Goal: Task Accomplishment & Management: Complete application form

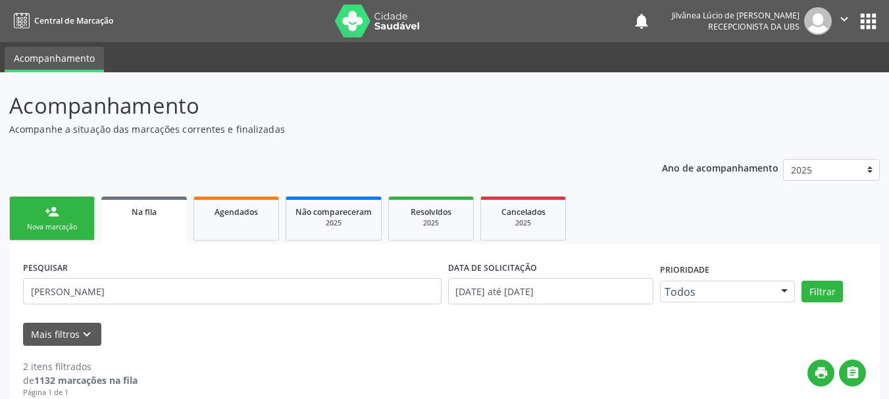
click at [40, 232] on div "Nova marcação" at bounding box center [52, 227] width 66 height 10
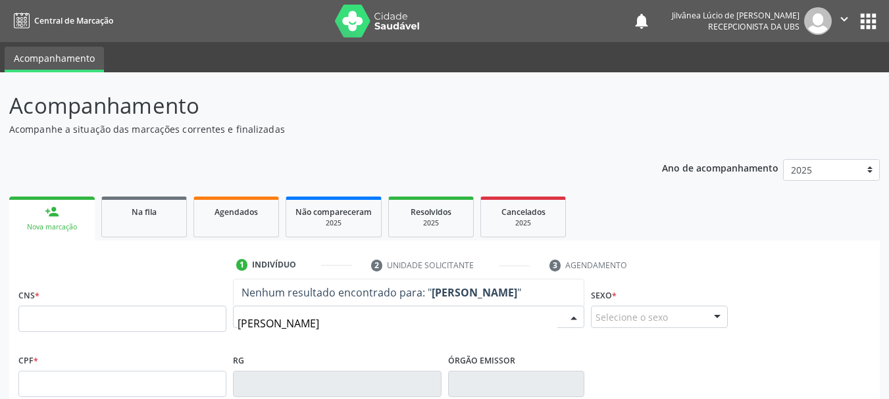
type input "taize oliveira"
click at [845, 20] on icon "" at bounding box center [844, 19] width 14 height 14
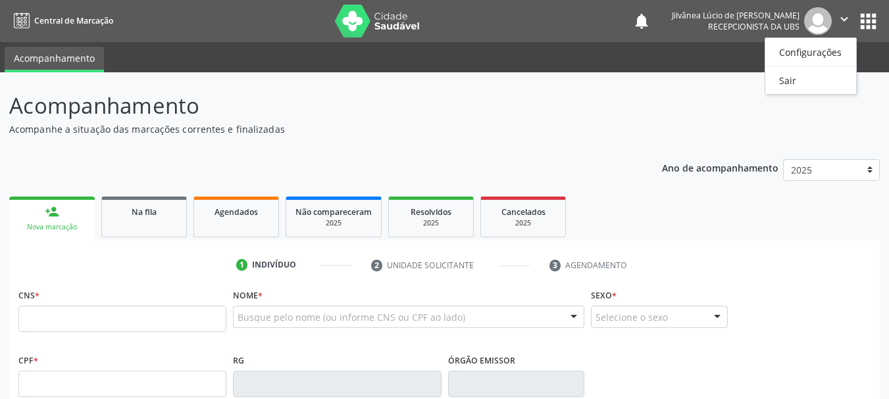
click at [781, 89] on ul "Configurações Sair" at bounding box center [810, 65] width 92 height 57
click at [793, 77] on link "Sair" at bounding box center [810, 80] width 91 height 18
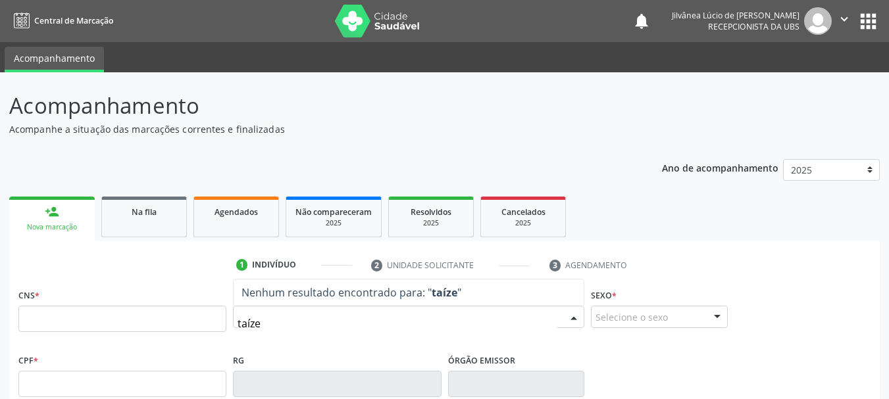
click at [253, 322] on input "taíze" at bounding box center [397, 323] width 320 height 26
click at [251, 322] on input "taíze" at bounding box center [397, 323] width 320 height 26
type input "[PERSON_NAME]"
click at [168, 324] on input "text" at bounding box center [122, 319] width 208 height 26
paste input "700 0086 0886 4104"
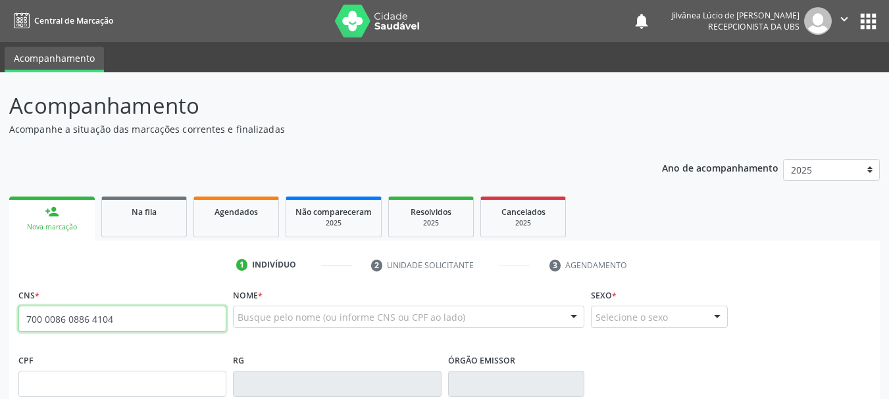
type input "700 0086 0886 4104"
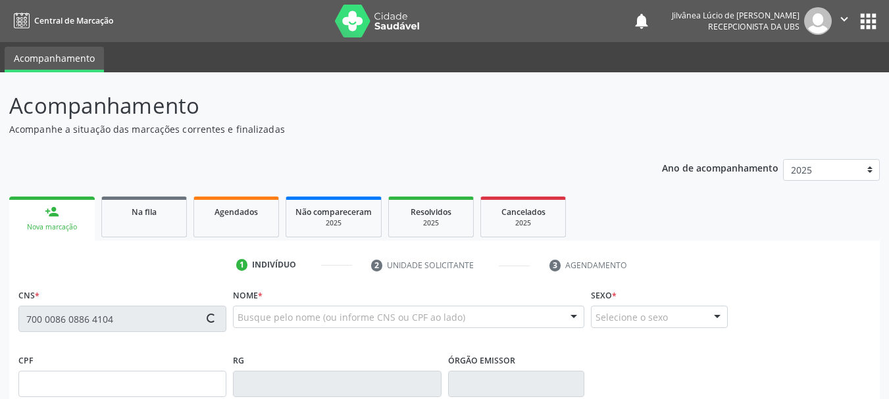
type input "047.195.725-96"
type input "[DATE]"
type input "[PERSON_NAME]"
type input "[PHONE_NUMBER]"
type input "024.475.075-00"
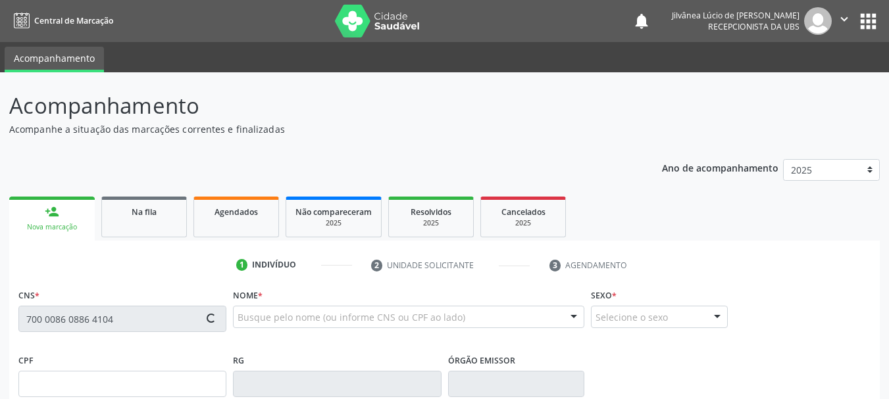
type input "10"
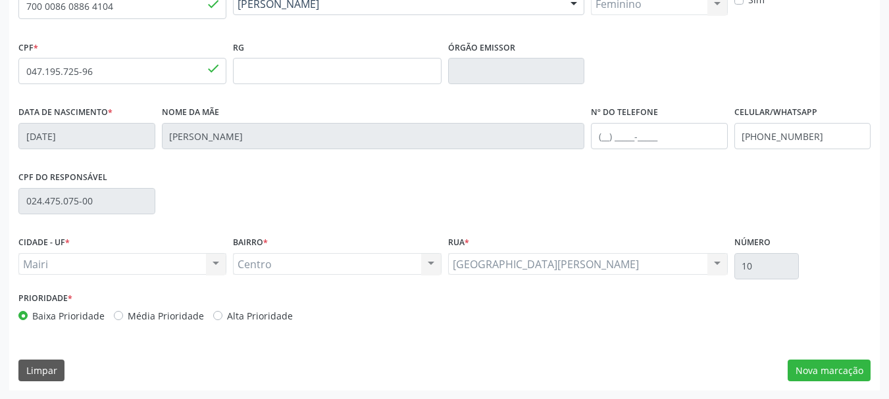
scroll to position [314, 0]
click at [820, 367] on button "Nova marcação" at bounding box center [828, 370] width 83 height 22
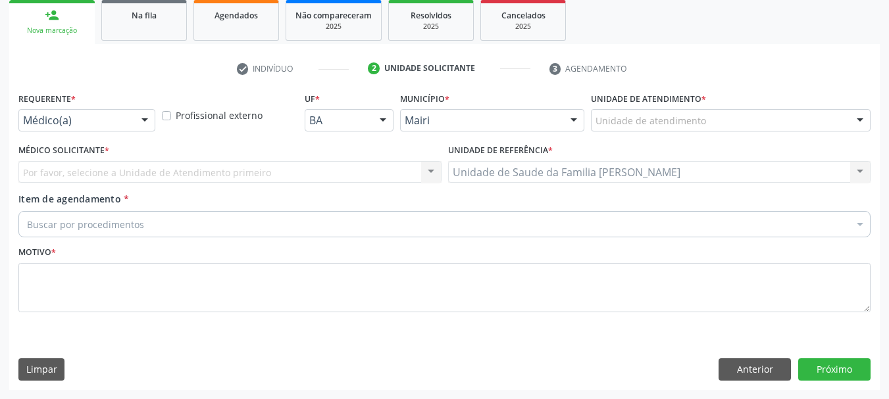
scroll to position [197, 0]
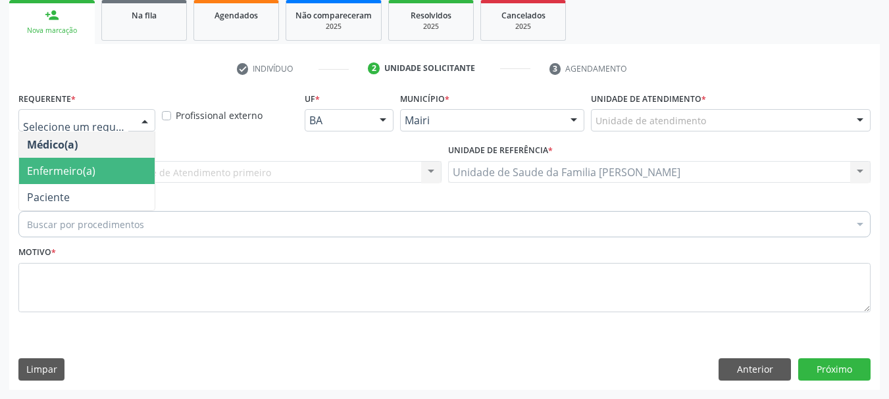
click at [60, 172] on span "Enfermeiro(a)" at bounding box center [61, 171] width 68 height 14
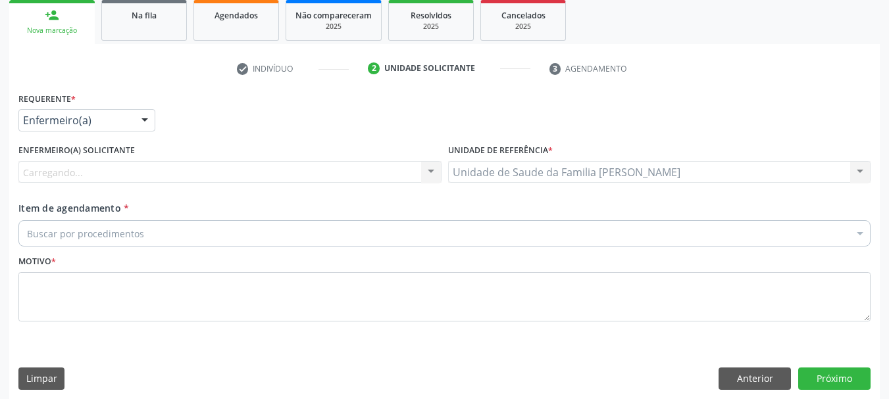
click at [84, 174] on div "Carregando... Nenhum resultado encontrado para: " " Não há nenhuma opção para s…" at bounding box center [229, 172] width 423 height 22
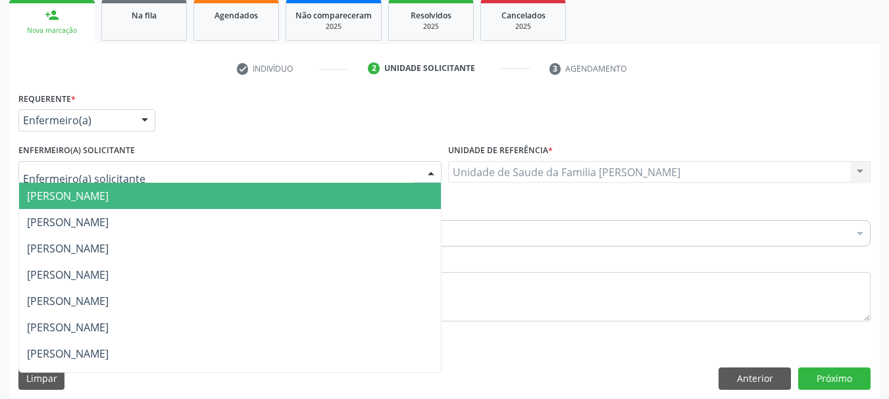
click at [117, 188] on span "[PERSON_NAME]" at bounding box center [230, 196] width 422 height 26
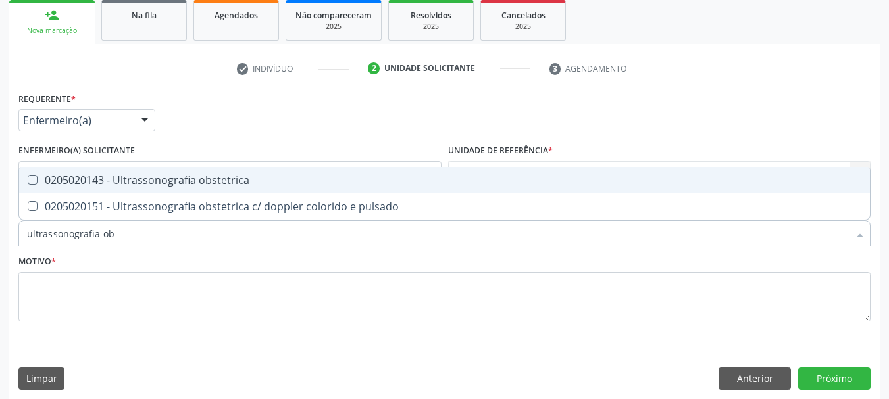
type input "ultrassonografia obs"
click at [143, 176] on div "0205020143 - Ultrassonografia obstetrica" at bounding box center [444, 180] width 835 height 11
checkbox obstetrica "true"
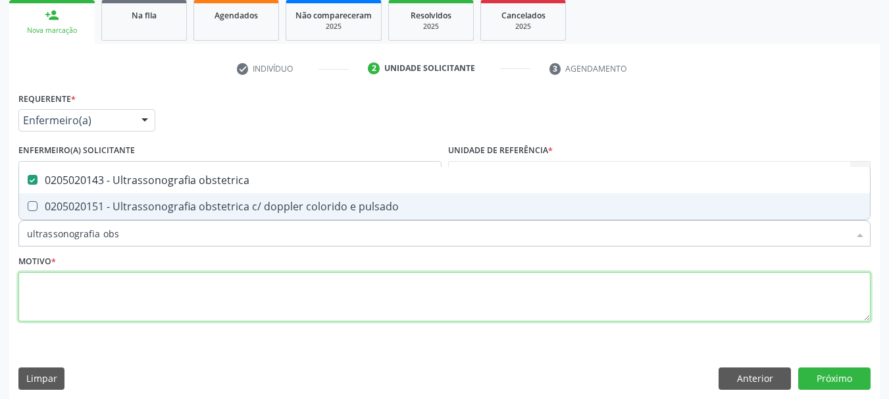
click at [160, 295] on textarea at bounding box center [444, 297] width 852 height 50
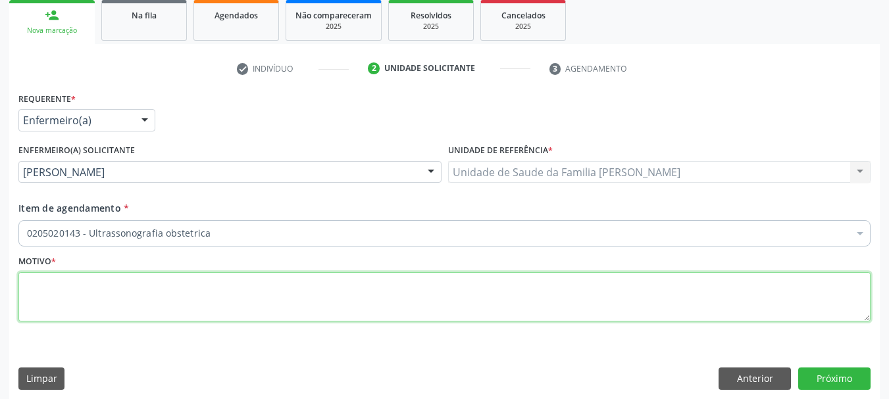
click at [162, 295] on textarea at bounding box center [444, 297] width 852 height 50
type textarea "Pré-[DATE]."
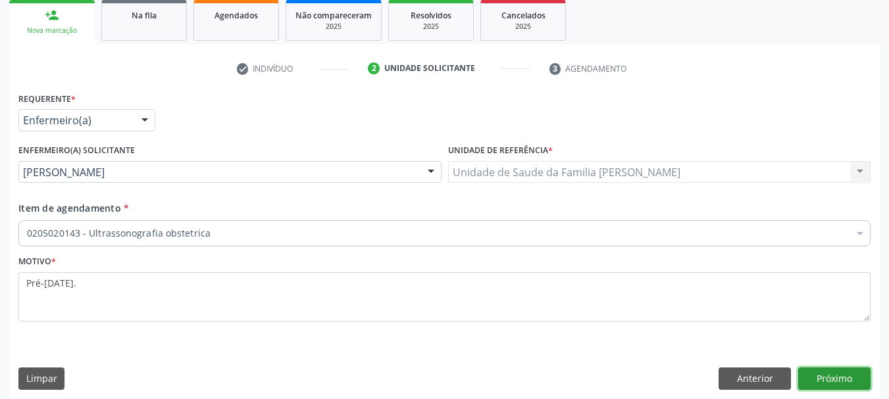
click at [838, 375] on button "Próximo" at bounding box center [834, 379] width 72 height 22
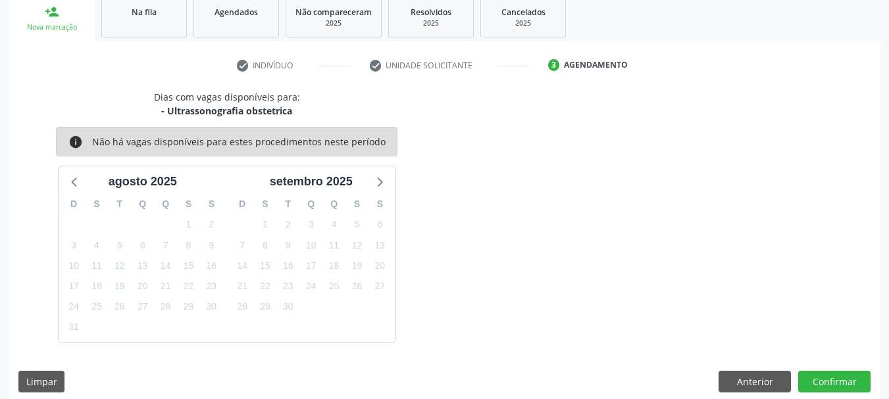
scroll to position [212, 0]
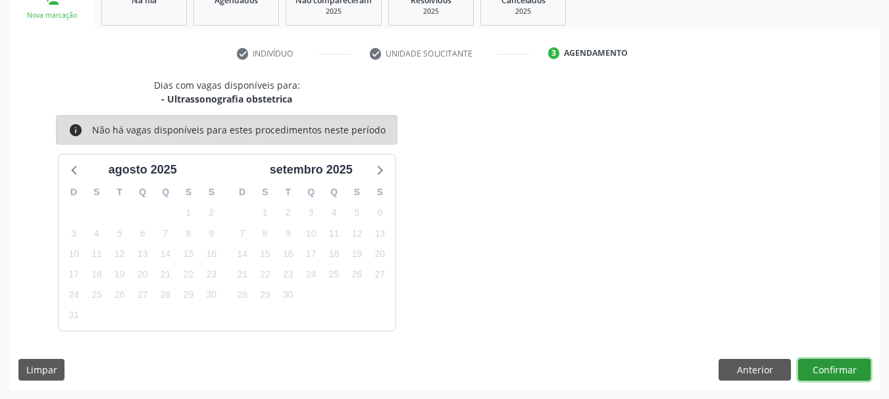
click at [839, 374] on button "Confirmar" at bounding box center [834, 370] width 72 height 22
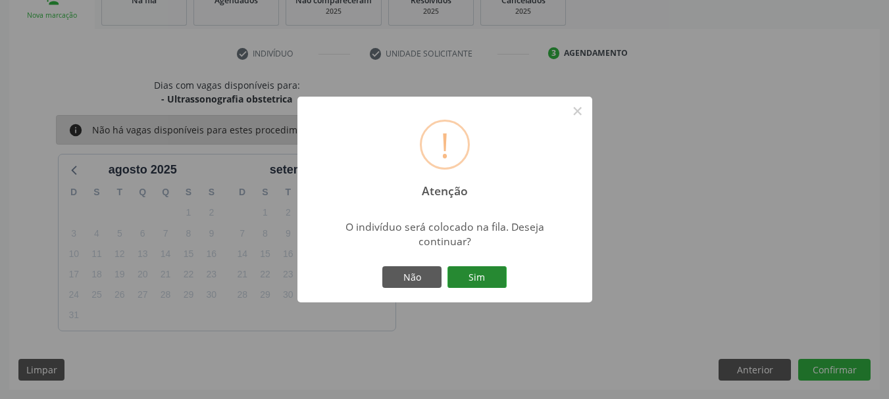
click at [483, 276] on button "Sim" at bounding box center [476, 277] width 59 height 22
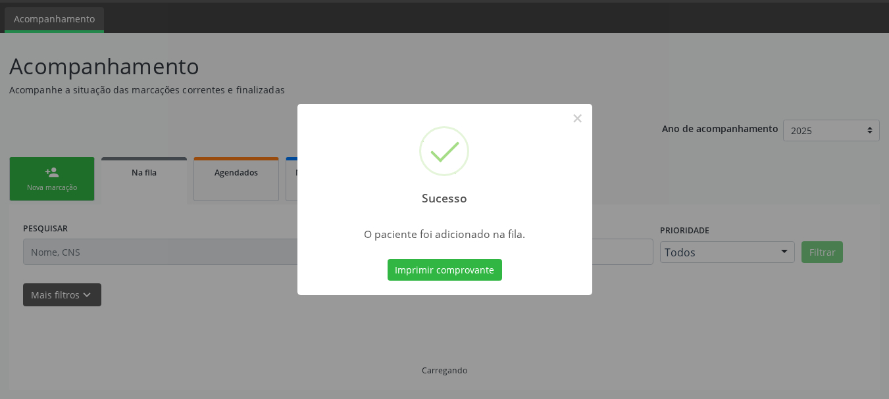
scroll to position [39, 0]
click at [579, 118] on button "×" at bounding box center [577, 118] width 22 height 22
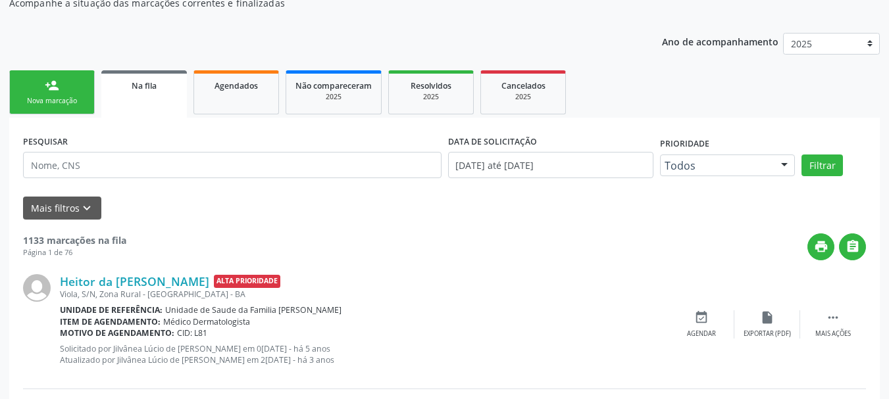
scroll to position [0, 0]
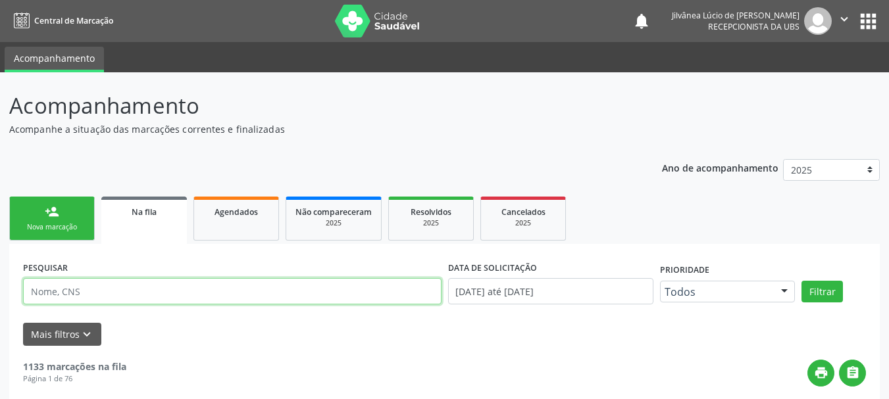
click at [108, 287] on input "text" at bounding box center [232, 291] width 418 height 26
type input "[PERSON_NAME]"
click at [801, 281] on button "Filtrar" at bounding box center [821, 292] width 41 height 22
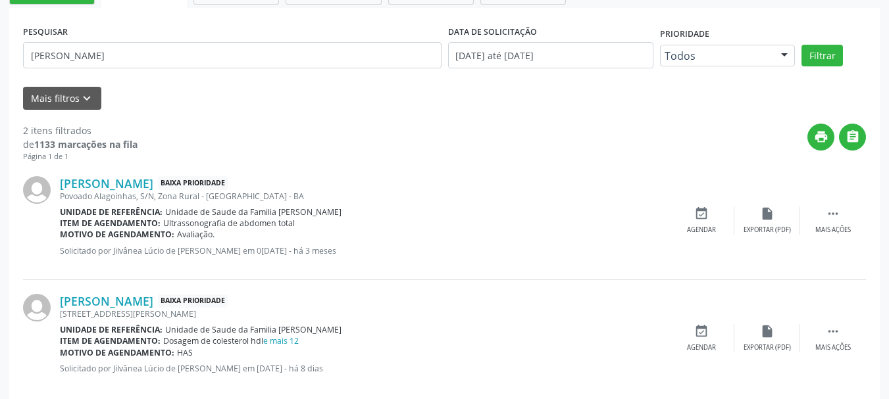
scroll to position [257, 0]
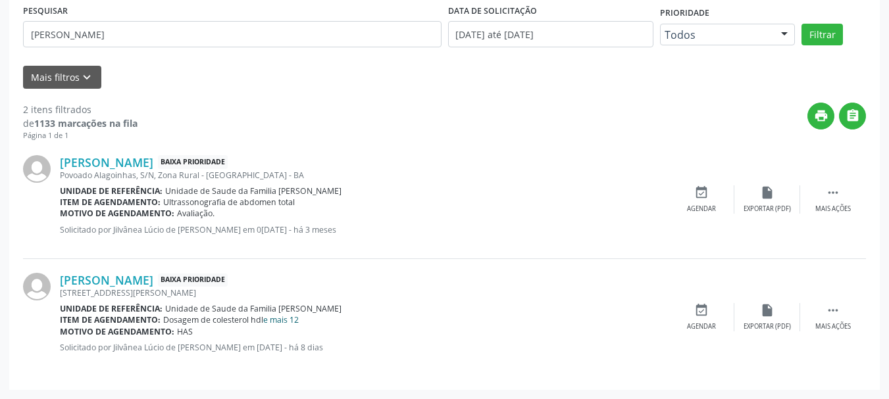
click at [280, 321] on link "e mais 12" at bounding box center [281, 319] width 36 height 11
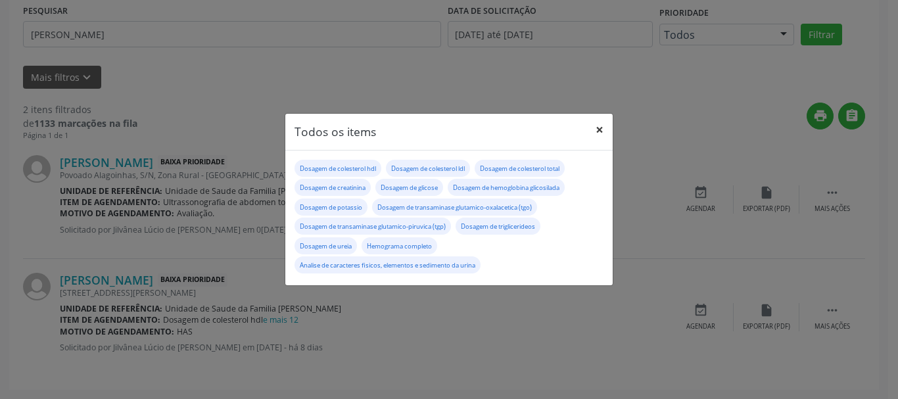
click at [598, 135] on button "×" at bounding box center [600, 130] width 26 height 32
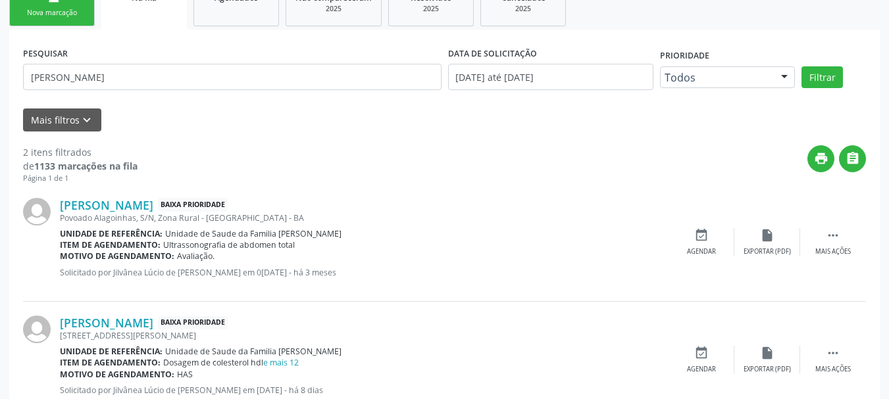
scroll to position [191, 0]
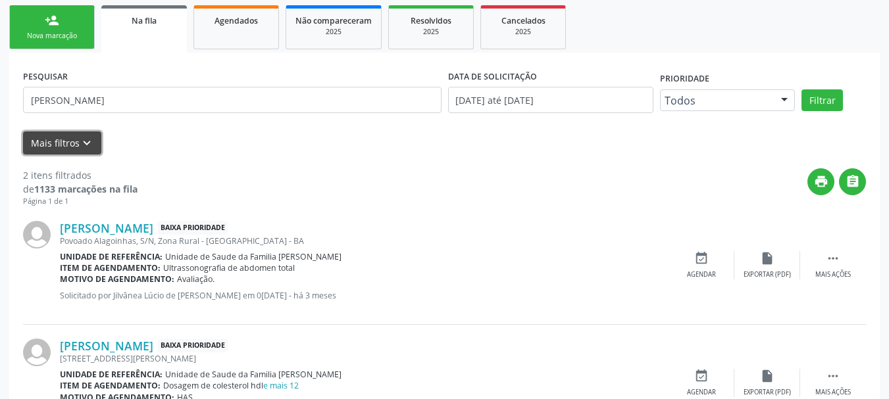
click at [69, 142] on button "Mais filtros keyboard_arrow_down" at bounding box center [62, 143] width 78 height 23
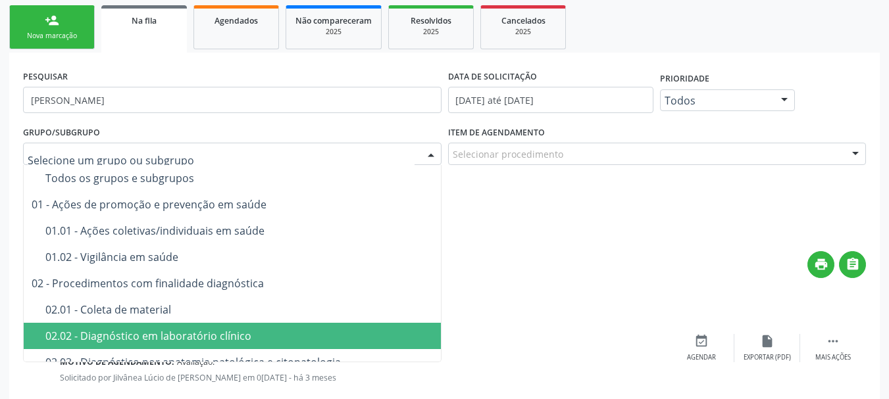
click at [191, 343] on span "02.02 - Diagnóstico em laboratório clínico" at bounding box center [261, 336] width 474 height 26
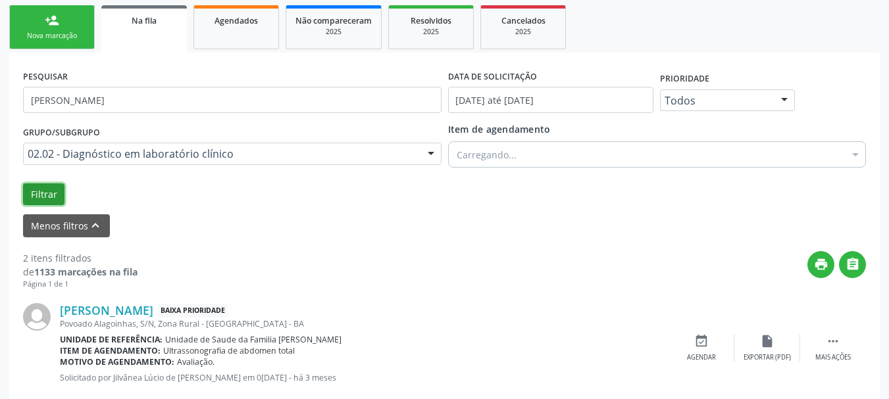
click at [56, 190] on button "Filtrar" at bounding box center [43, 195] width 41 height 22
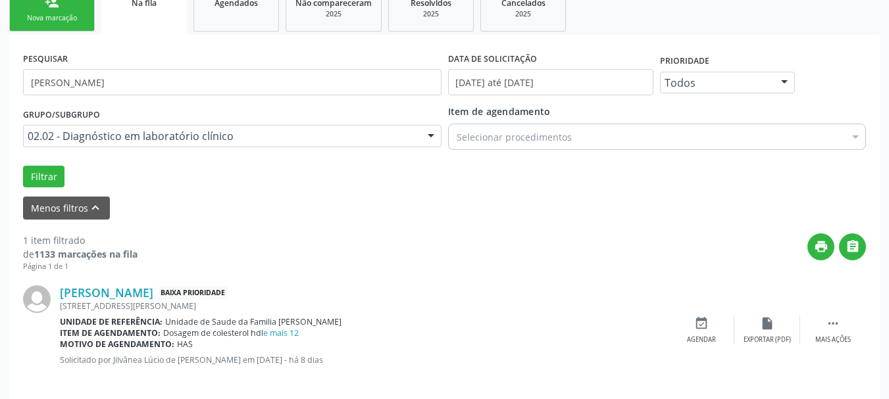
scroll to position [222, 0]
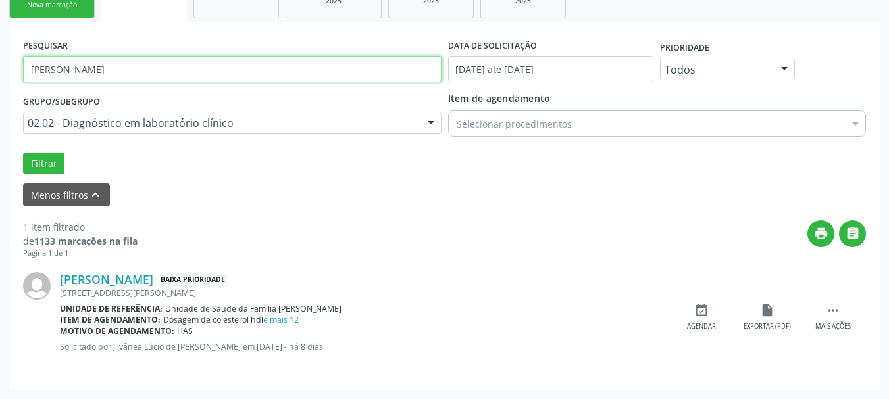
drag, startPoint x: 101, startPoint y: 75, endPoint x: 0, endPoint y: 89, distance: 102.3
click at [0, 89] on div "Acompanhamento Acompanhe a situação das marcações correntes e finalizadas Relat…" at bounding box center [444, 124] width 889 height 549
click at [23, 153] on button "Filtrar" at bounding box center [43, 164] width 41 height 22
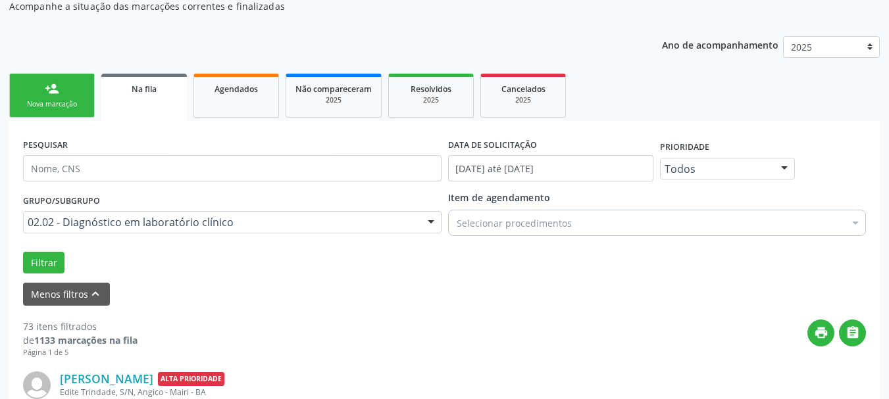
scroll to position [25, 0]
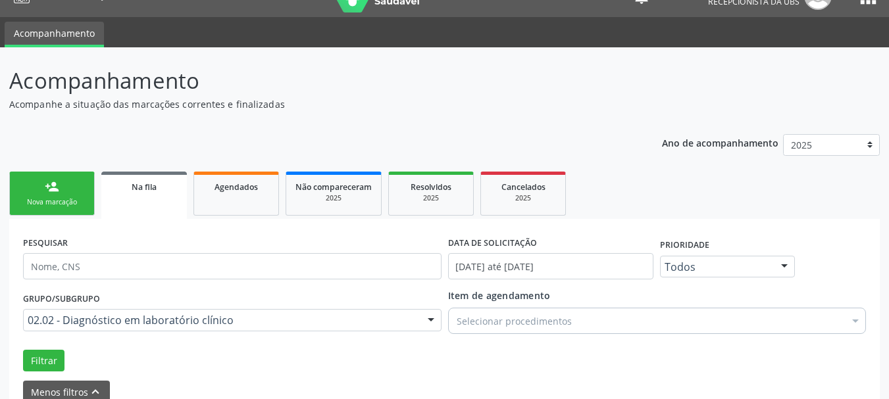
click at [87, 201] on link "person_add Nova marcação" at bounding box center [52, 194] width 86 height 44
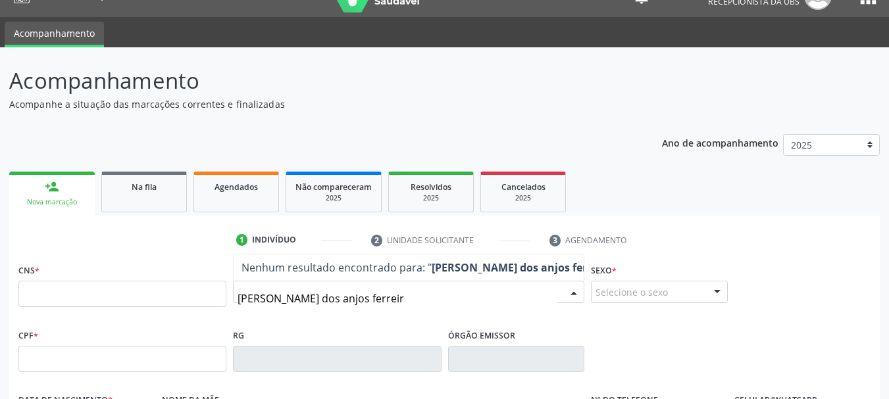
type input "[PERSON_NAME]"
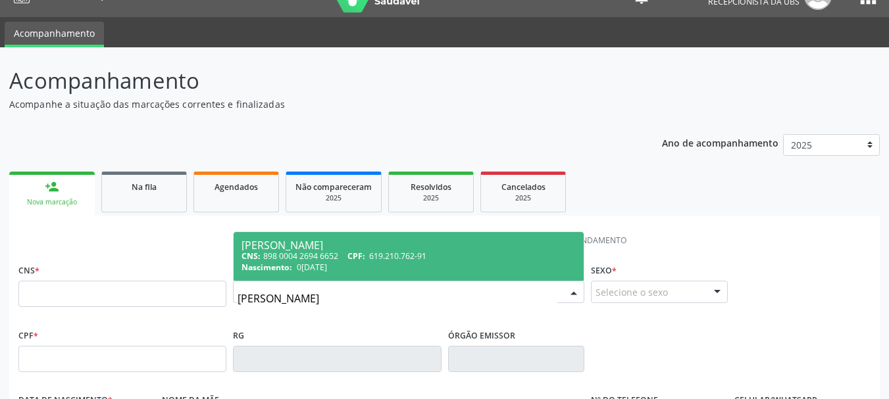
click at [351, 271] on div "Nascimento: 03[DATE]" at bounding box center [408, 267] width 334 height 11
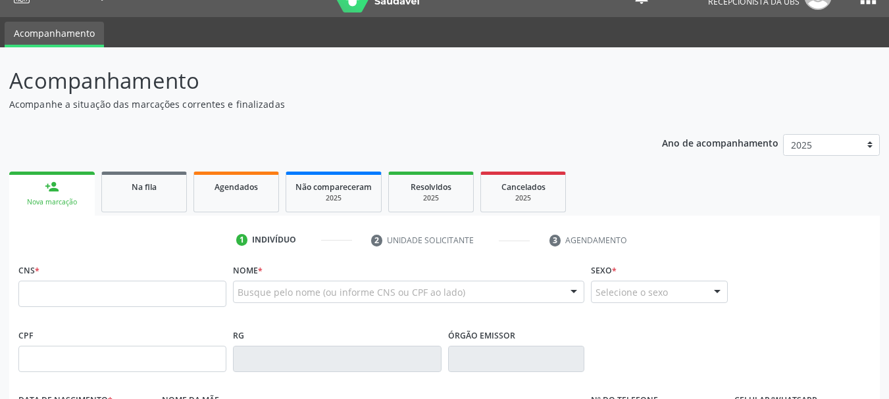
type input "898 0004 2694 6652"
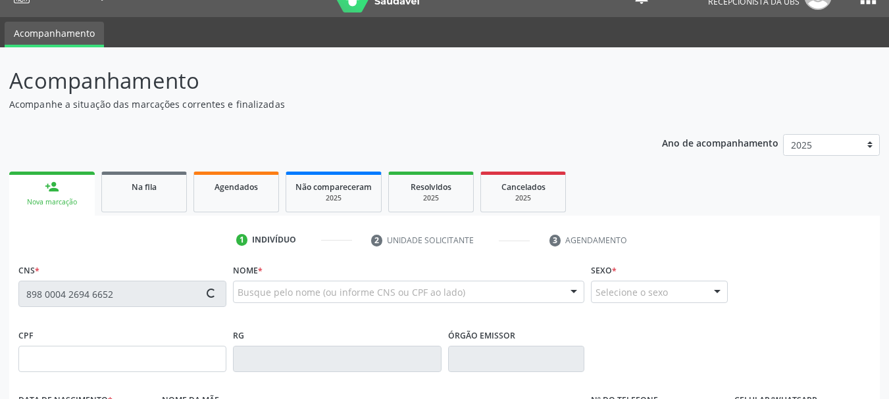
type input "619.210.762-91"
type input "0[DATE]"
type input "[PERSON_NAME]"
type input "[PHONE_NUMBER]"
type input "S/N"
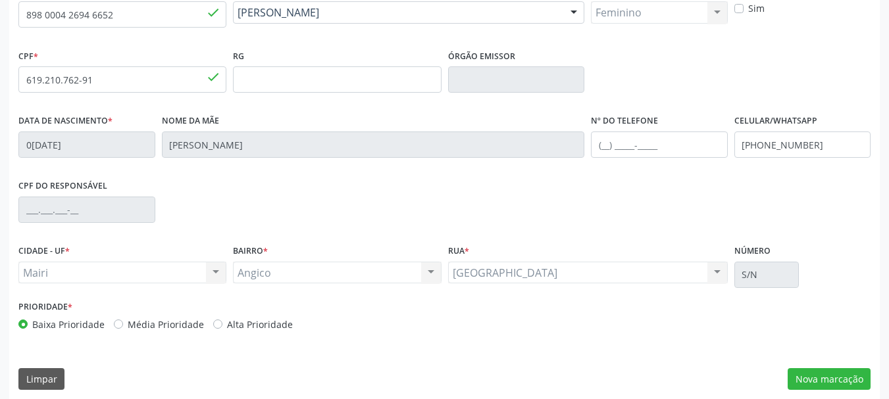
scroll to position [314, 0]
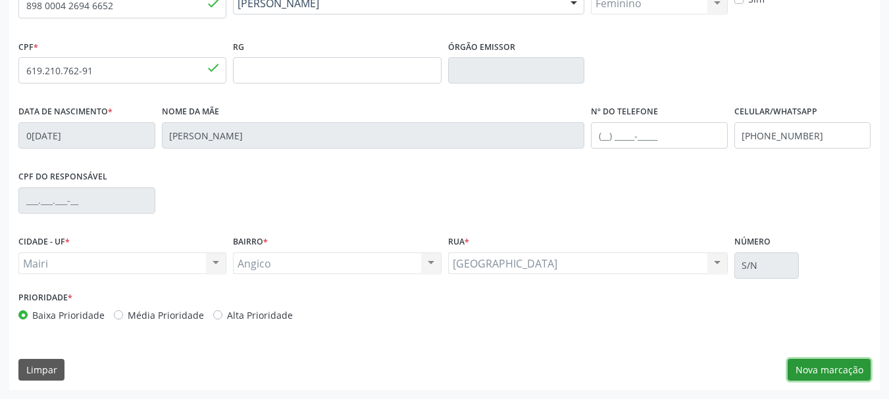
click at [823, 366] on button "Nova marcação" at bounding box center [828, 370] width 83 height 22
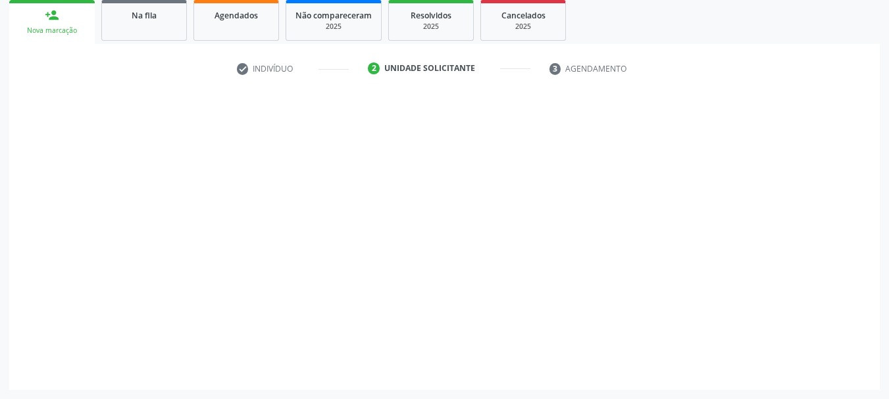
scroll to position [197, 0]
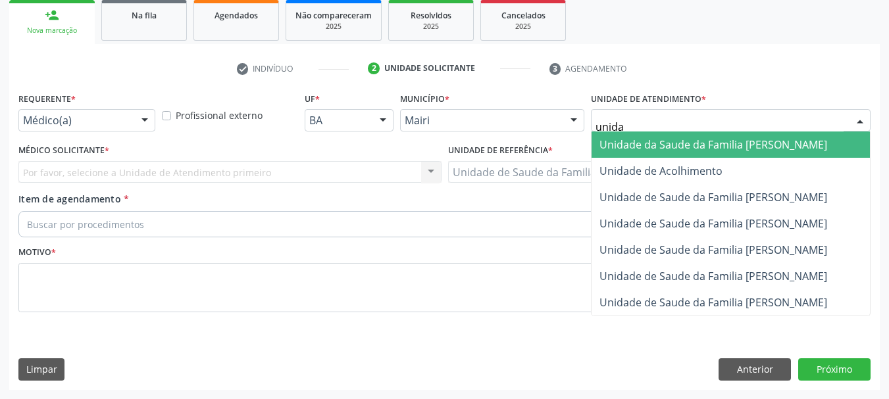
type input "unidad"
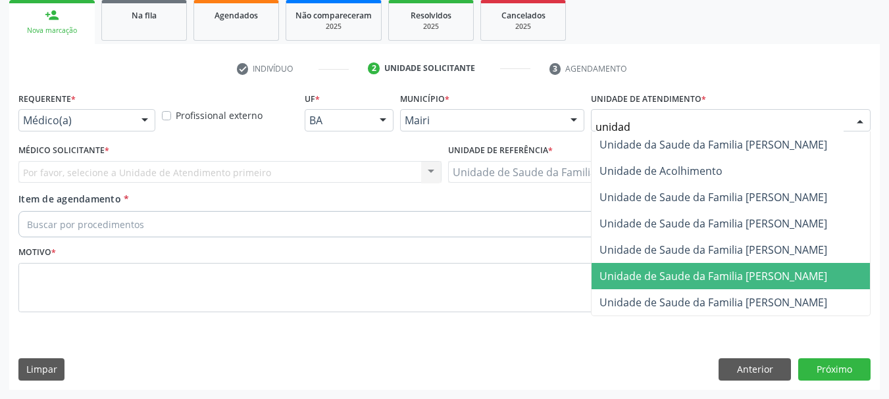
click at [726, 276] on span "Unidade de Saude da Familia [PERSON_NAME]" at bounding box center [713, 276] width 228 height 14
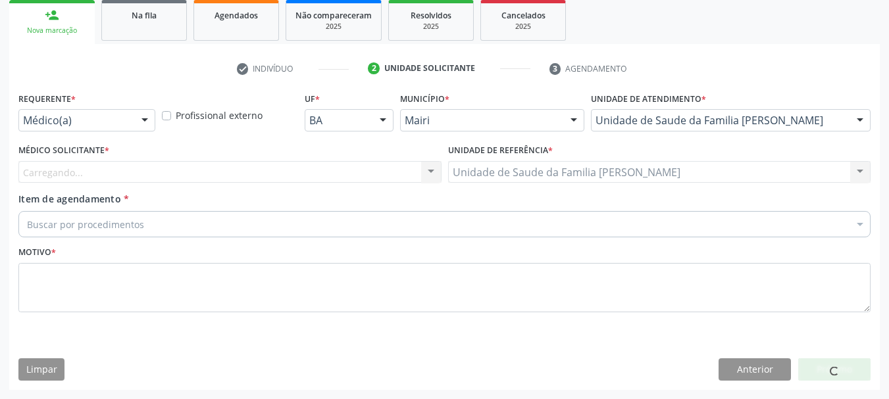
click at [241, 180] on div "Carregando... Nenhum resultado encontrado para: " " Não há nenhuma opção para s…" at bounding box center [229, 172] width 423 height 22
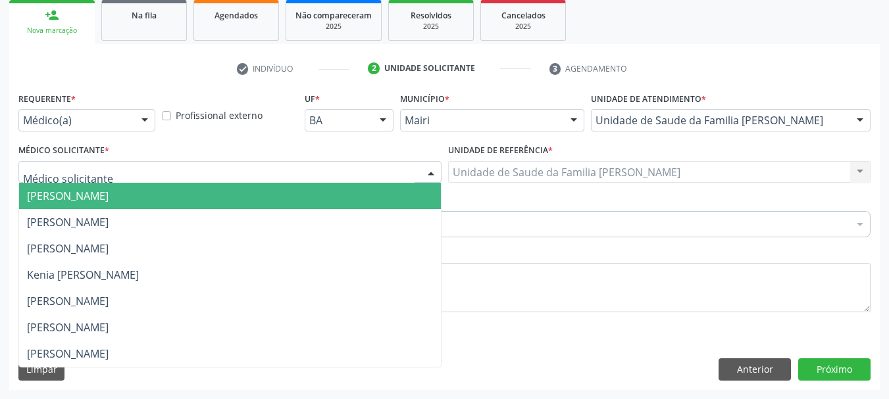
click at [241, 180] on div at bounding box center [229, 172] width 423 height 22
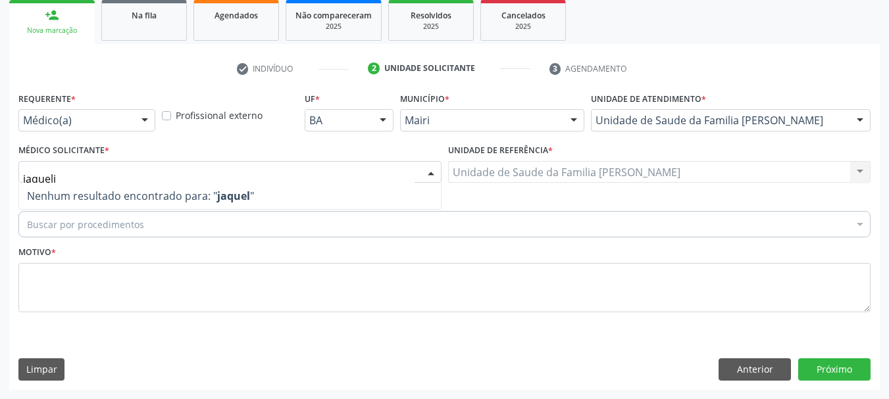
type input "jaquelin"
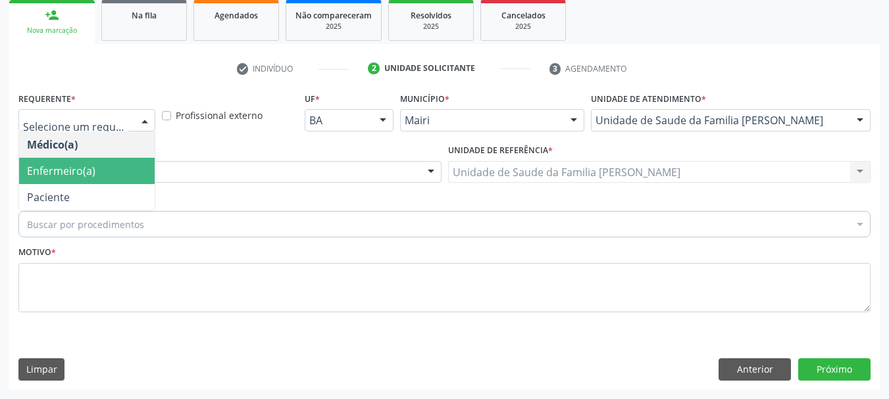
click at [80, 166] on span "Enfermeiro(a)" at bounding box center [61, 171] width 68 height 14
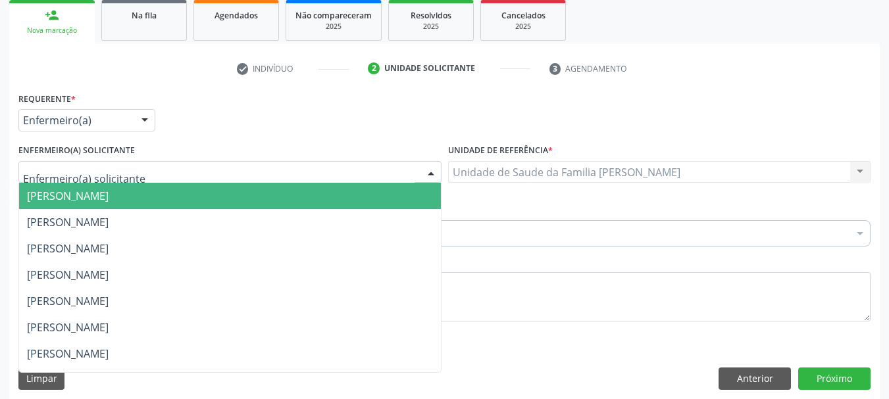
click at [109, 196] on span "[PERSON_NAME]" at bounding box center [68, 196] width 82 height 14
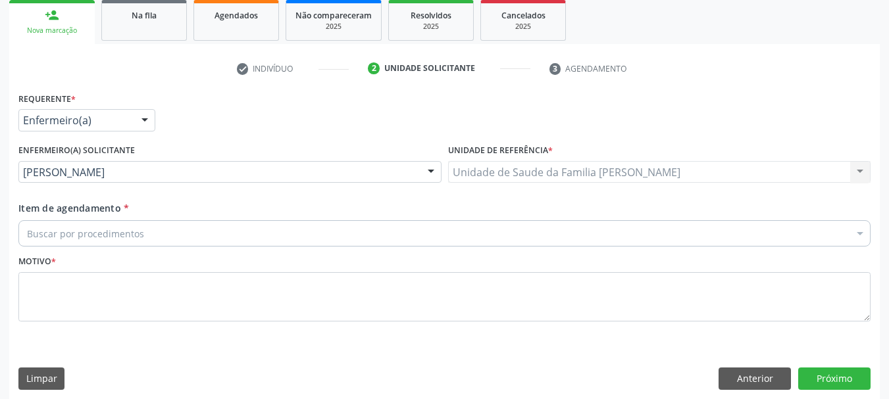
click at [149, 234] on div "Buscar por procedimentos" at bounding box center [444, 233] width 852 height 26
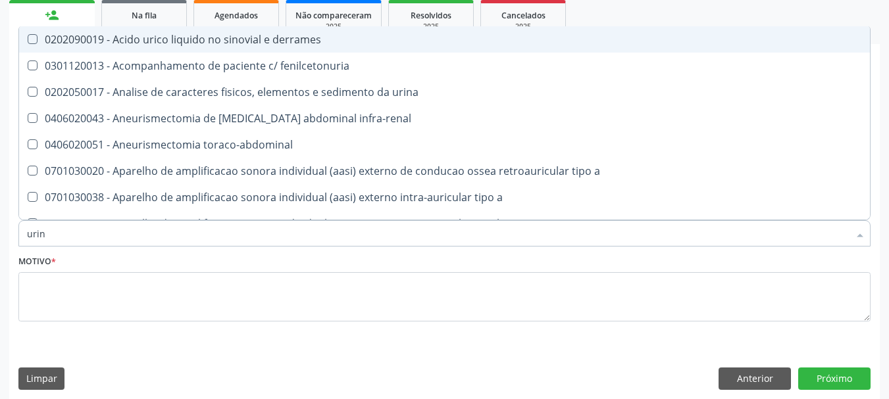
type input "urina"
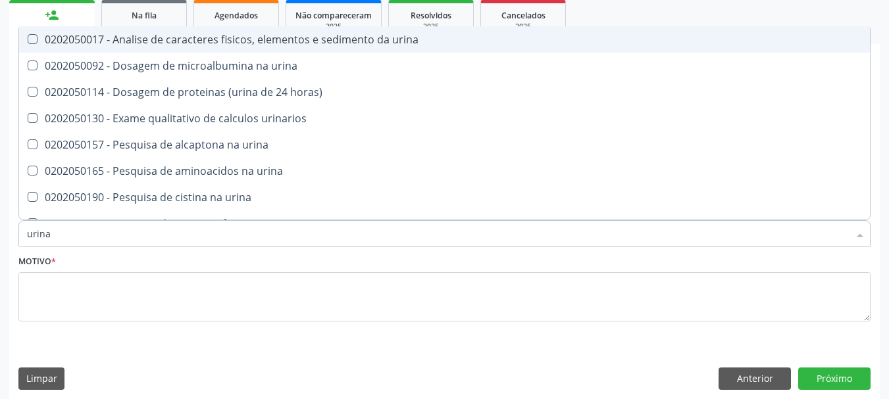
click at [169, 45] on div "0202050017 - Analise de caracteres fisicos, elementos e sedimento da urina" at bounding box center [444, 39] width 835 height 11
checkbox urina "true"
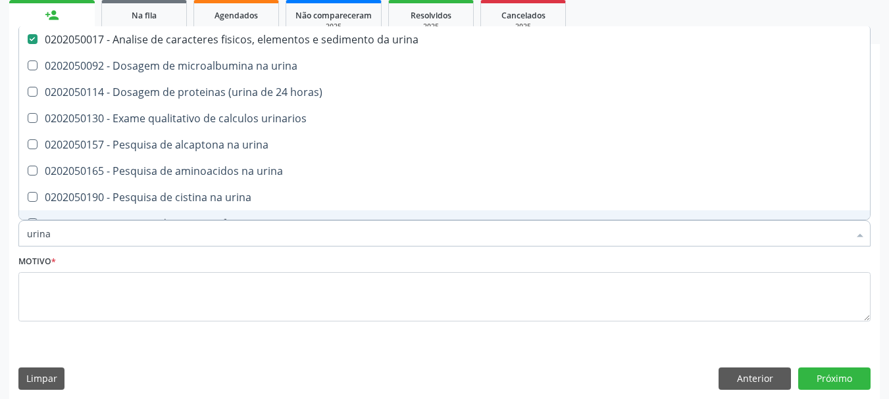
click at [0, 236] on div "Acompanhamento Acompanhe a situação das marcações correntes e finalizadas Relat…" at bounding box center [444, 142] width 889 height 533
type input "c"
checkbox urina "false"
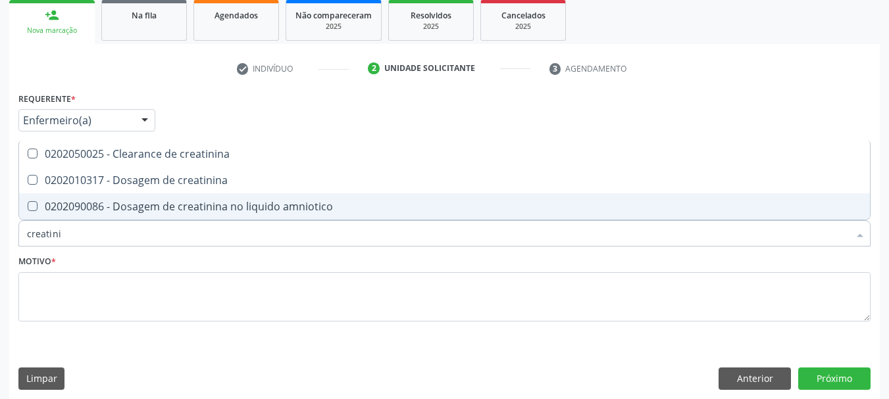
type input "creatinin"
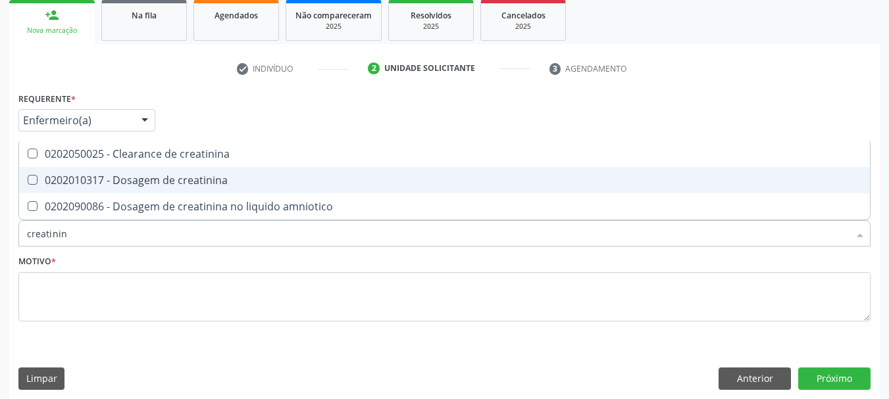
click at [61, 180] on div "0202010317 - Dosagem de creatinina" at bounding box center [444, 180] width 835 height 11
checkbox creatinina "true"
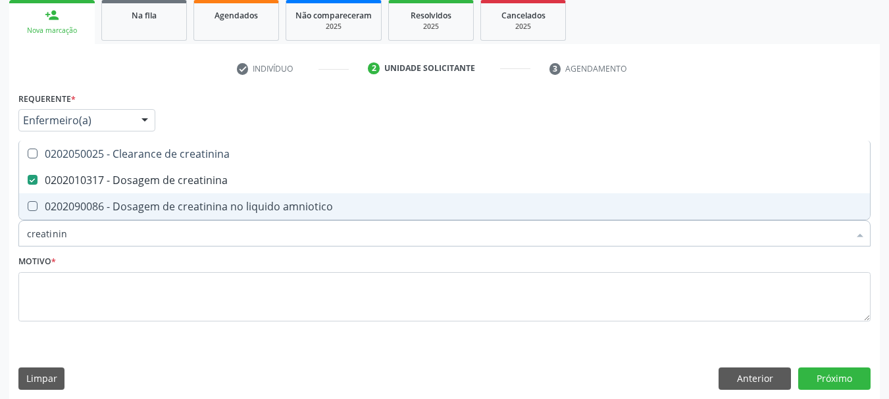
drag, startPoint x: 86, startPoint y: 233, endPoint x: 0, endPoint y: 231, distance: 85.5
click at [0, 231] on div "Acompanhamento Acompanhe a situação das marcações correntes e finalizadas Relat…" at bounding box center [444, 142] width 889 height 533
type input "co"
checkbox creatinina "false"
type input "colester"
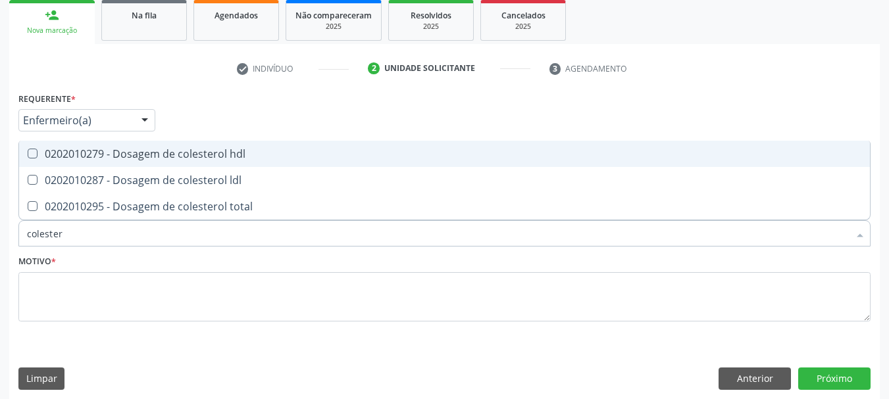
click at [72, 152] on div "0202010279 - Dosagem de colesterol hdl" at bounding box center [444, 154] width 835 height 11
checkbox hdl "true"
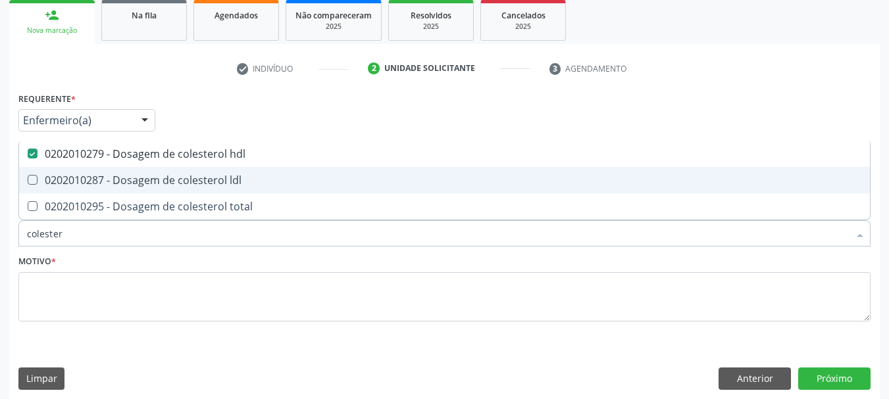
click at [87, 176] on div "0202010287 - Dosagem de colesterol ldl" at bounding box center [444, 180] width 835 height 11
checkbox ldl "true"
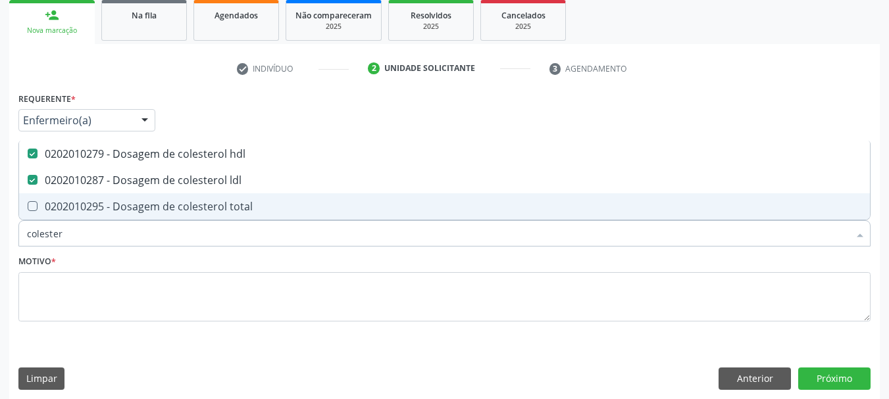
click at [101, 203] on div "0202010295 - Dosagem de colesterol total" at bounding box center [444, 206] width 835 height 11
checkbox total "true"
drag, startPoint x: 87, startPoint y: 233, endPoint x: 0, endPoint y: 233, distance: 86.8
click at [0, 233] on div "Acompanhamento Acompanhe a situação das marcações correntes e finalizadas Relat…" at bounding box center [444, 142] width 889 height 533
type input "tri"
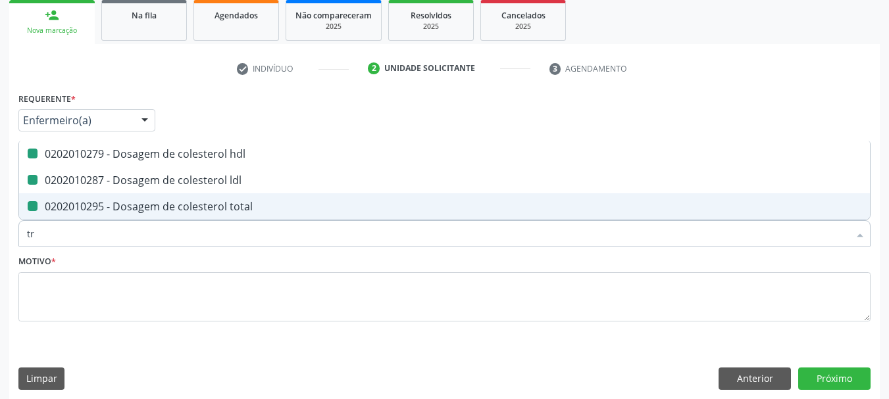
checkbox hdl "false"
checkbox ldl "false"
checkbox total "false"
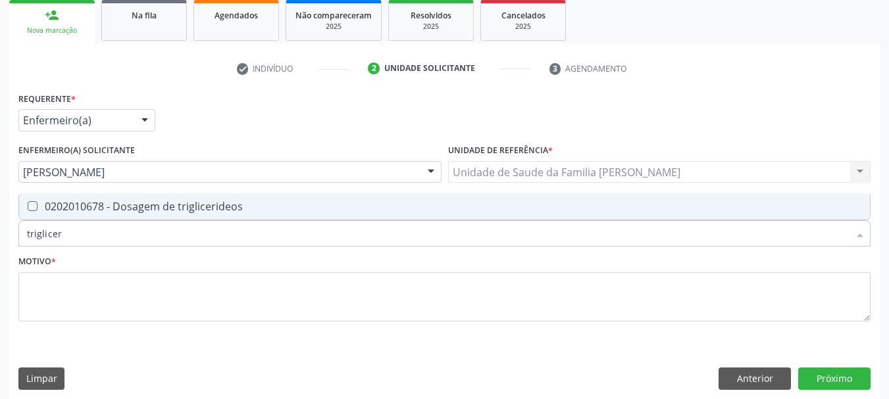
type input "trigliceri"
click at [35, 210] on triglicerideos at bounding box center [33, 206] width 10 height 10
click at [28, 210] on triglicerideos "checkbox" at bounding box center [23, 206] width 9 height 9
checkbox triglicerideos "true"
drag, startPoint x: 82, startPoint y: 223, endPoint x: 0, endPoint y: 226, distance: 81.6
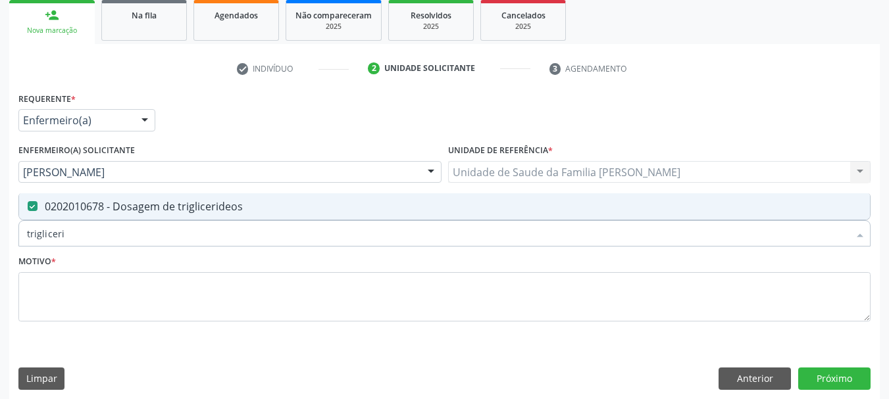
click at [0, 226] on div "Acompanhamento Acompanhe a situação das marcações correntes e finalizadas Relat…" at bounding box center [444, 142] width 889 height 533
type input "he"
checkbox triglicerideos "false"
type input "hemograma"
click at [41, 209] on div "0202020380 - Hemograma completo" at bounding box center [444, 206] width 835 height 11
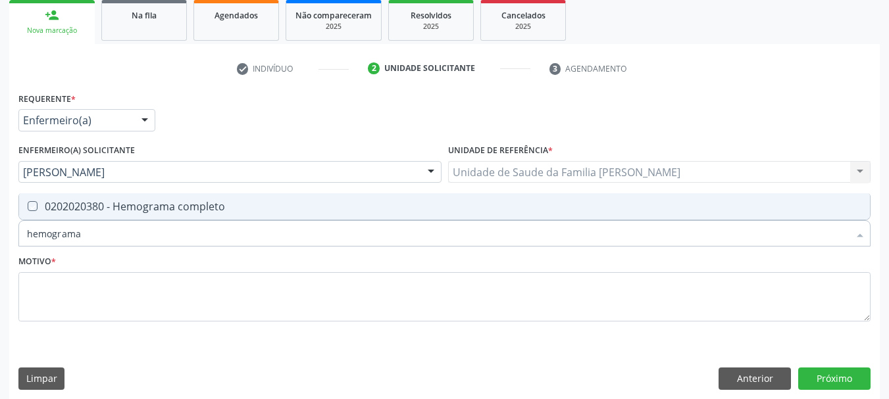
checkbox completo "true"
drag, startPoint x: 96, startPoint y: 236, endPoint x: 0, endPoint y: 240, distance: 96.1
click at [0, 240] on div "Acompanhamento Acompanhe a situação das marcações correntes e finalizadas Relat…" at bounding box center [444, 142] width 889 height 533
type input "gl"
checkbox completo "false"
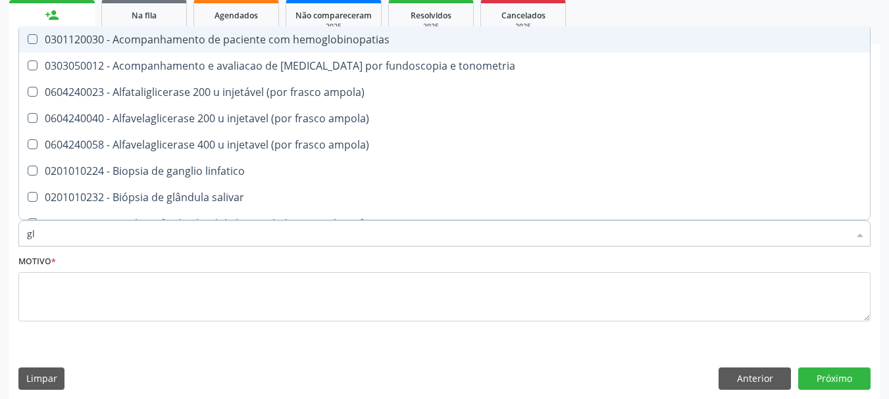
type input "gli"
checkbox globular "true"
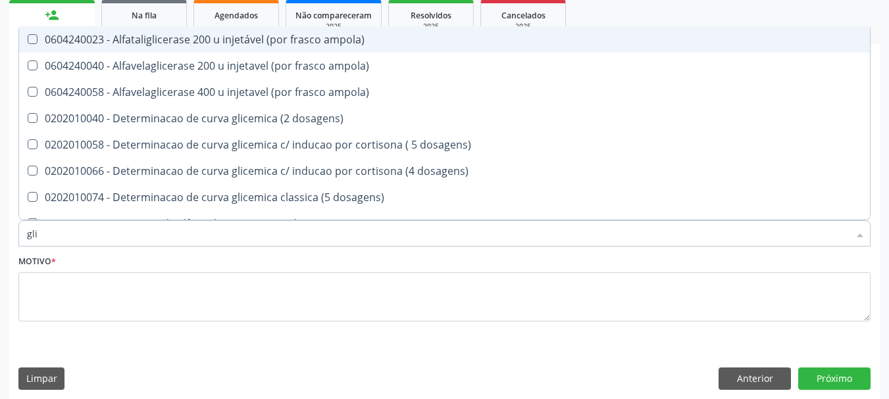
type input "glic"
checkbox triglicerideos "true"
checkbox capilar "false"
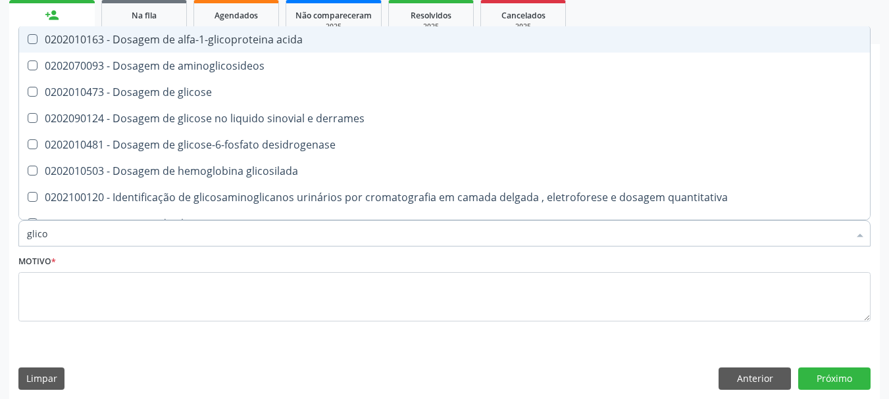
type input "glicos"
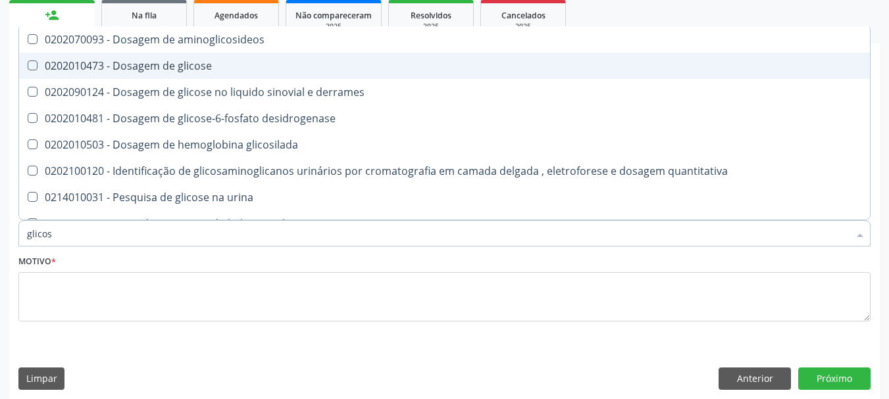
click at [117, 66] on div "0202010473 - Dosagem de glicose" at bounding box center [444, 66] width 835 height 11
checkbox glicose "true"
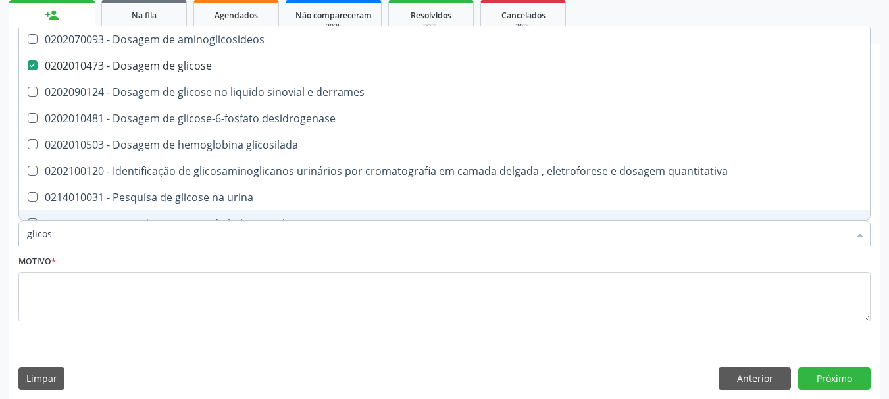
drag, startPoint x: 74, startPoint y: 230, endPoint x: 0, endPoint y: 238, distance: 74.8
click at [0, 238] on div "Acompanhamento Acompanhe a situação das marcações correntes e finalizadas Relat…" at bounding box center [444, 142] width 889 height 533
type input "po"
checkbox glicose "false"
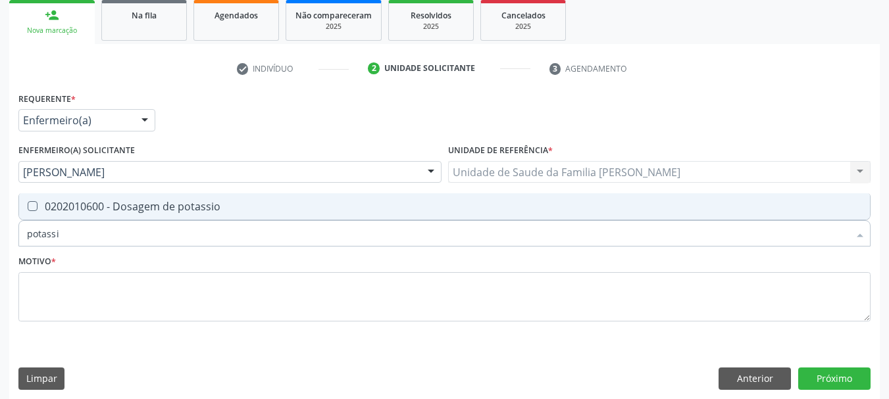
type input "potassio"
click at [37, 206] on div "0202010600 - Dosagem de potassio" at bounding box center [444, 206] width 835 height 11
checkbox potassio "true"
drag, startPoint x: 81, startPoint y: 235, endPoint x: 0, endPoint y: 233, distance: 80.9
click at [0, 233] on div "Acompanhamento Acompanhe a situação das marcações correntes e finalizadas Relat…" at bounding box center [444, 142] width 889 height 533
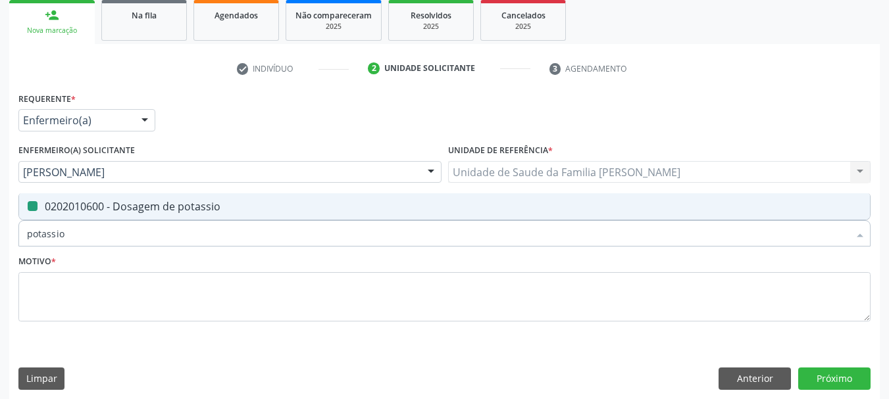
type input "u"
checkbox potassio "false"
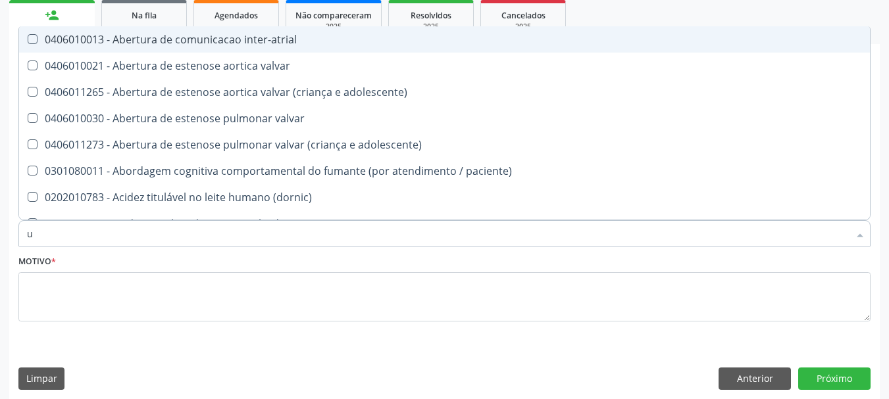
type input "ur"
checkbox fenilcetonuria "true"
checkbox urina "false"
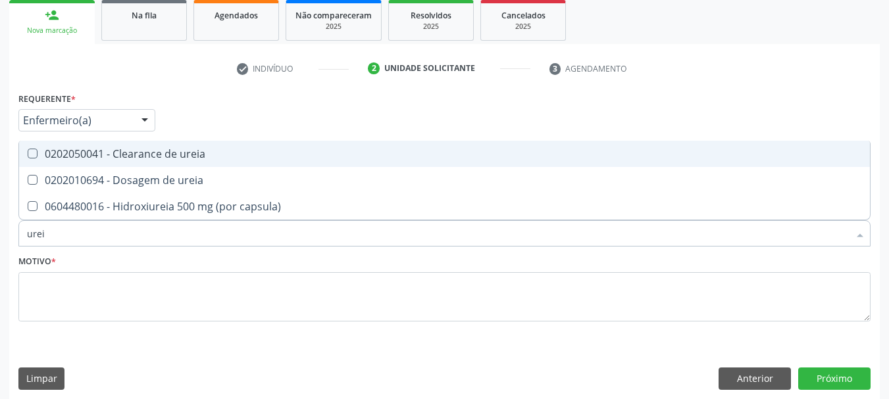
type input "ureia"
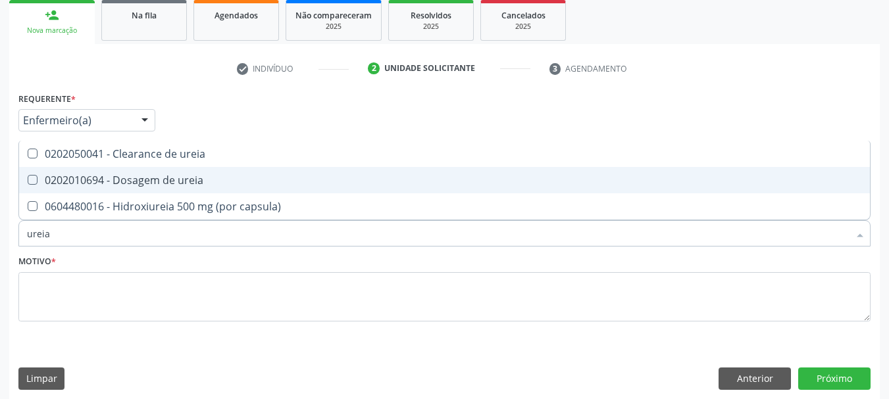
click at [139, 172] on span "0202010694 - Dosagem de ureia" at bounding box center [444, 180] width 850 height 26
checkbox ureia "true"
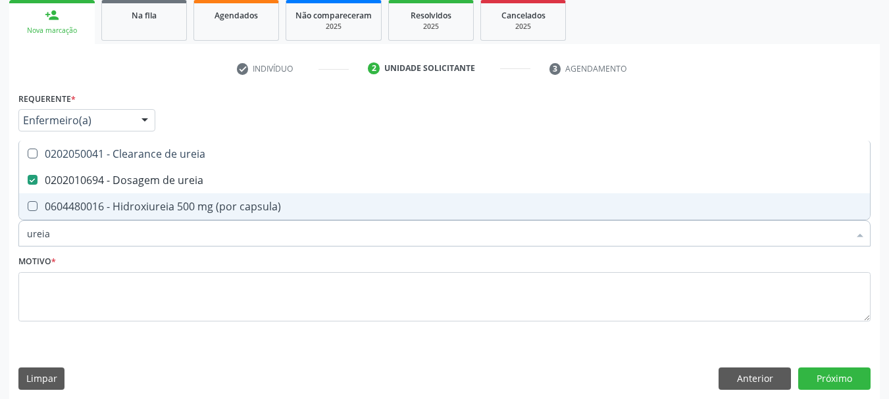
drag, startPoint x: 103, startPoint y: 229, endPoint x: 0, endPoint y: 231, distance: 103.3
click at [0, 231] on div "Acompanhamento Acompanhe a situação das marcações correntes e finalizadas Relat…" at bounding box center [444, 142] width 889 height 533
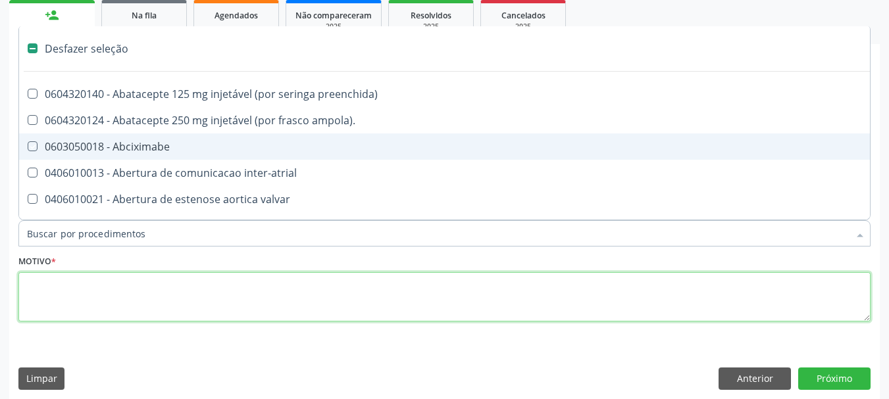
click at [101, 297] on textarea at bounding box center [444, 297] width 852 height 50
checkbox ampola\)\ "true"
checkbox Abciximabe "true"
checkbox inter-atrial "true"
checkbox valvar "true"
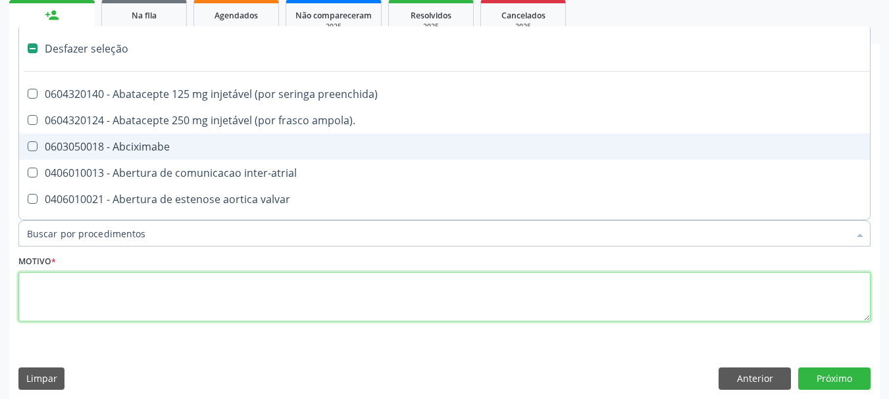
checkbox adolescente\) "true"
checkbox valvar "true"
checkbox adolescente\) "true"
checkbox paciente\) "true"
checkbox dente\) "true"
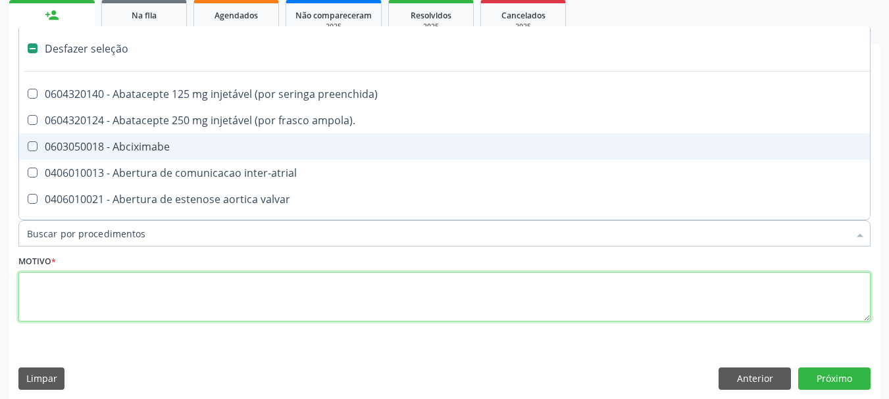
checkbox comprimido\) "true"
checkbox urina "false"
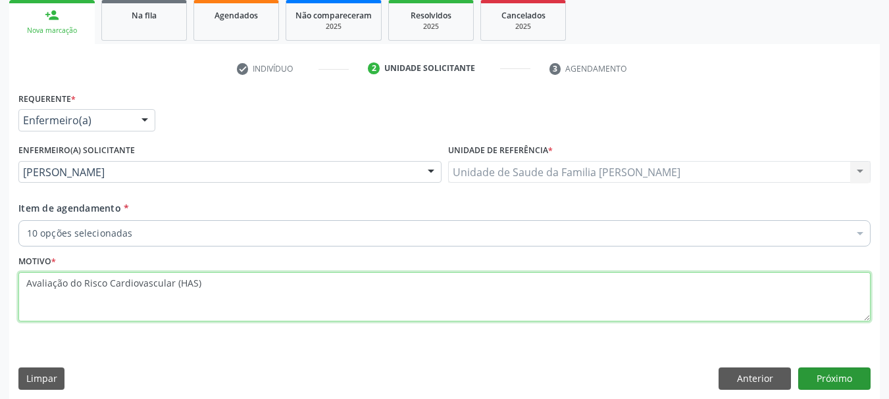
type textarea "Avaliação do Risco Cardiovascular (HAS)"
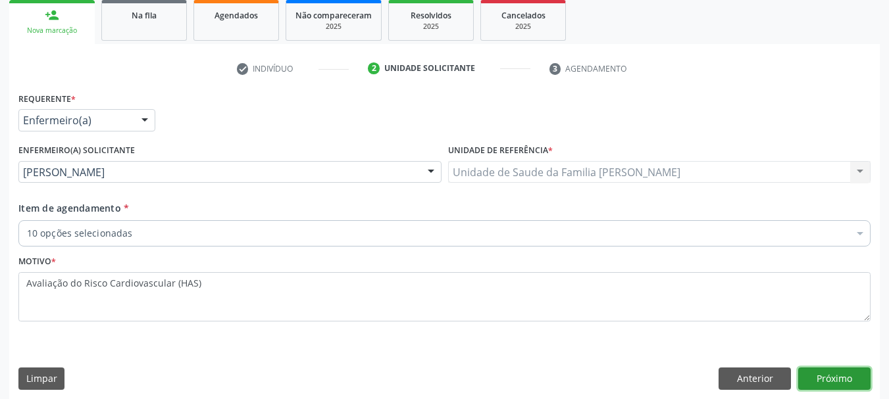
click at [833, 370] on button "Próximo" at bounding box center [834, 379] width 72 height 22
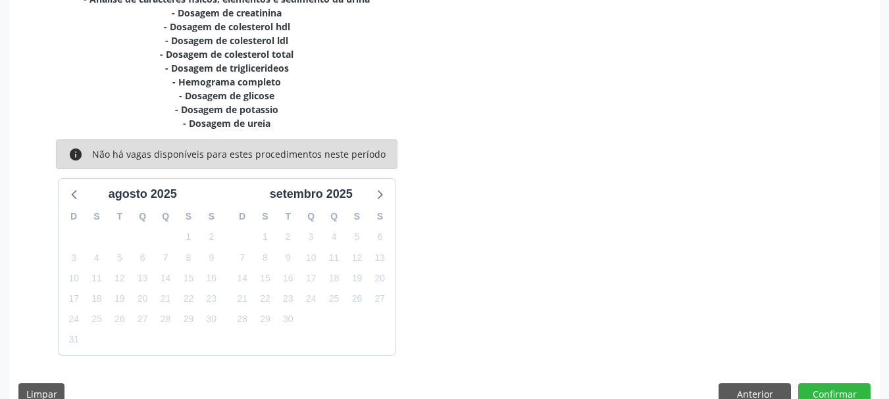
scroll to position [336, 0]
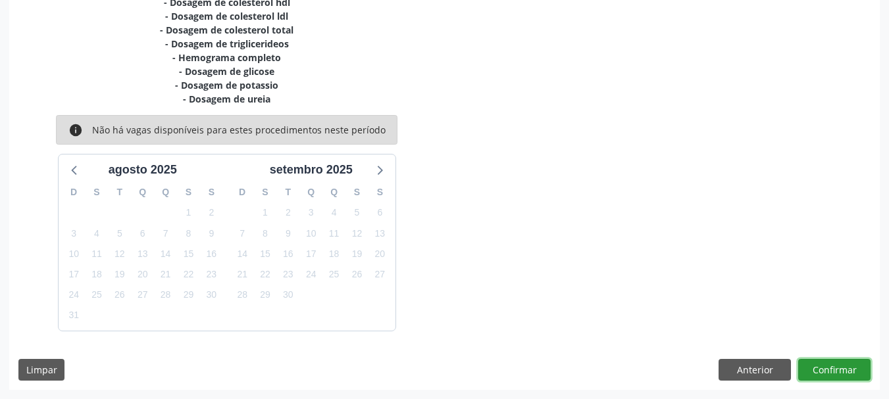
click at [843, 359] on button "Confirmar" at bounding box center [834, 370] width 72 height 22
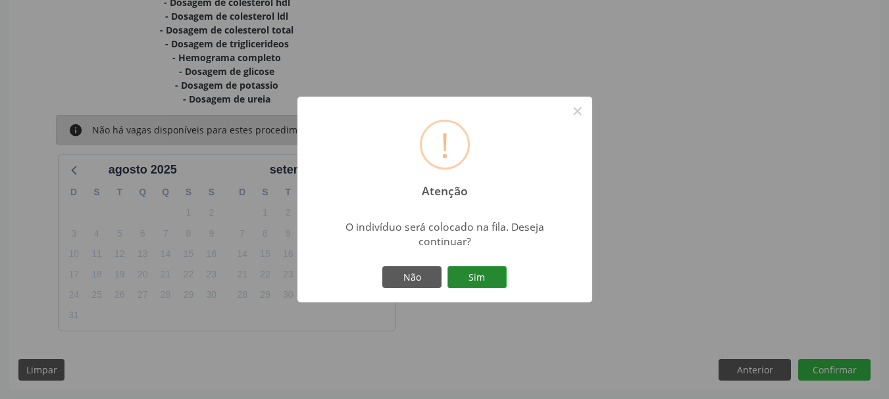
click at [501, 272] on button "Sim" at bounding box center [476, 277] width 59 height 22
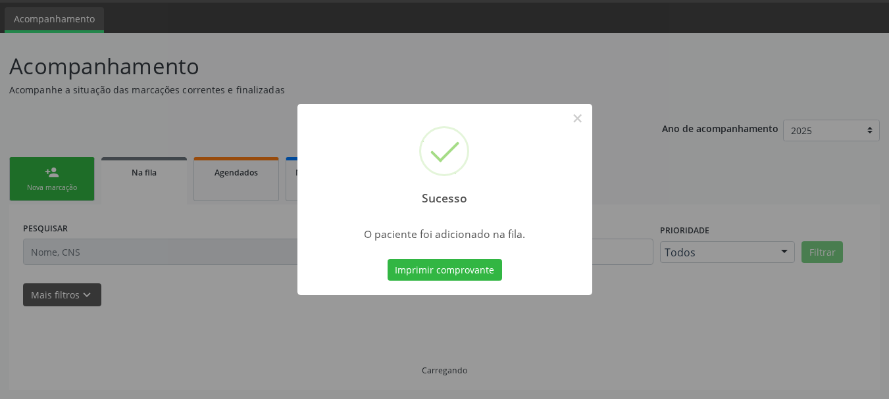
scroll to position [39, 0]
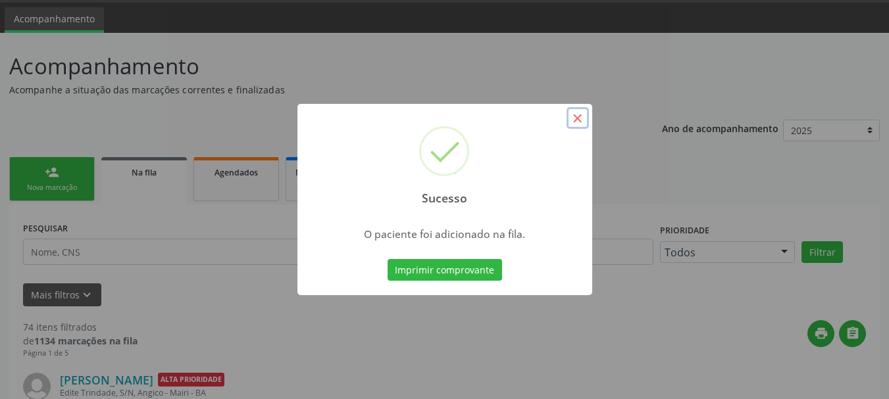
click at [576, 120] on button "×" at bounding box center [577, 118] width 22 height 22
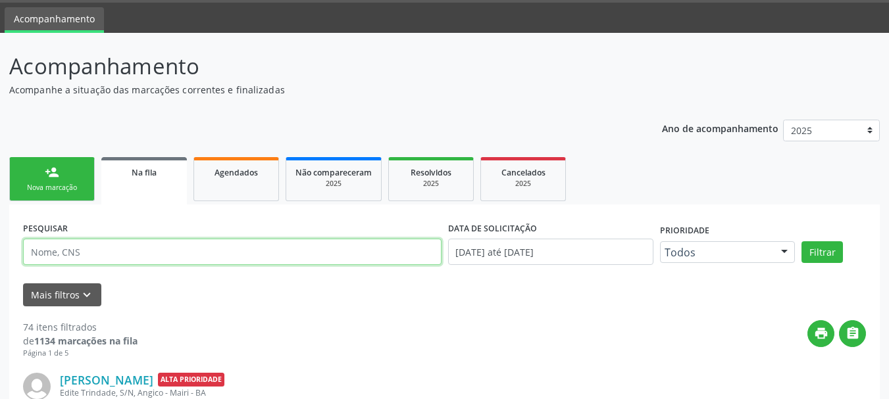
click at [135, 244] on input "text" at bounding box center [232, 252] width 418 height 26
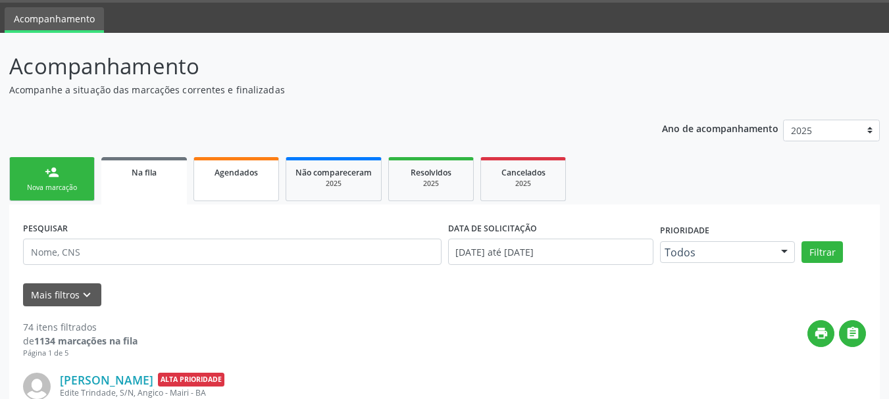
click at [216, 192] on link "Agendados" at bounding box center [236, 179] width 86 height 44
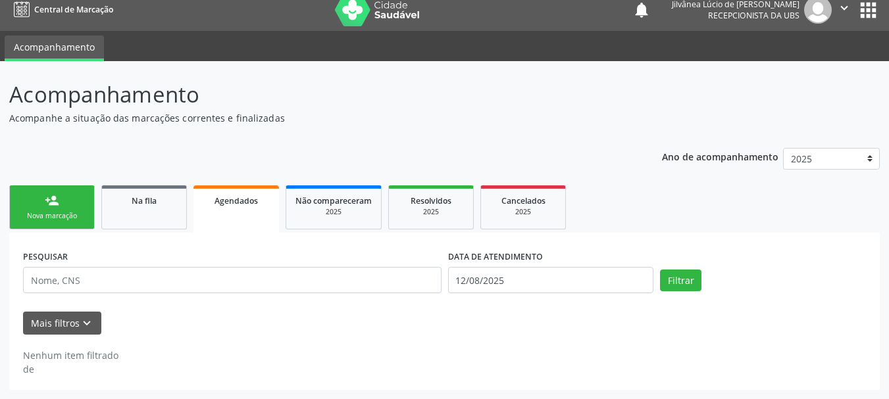
scroll to position [11, 0]
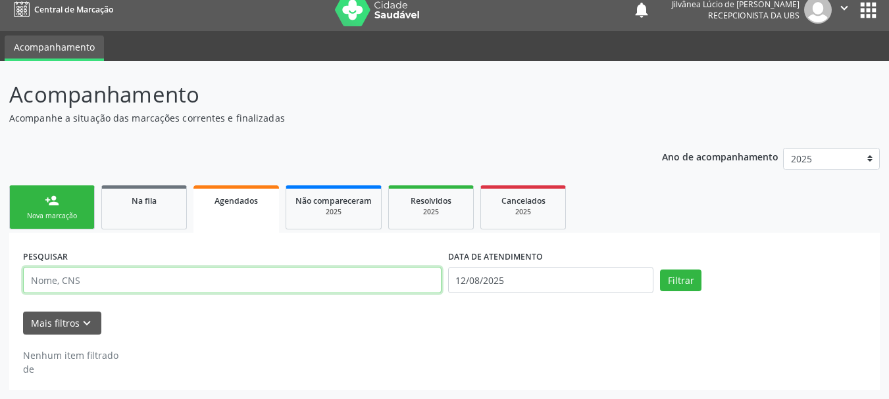
click at [207, 283] on input "text" at bounding box center [232, 280] width 418 height 26
paste input "Denilson Lima Cerqueira"
type input "Denilson Lima Cerqueira"
click at [660, 270] on button "Filtrar" at bounding box center [680, 281] width 41 height 22
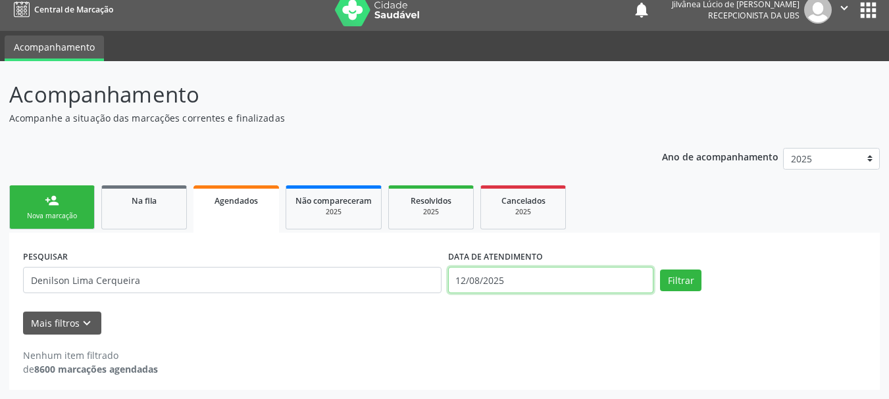
click at [588, 289] on input "12/08/2025" at bounding box center [551, 280] width 206 height 26
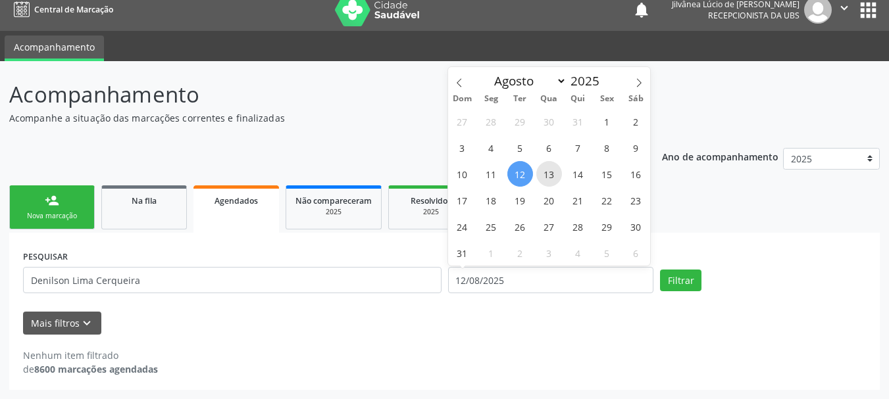
click at [551, 182] on span "13" at bounding box center [549, 174] width 26 height 26
type input "1[DATE]"
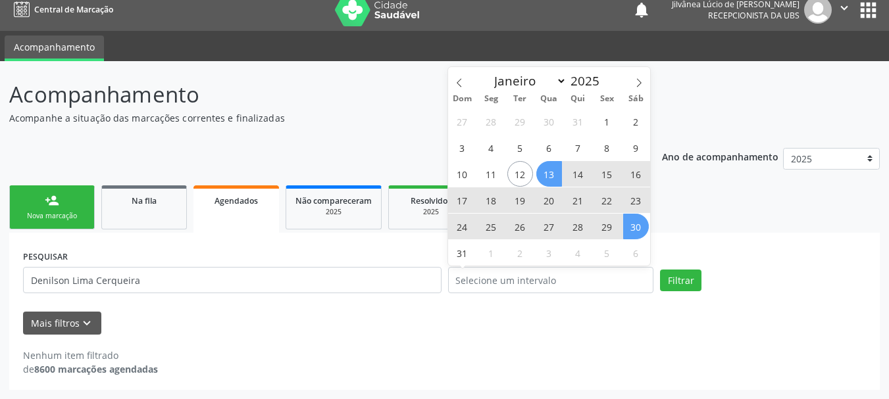
click at [712, 237] on div "PESQUISAR Denilson Lima Cerqueira DATA DE ATENDIMENTO Filtrar UNIDADE EXECUTANT…" at bounding box center [444, 311] width 870 height 157
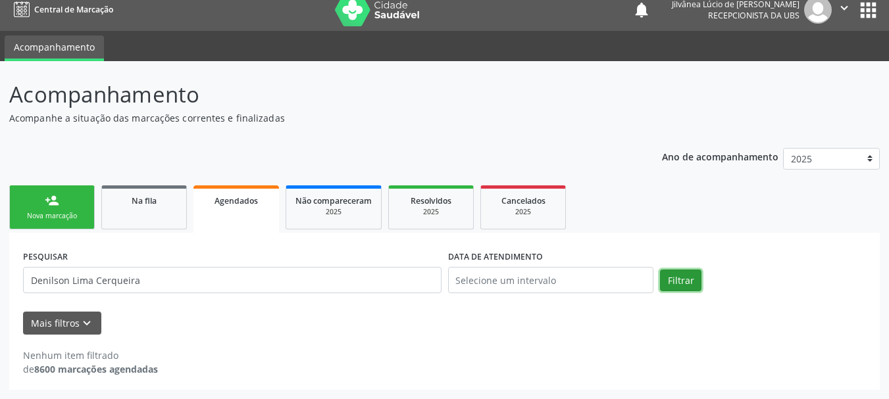
click at [689, 274] on button "Filtrar" at bounding box center [680, 281] width 41 height 22
click at [156, 221] on link "Na fila" at bounding box center [144, 207] width 86 height 44
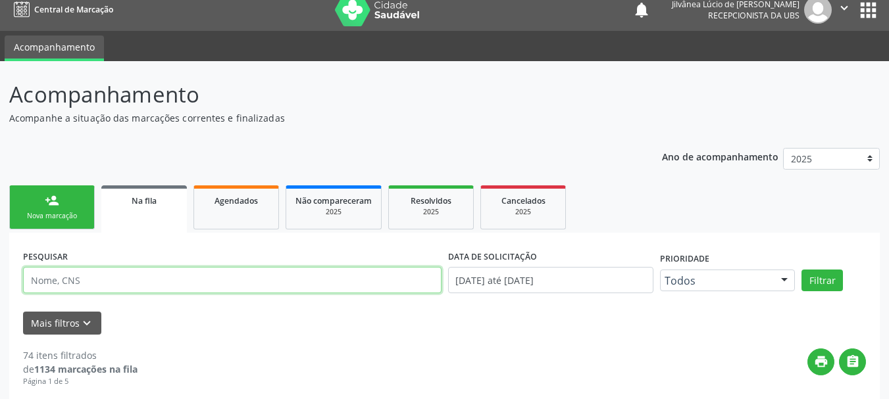
click at [189, 280] on input "text" at bounding box center [232, 280] width 418 height 26
paste input "Denilson Lima Cerqueira"
type input "Denilson Lima Cerqueira"
click at [801, 270] on button "Filtrar" at bounding box center [821, 281] width 41 height 22
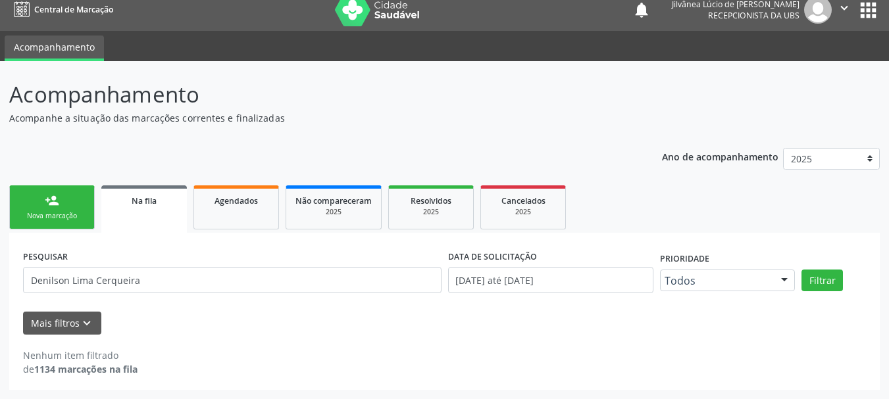
click at [63, 191] on link "person_add Nova marcação" at bounding box center [52, 207] width 86 height 44
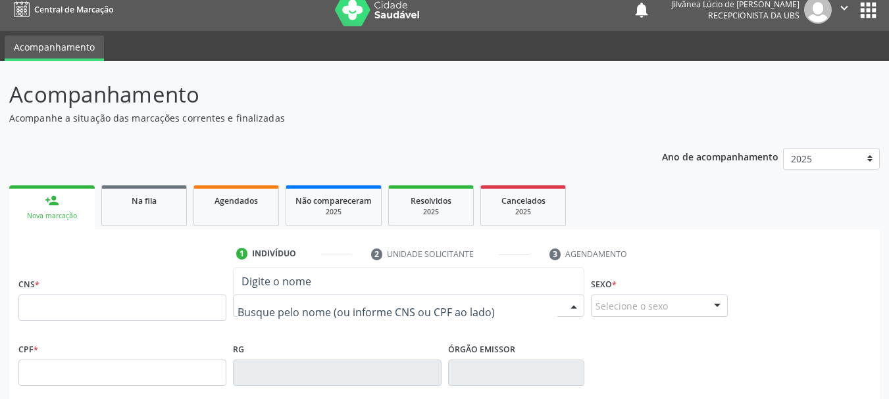
click at [320, 309] on input "text" at bounding box center [397, 312] width 320 height 26
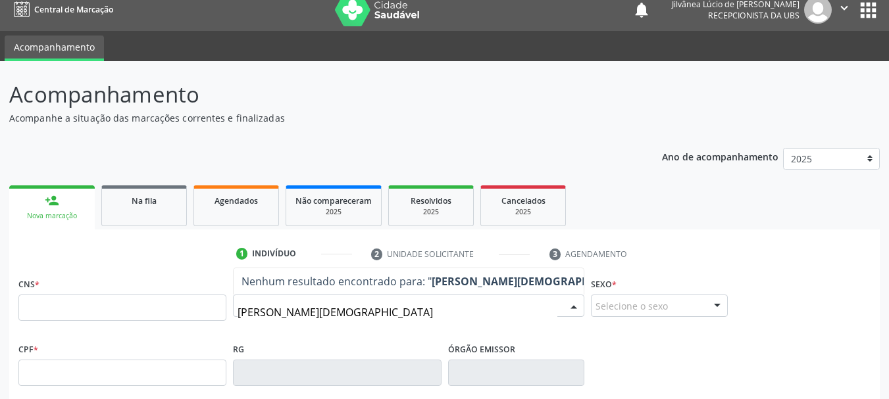
click at [305, 312] on input "[PERSON_NAME][DEMOGRAPHIC_DATA]" at bounding box center [397, 312] width 320 height 26
type input "[PERSON_NAME]"
drag, startPoint x: 329, startPoint y: 310, endPoint x: 233, endPoint y: 313, distance: 96.1
click at [233, 313] on div "[PERSON_NAME]" at bounding box center [408, 306] width 351 height 22
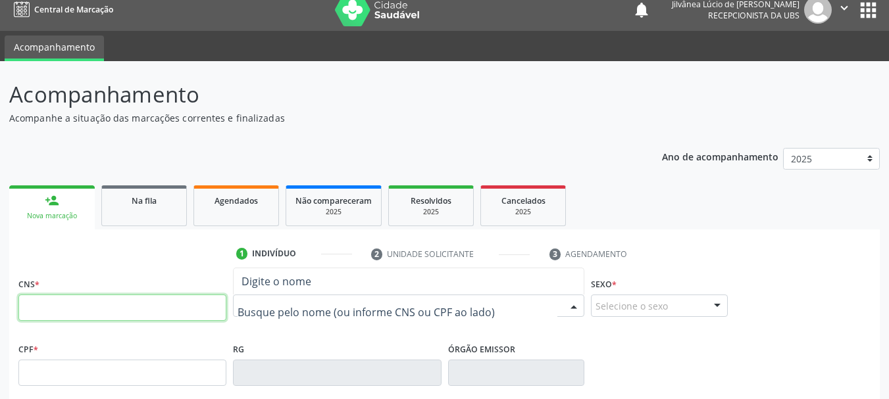
click at [199, 307] on input "text" at bounding box center [122, 308] width 208 height 26
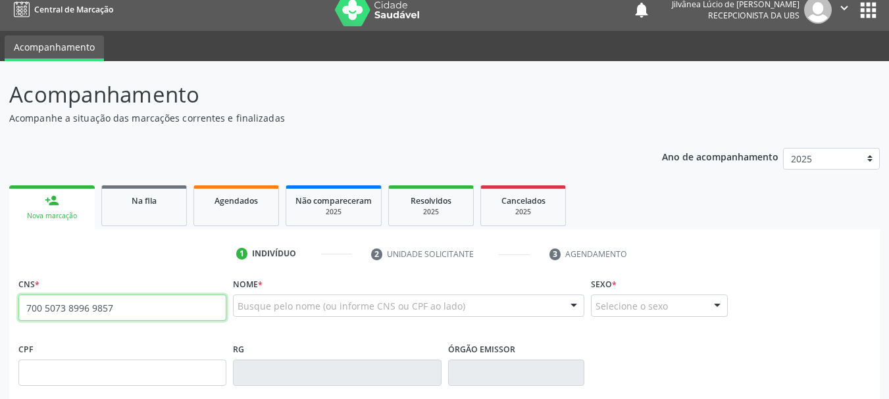
type input "700 5073 8996 9857"
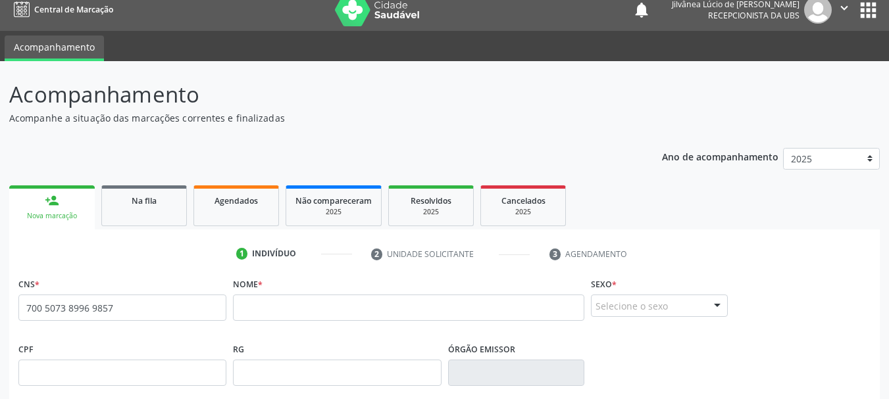
scroll to position [77, 0]
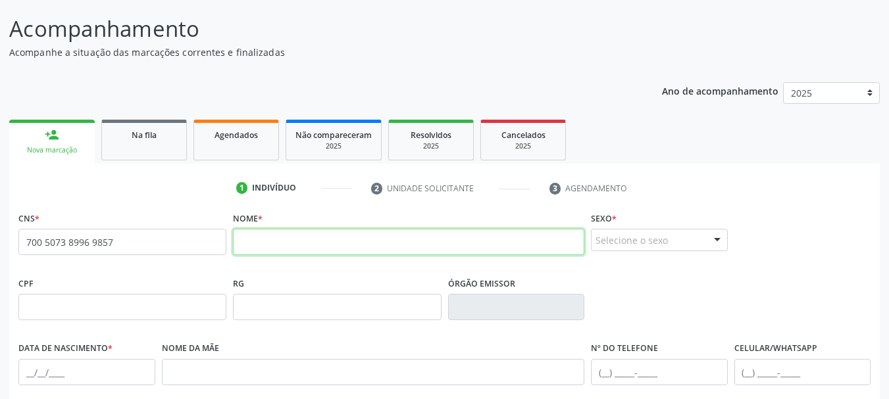
click at [285, 237] on input "text" at bounding box center [408, 242] width 351 height 26
type input "[PERSON_NAME]"
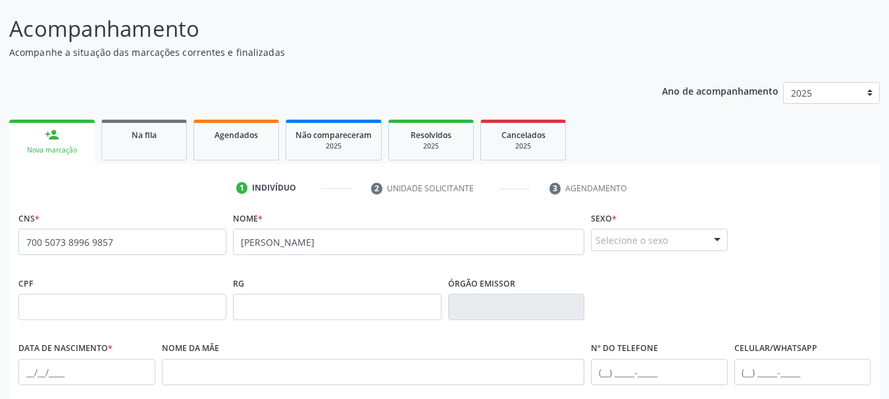
click at [663, 248] on div "Selecione o sexo" at bounding box center [659, 240] width 137 height 22
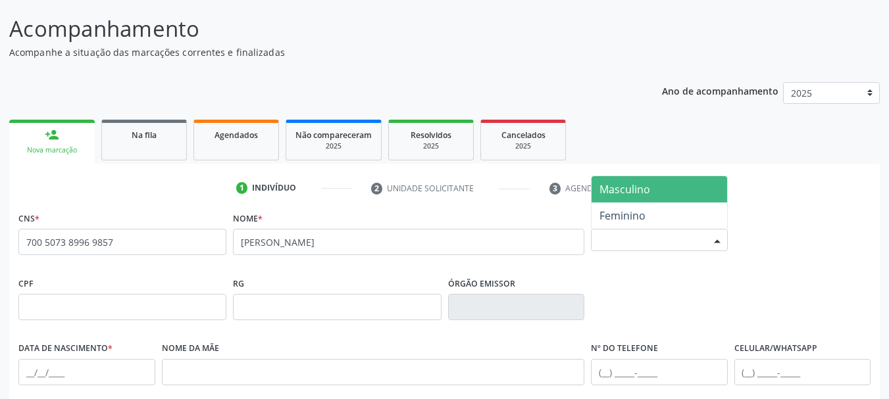
click at [614, 188] on span "Masculino" at bounding box center [624, 189] width 51 height 14
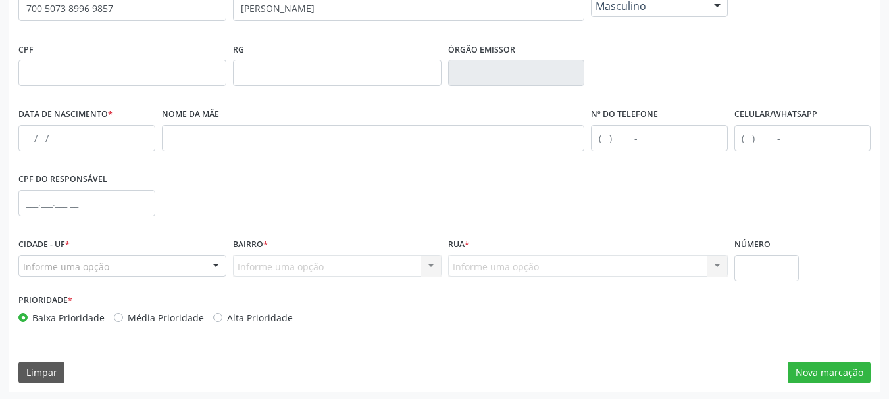
scroll to position [314, 0]
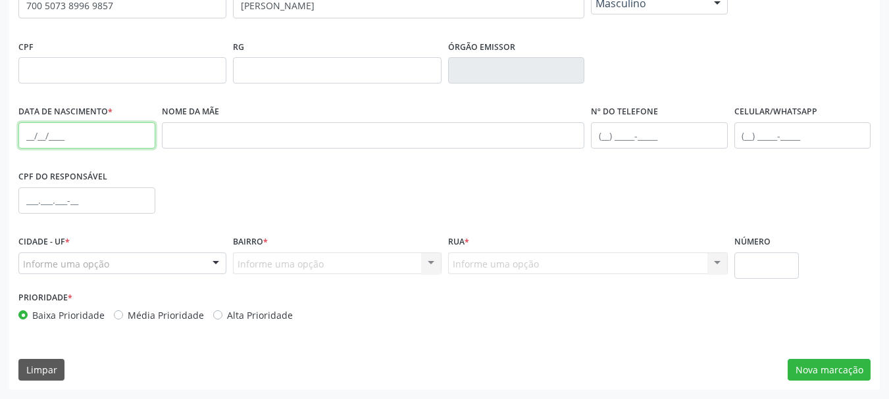
click at [30, 139] on input "text" at bounding box center [86, 135] width 137 height 26
type input "[DATE]"
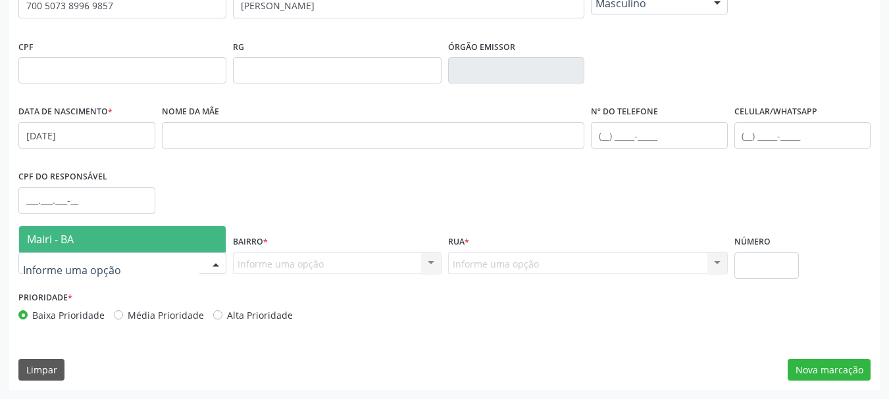
click at [42, 237] on span "Mairi - BA" at bounding box center [50, 239] width 47 height 14
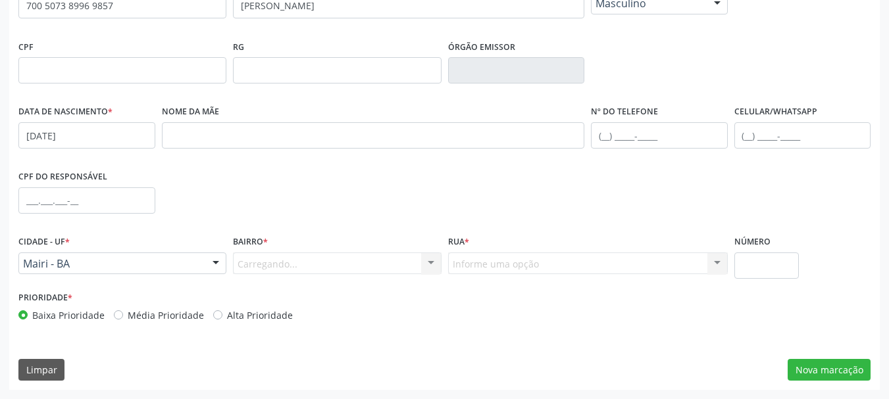
click at [292, 257] on div "Carregando... Nenhum resultado encontrado para: " " Nenhuma opção encontrada. D…" at bounding box center [337, 264] width 208 height 22
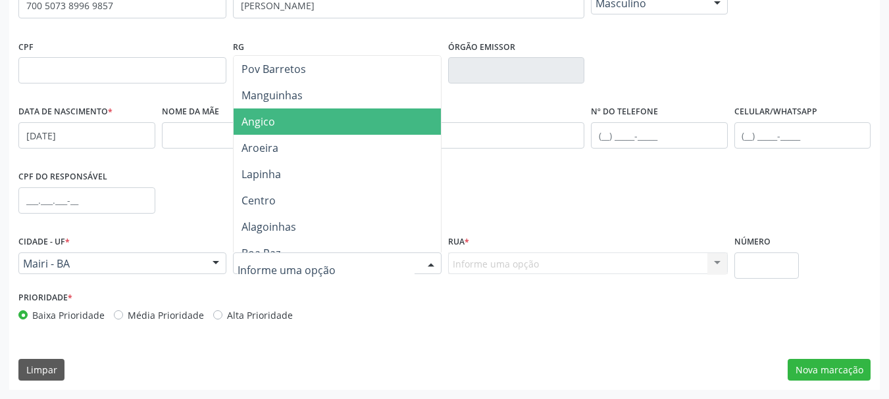
click at [260, 124] on span "Angico" at bounding box center [258, 121] width 34 height 14
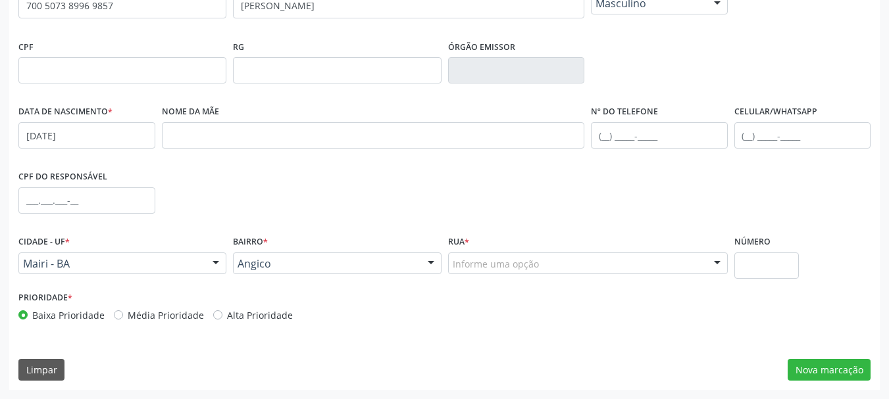
click at [227, 314] on label "Alta Prioridade" at bounding box center [260, 315] width 66 height 14
click at [213, 314] on input "Alta Prioridade" at bounding box center [217, 314] width 9 height 12
radio input "true"
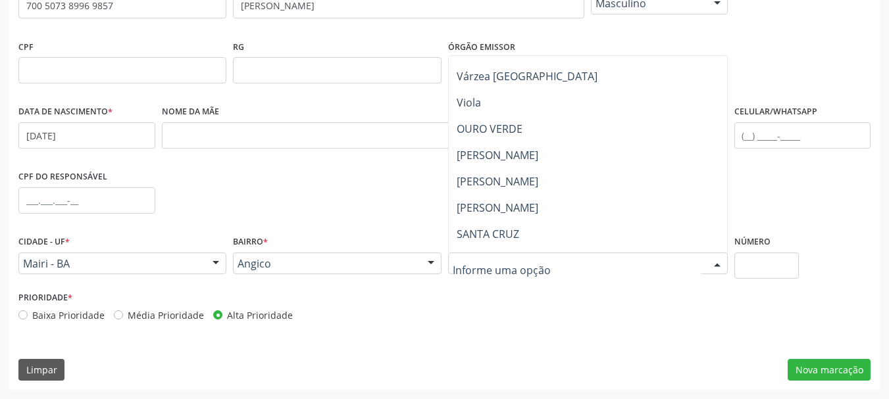
scroll to position [789, 0]
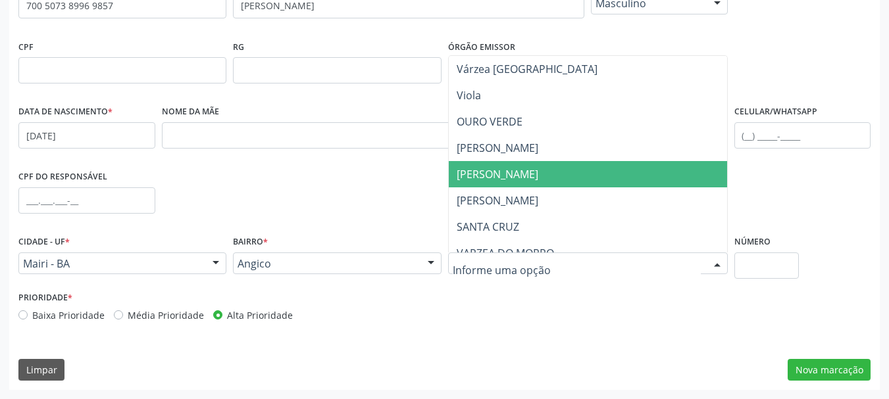
click at [552, 183] on span "[PERSON_NAME]" at bounding box center [588, 174] width 278 height 26
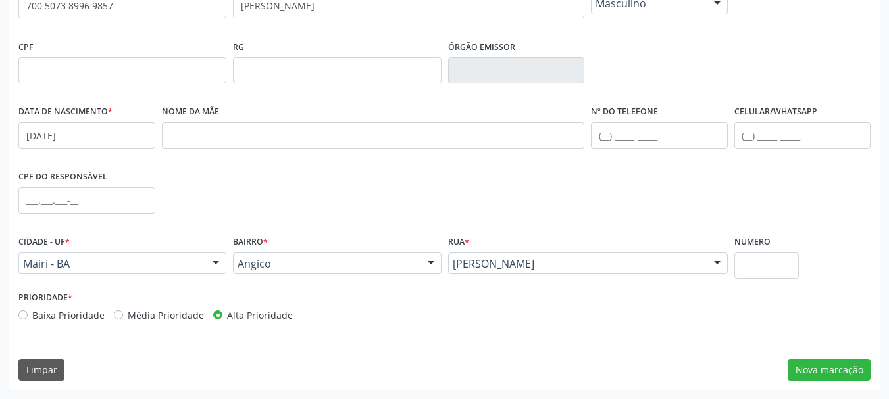
click at [556, 295] on div "Prioridade * Baixa Prioridade Média Prioridade Alta Prioridade" at bounding box center [444, 309] width 858 height 43
click at [835, 369] on button "Nova marcação" at bounding box center [828, 370] width 83 height 22
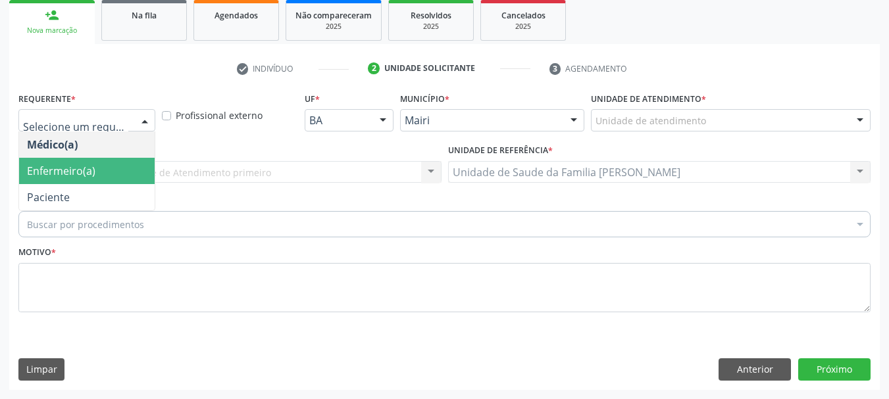
click at [97, 162] on span "Enfermeiro(a)" at bounding box center [86, 171] width 135 height 26
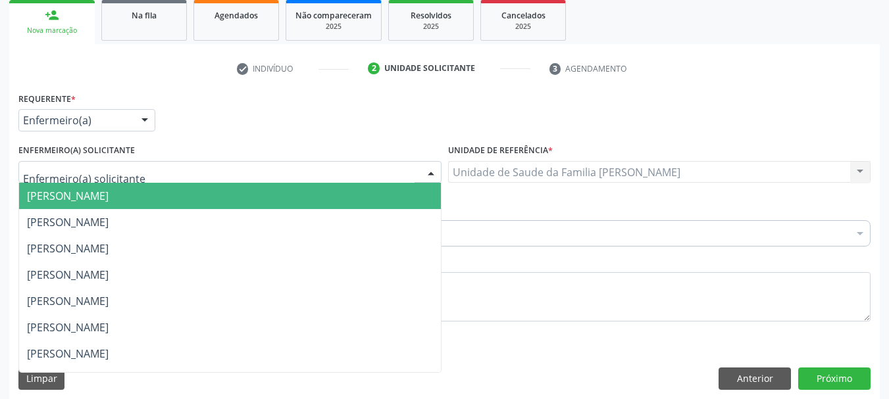
click at [145, 176] on div at bounding box center [229, 172] width 423 height 22
type input "j"
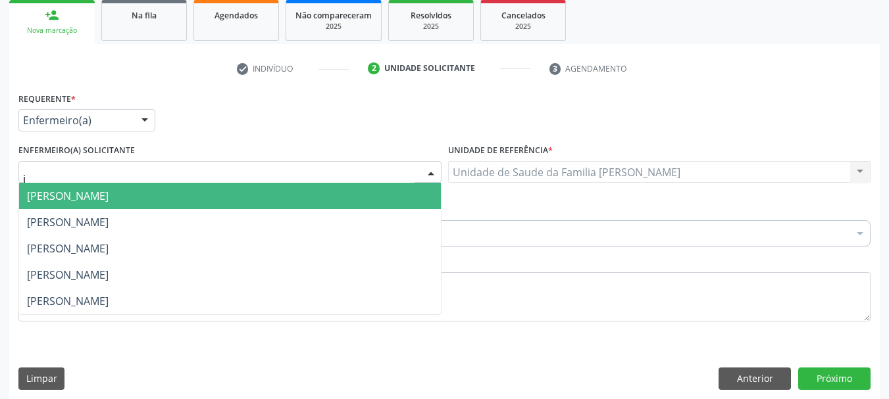
click at [145, 204] on span "[PERSON_NAME]" at bounding box center [230, 196] width 422 height 26
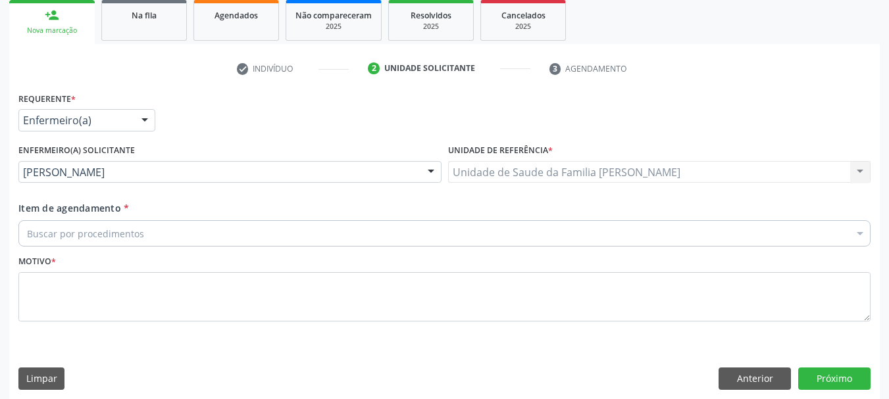
click at [161, 237] on div "Buscar por procedimentos" at bounding box center [444, 233] width 852 height 26
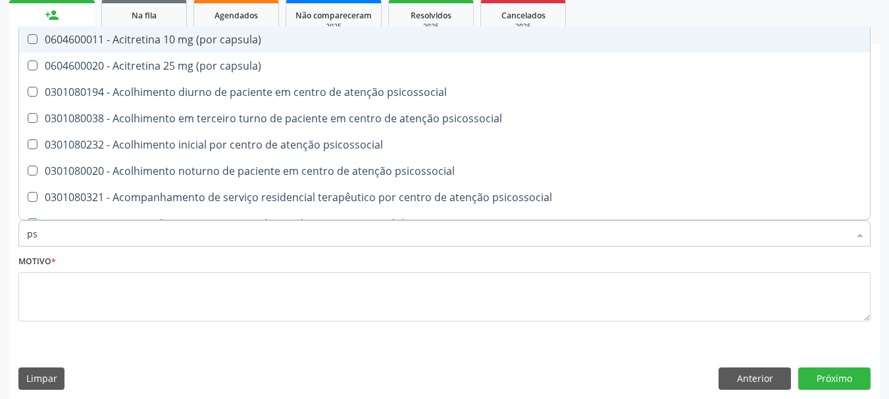
type input "psa"
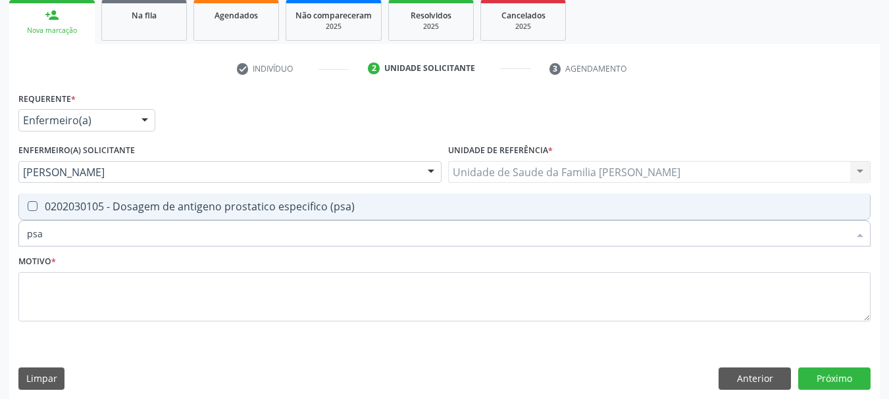
click at [153, 210] on div "0202030105 - Dosagem de antigeno prostatico especifico (psa)" at bounding box center [444, 206] width 835 height 11
checkbox \(psa\) "true"
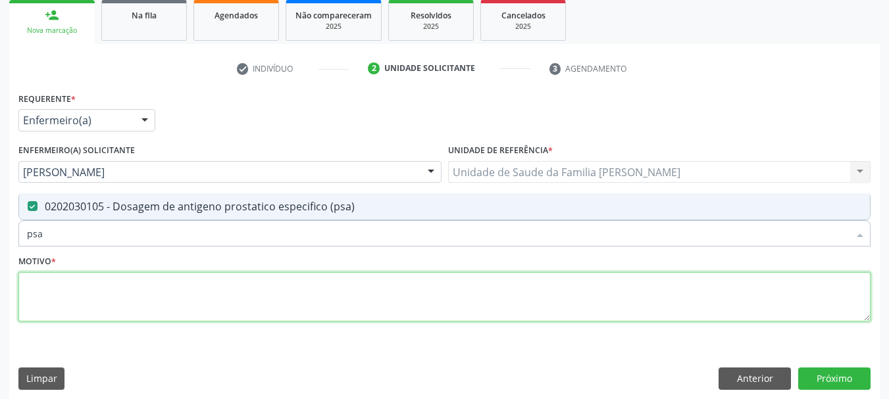
click at [168, 288] on textarea at bounding box center [444, 297] width 852 height 50
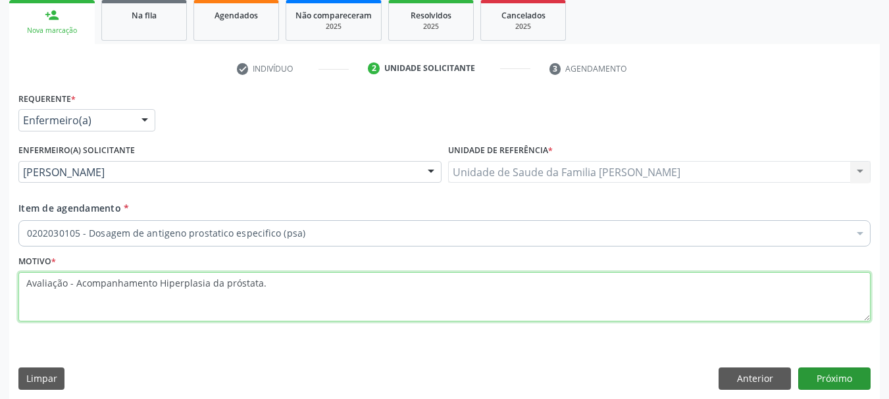
type textarea "Avaliação - Acompanhamento Hiperplasia da próstata."
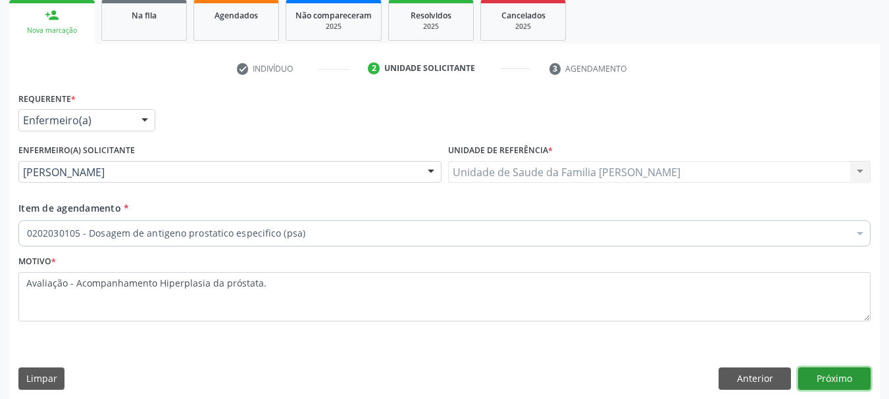
click at [829, 385] on button "Próximo" at bounding box center [834, 379] width 72 height 22
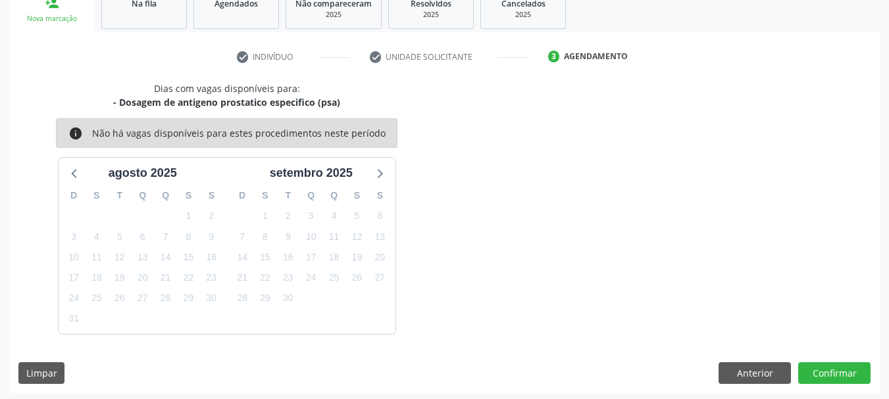
scroll to position [212, 0]
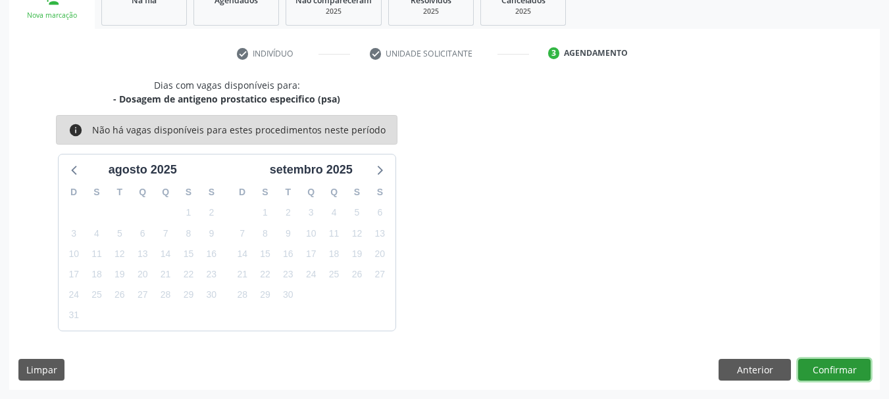
click at [831, 373] on button "Confirmar" at bounding box center [834, 370] width 72 height 22
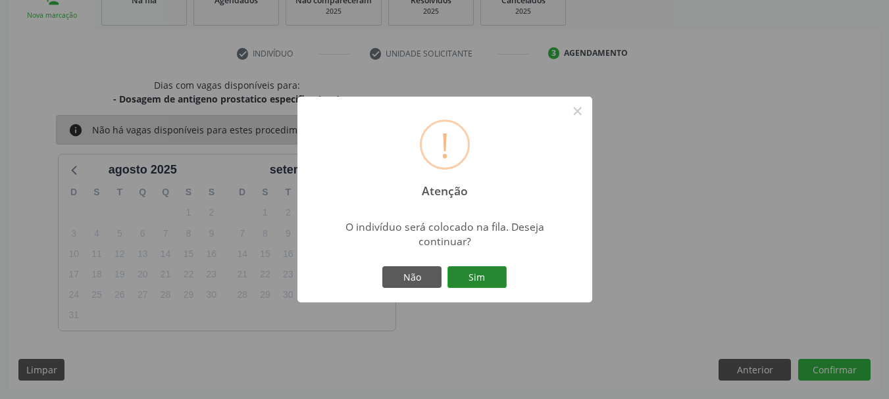
click at [468, 285] on button "Sim" at bounding box center [476, 277] width 59 height 22
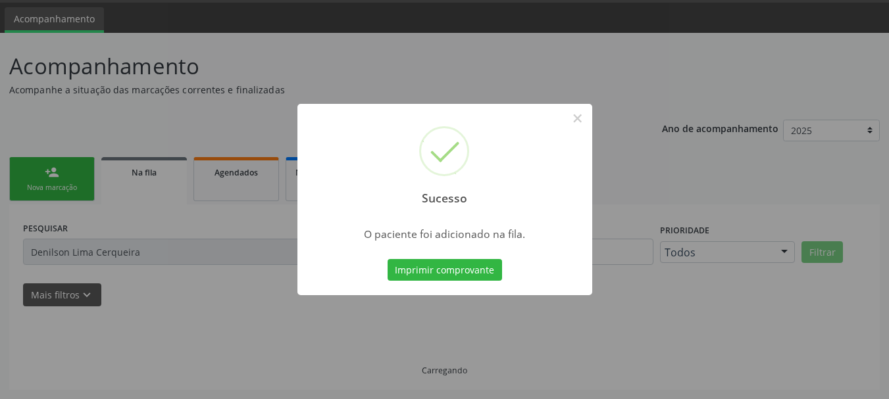
scroll to position [39, 0]
click at [583, 116] on button "×" at bounding box center [577, 118] width 22 height 22
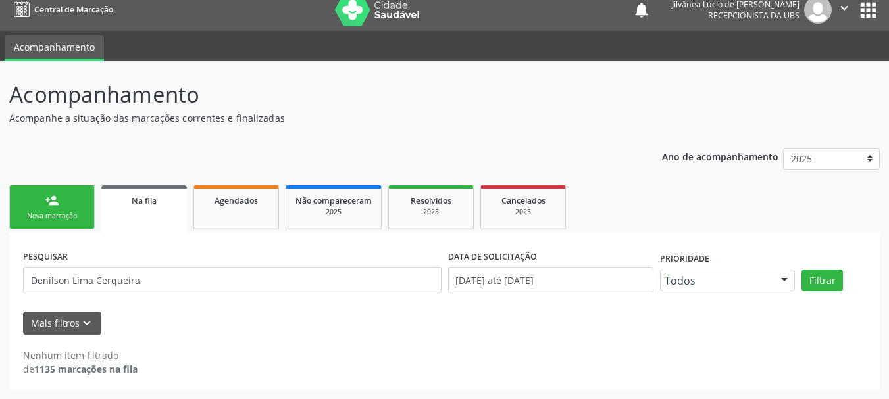
scroll to position [11, 0]
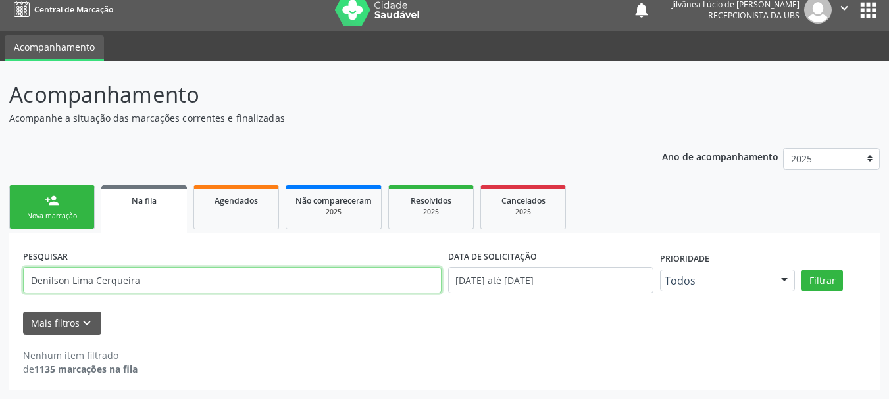
drag, startPoint x: 103, startPoint y: 282, endPoint x: 0, endPoint y: 278, distance: 103.4
click at [0, 278] on div "Acompanhamento Acompanhe a situação das marcações correntes e finalizadas Relat…" at bounding box center [444, 230] width 889 height 338
click at [801, 270] on button "Filtrar" at bounding box center [821, 281] width 41 height 22
drag, startPoint x: 80, startPoint y: 276, endPoint x: 58, endPoint y: 282, distance: 22.5
click at [58, 282] on input "[PERSON_NAME]" at bounding box center [232, 280] width 418 height 26
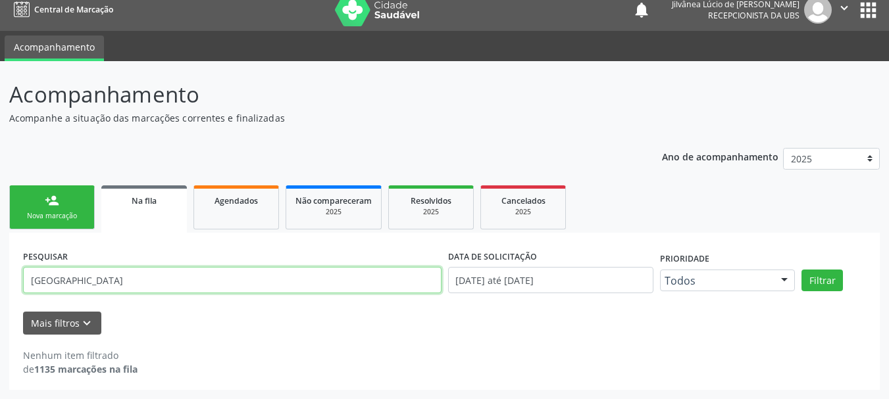
click at [801, 270] on button "Filtrar" at bounding box center [821, 281] width 41 height 22
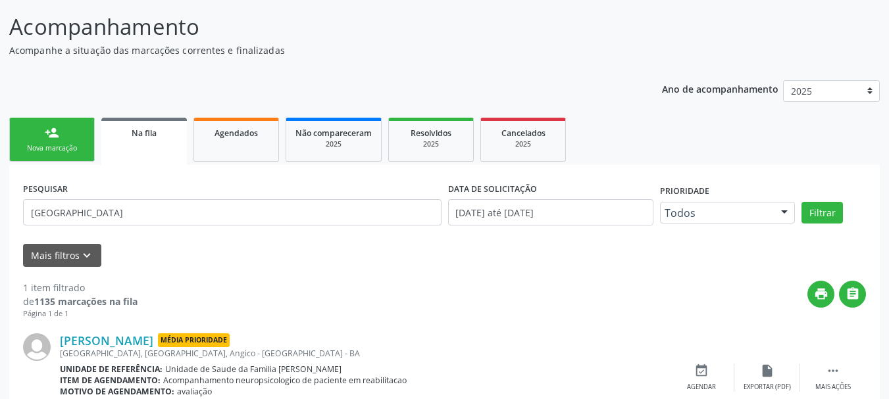
scroll to position [139, 0]
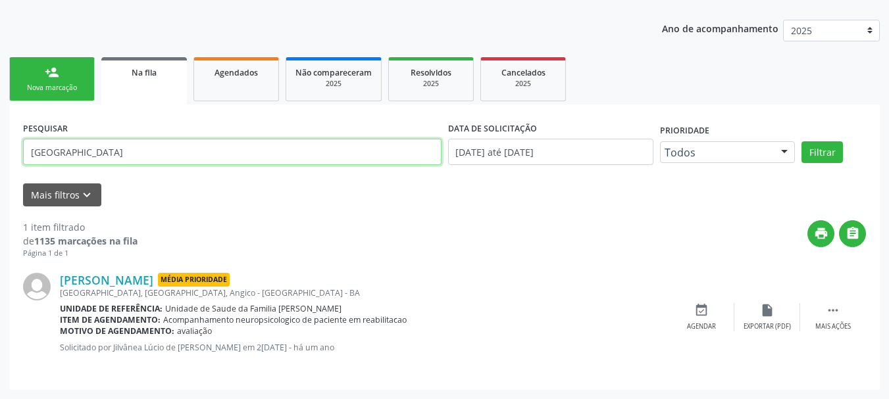
drag, startPoint x: 68, startPoint y: 146, endPoint x: 0, endPoint y: 152, distance: 68.0
click at [0, 152] on div "Acompanhamento Acompanhe a situação das marcações correntes e finalizadas Relat…" at bounding box center [444, 166] width 889 height 466
type input "SAMIRA"
click at [801, 141] on button "Filtrar" at bounding box center [821, 152] width 41 height 22
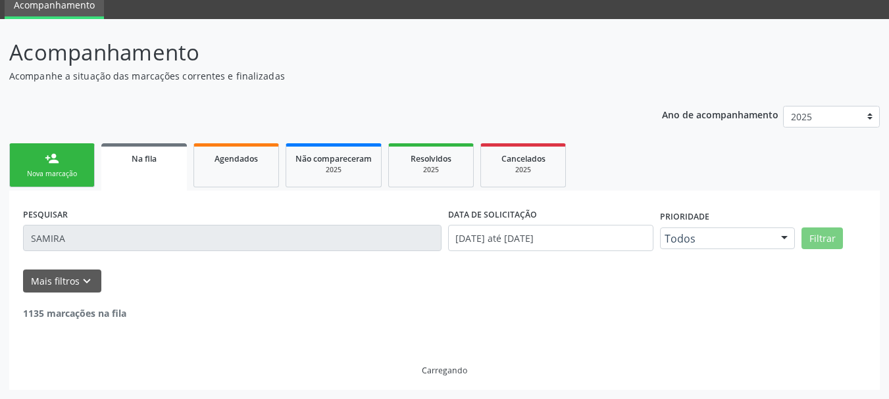
scroll to position [11, 0]
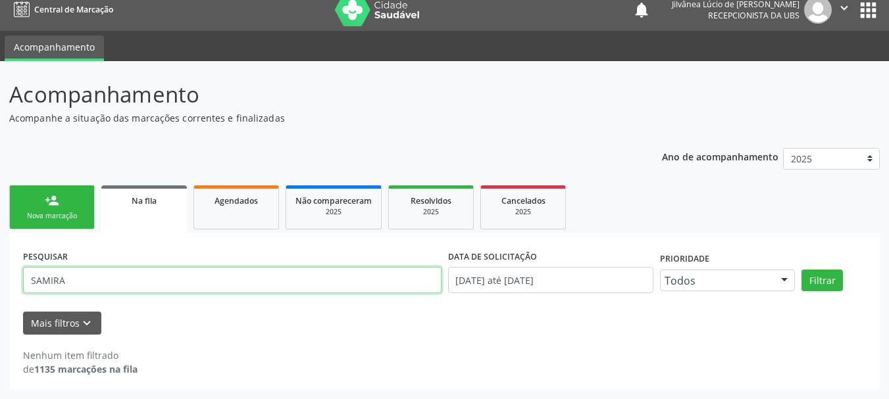
click at [80, 288] on input "SAMIRA" at bounding box center [232, 280] width 418 height 26
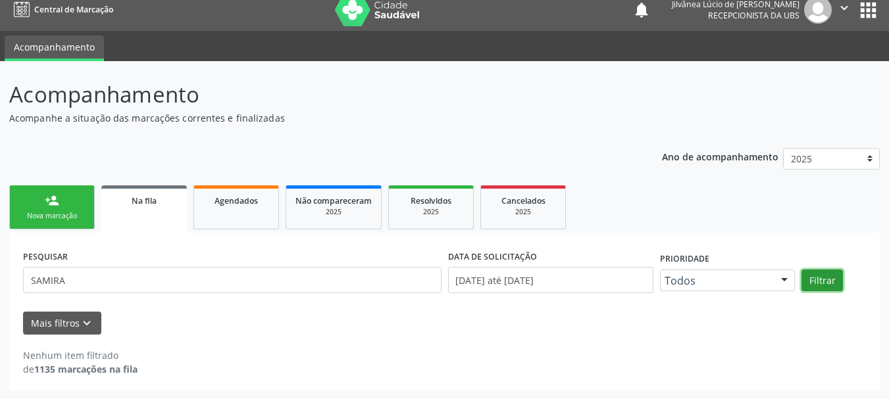
click at [821, 285] on button "Filtrar" at bounding box center [821, 281] width 41 height 22
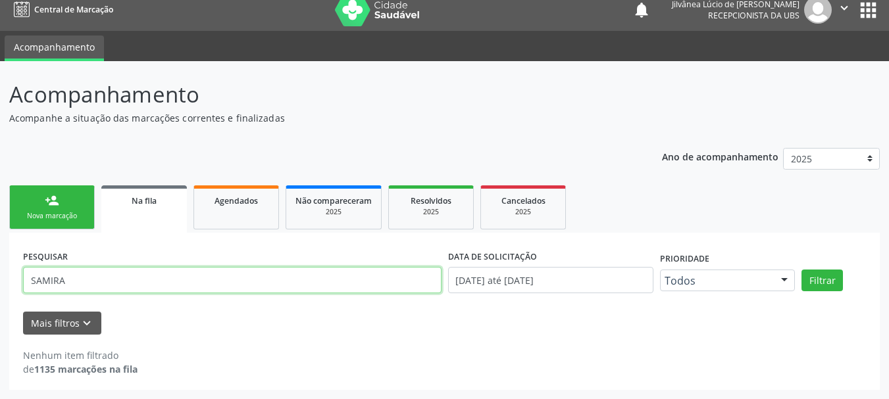
drag, startPoint x: 76, startPoint y: 284, endPoint x: 0, endPoint y: 282, distance: 75.7
click at [0, 282] on div "Acompanhamento Acompanhe a situação das marcações correntes e finalizadas Relat…" at bounding box center [444, 230] width 889 height 338
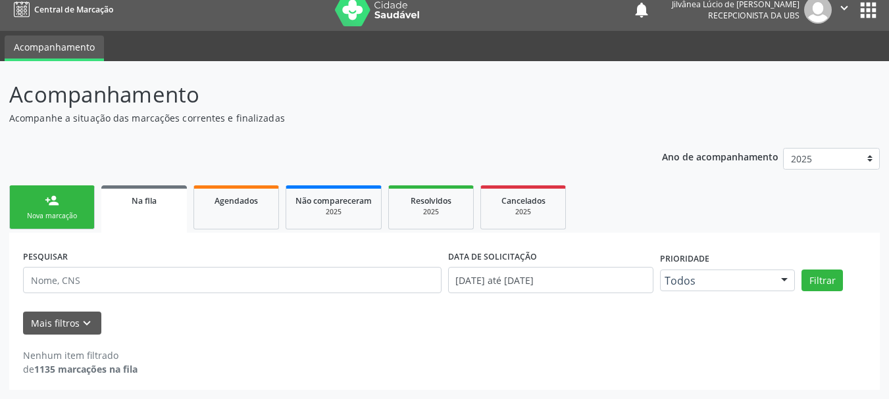
click at [41, 212] on div "Nova marcação" at bounding box center [52, 216] width 66 height 10
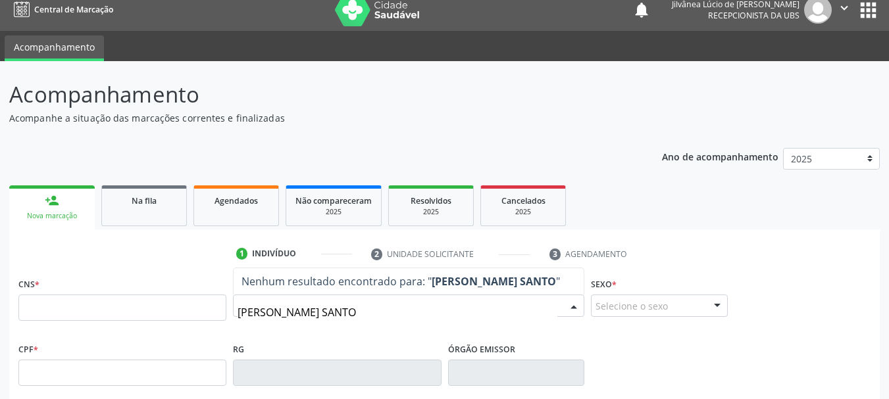
type input "[PERSON_NAME]"
click at [140, 309] on div "CNS * Nome * [PERSON_NAME] resultado encontrado para: " [PERSON_NAME] " Não há …" at bounding box center [444, 306] width 858 height 65
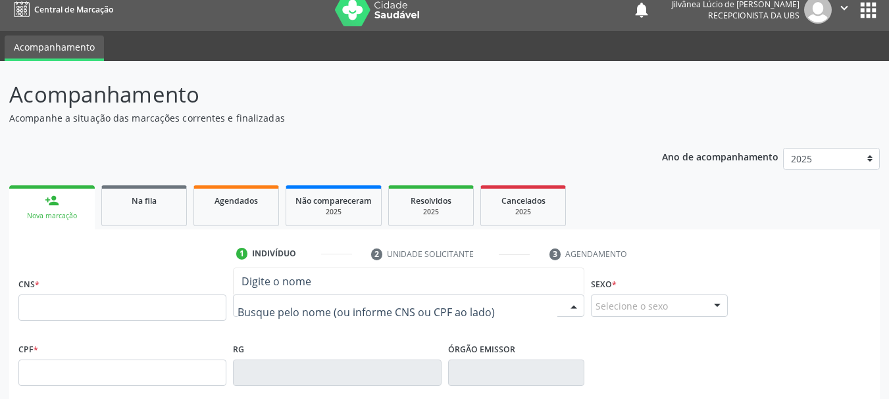
click at [843, 9] on icon "" at bounding box center [844, 8] width 14 height 14
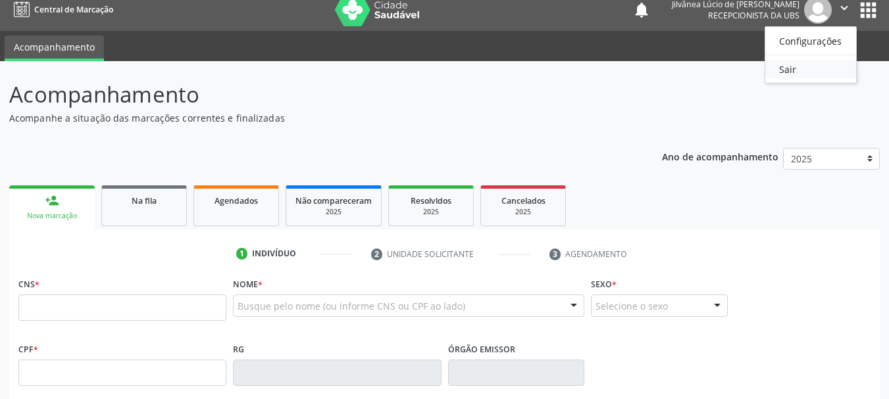
click at [790, 66] on link "Sair" at bounding box center [810, 69] width 91 height 18
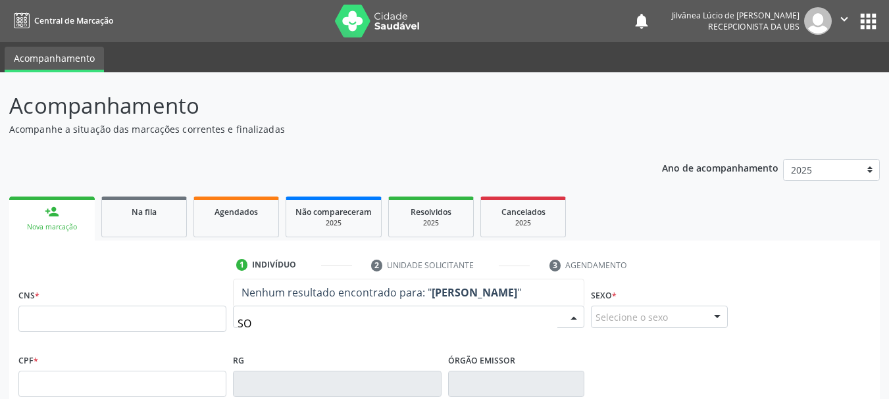
type input "S"
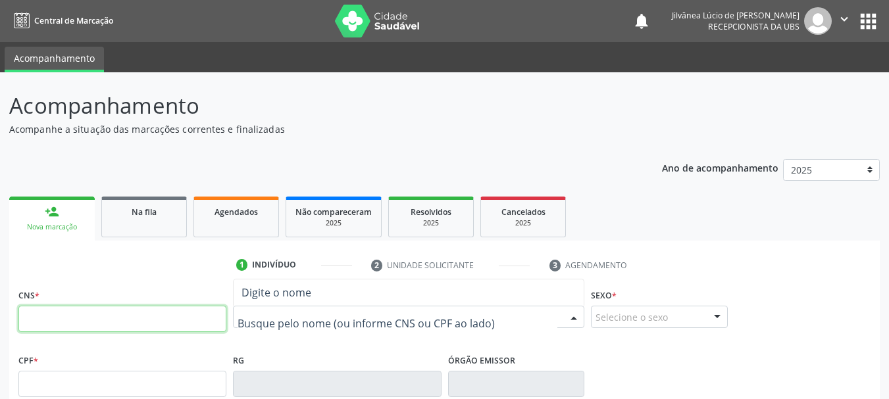
click at [169, 313] on input "text" at bounding box center [122, 319] width 208 height 26
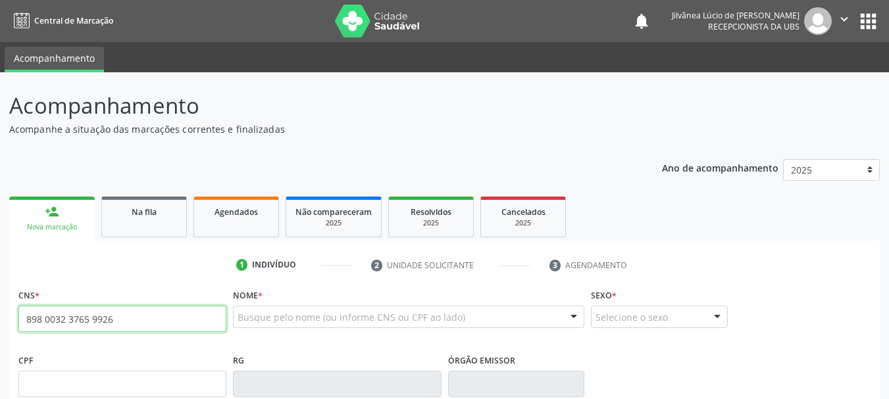
type input "898 0032 3765 9926"
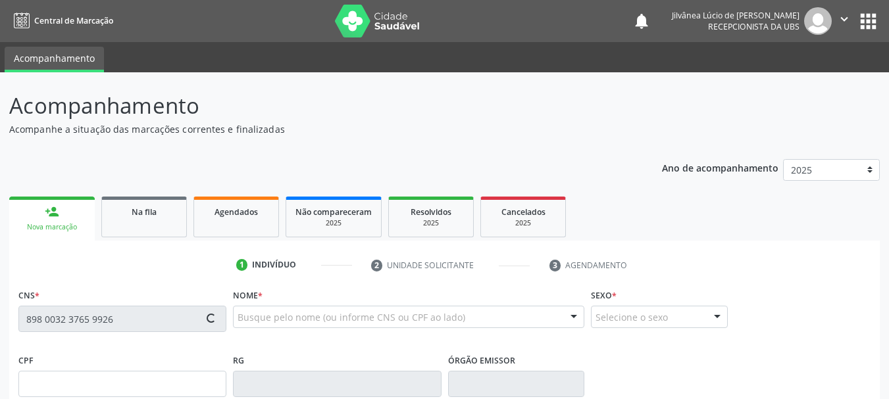
type input "116.952.655-13"
type input "21/07/2010"
type input "Cristiana Pulqueria Barbara"
type input "(74) 99927-0591"
type input "S/N"
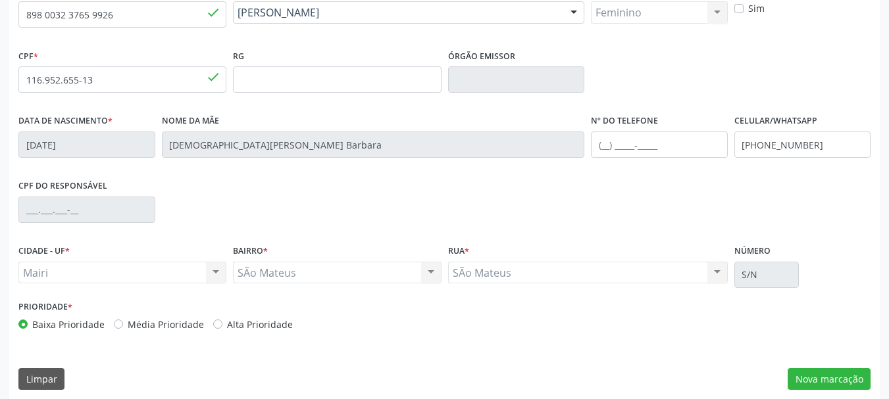
scroll to position [314, 0]
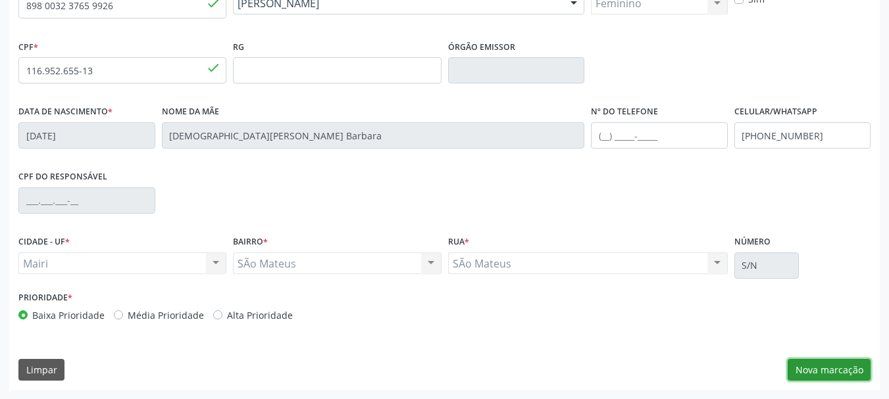
click at [825, 369] on button "Nova marcação" at bounding box center [828, 370] width 83 height 22
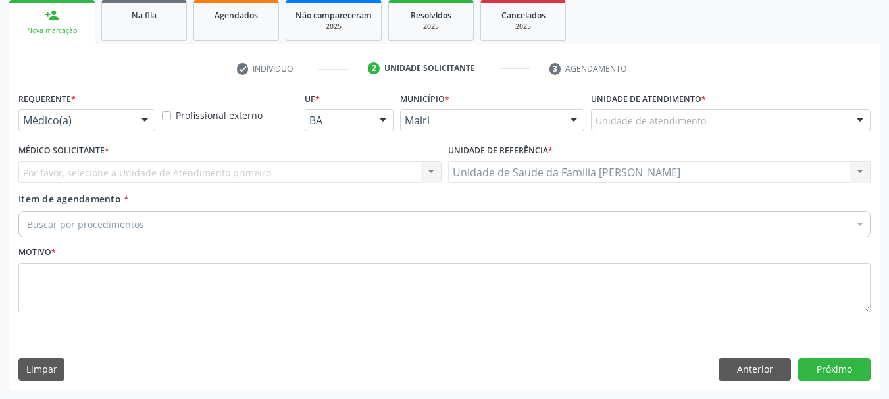
scroll to position [197, 0]
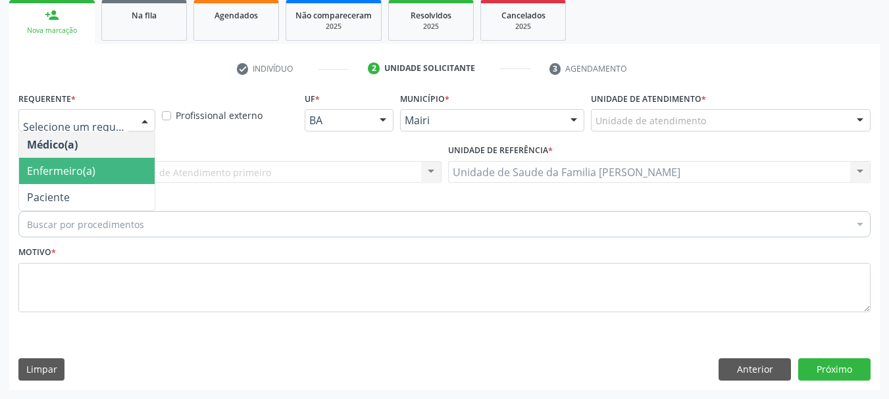
click at [95, 176] on span "Enfermeiro(a)" at bounding box center [86, 171] width 135 height 26
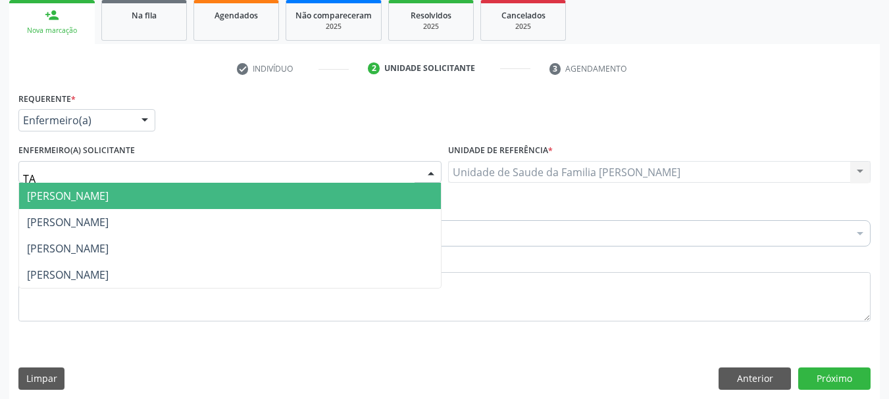
type input "TAI"
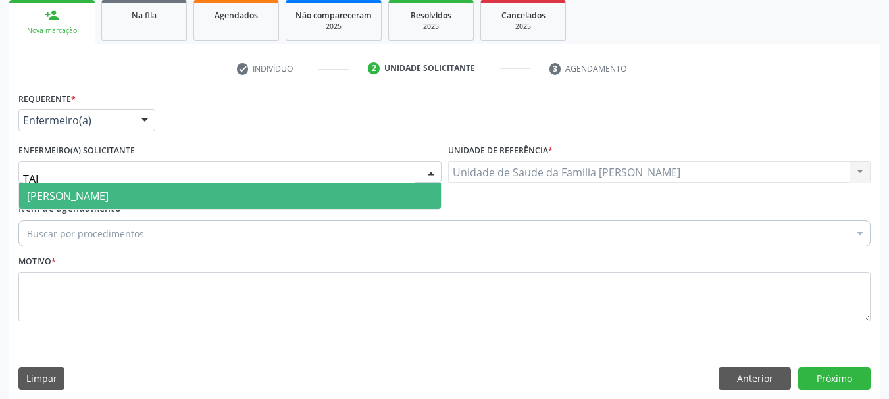
click at [101, 191] on span "[PERSON_NAME]" at bounding box center [68, 196] width 82 height 14
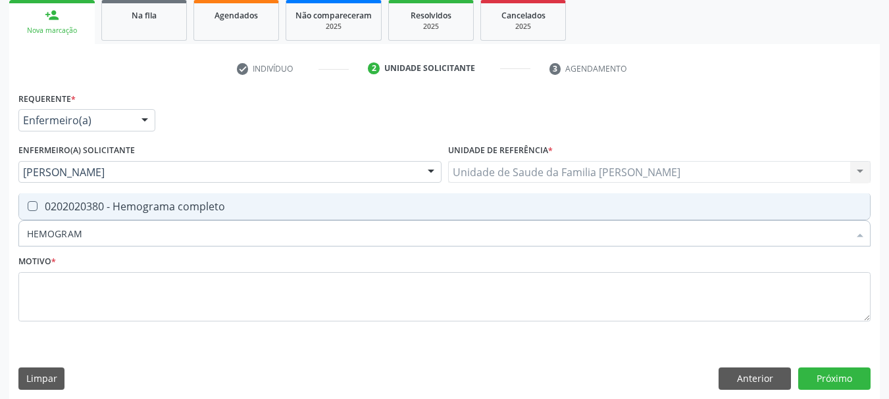
type input "HEMOGRAMA"
click at [89, 210] on div "0202020380 - Hemograma completo" at bounding box center [444, 206] width 835 height 11
checkbox completo "true"
drag, startPoint x: 91, startPoint y: 243, endPoint x: 0, endPoint y: 233, distance: 91.3
click at [0, 233] on div "Acompanhamento Acompanhe a situação das marcações correntes e finalizadas Relat…" at bounding box center [444, 142] width 889 height 533
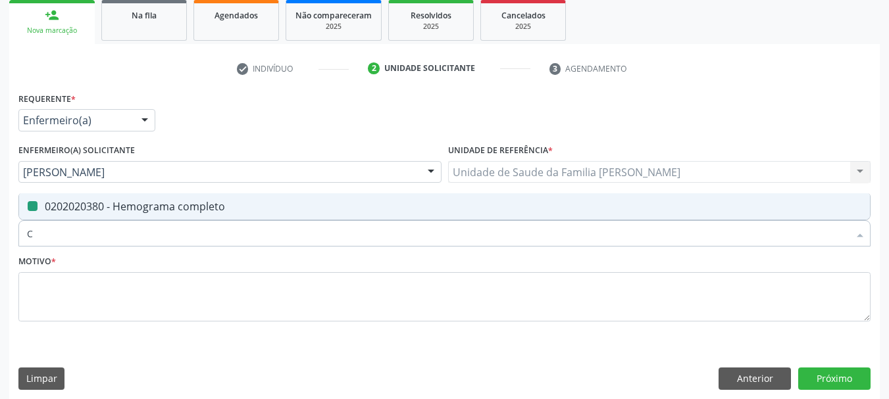
type input "CO"
checkbox completo "false"
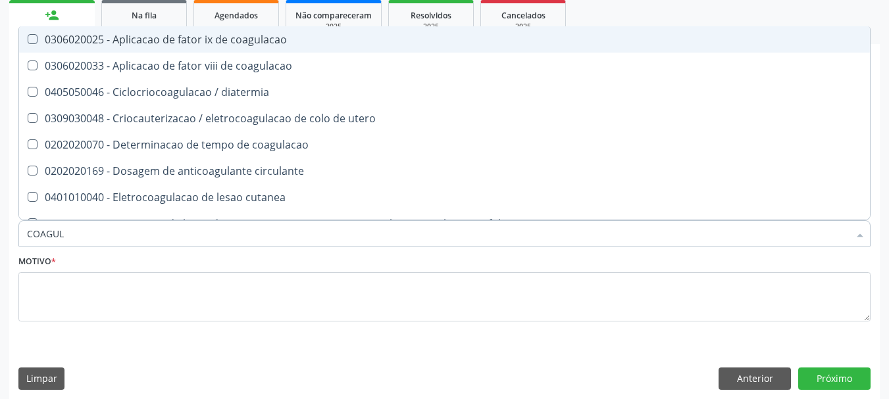
type input "COAGULA"
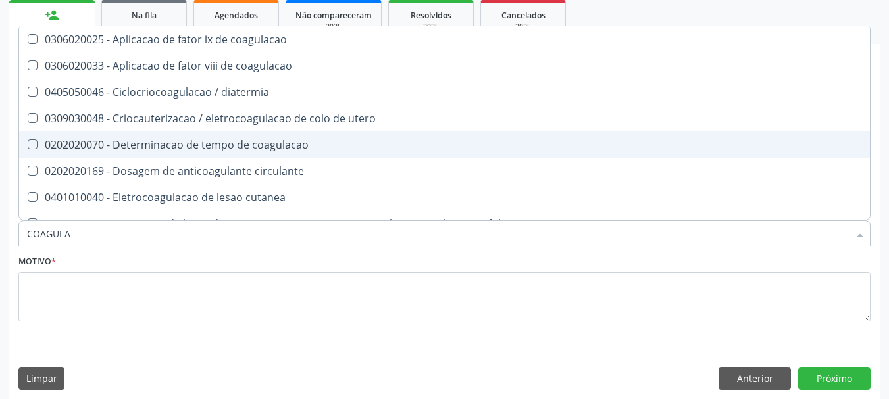
click at [183, 149] on div "0202020070 - Determinacao de tempo de coagulacao" at bounding box center [444, 144] width 835 height 11
checkbox coagulacao "true"
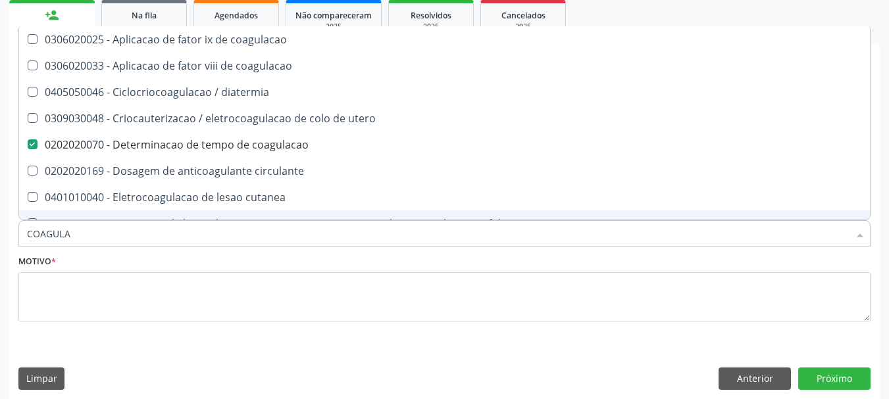
drag, startPoint x: 88, startPoint y: 237, endPoint x: 0, endPoint y: 224, distance: 89.2
click at [0, 224] on div "Acompanhamento Acompanhe a situação das marcações correntes e finalizadas Relat…" at bounding box center [444, 142] width 889 height 533
type input "PRO"
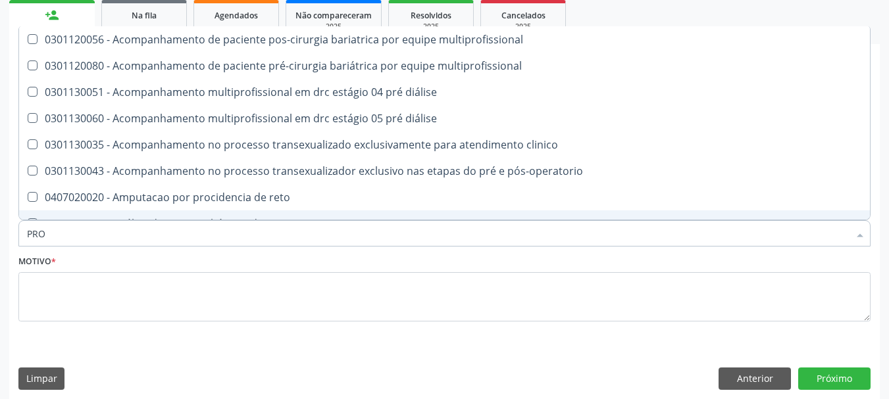
checkbox clinico "false"
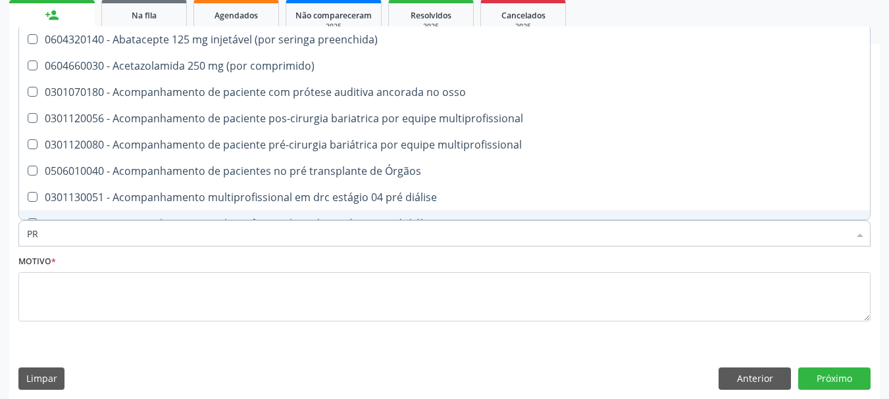
type input "P"
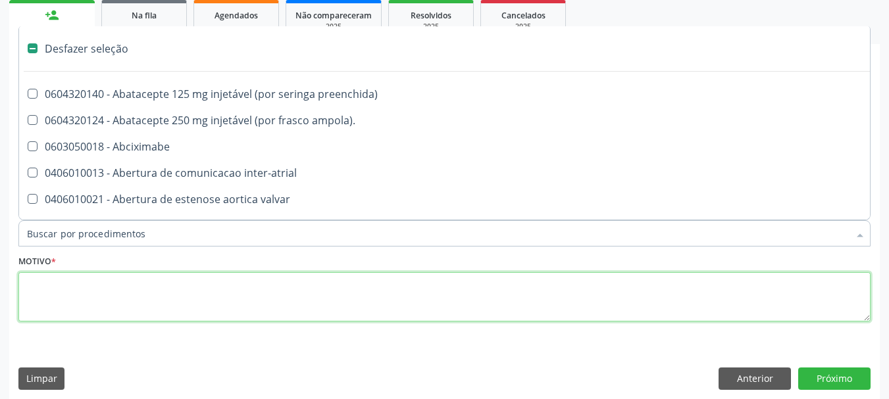
click at [53, 310] on textarea at bounding box center [444, 297] width 852 height 50
checkbox ampola\)\ "true"
checkbox Abciximabe "true"
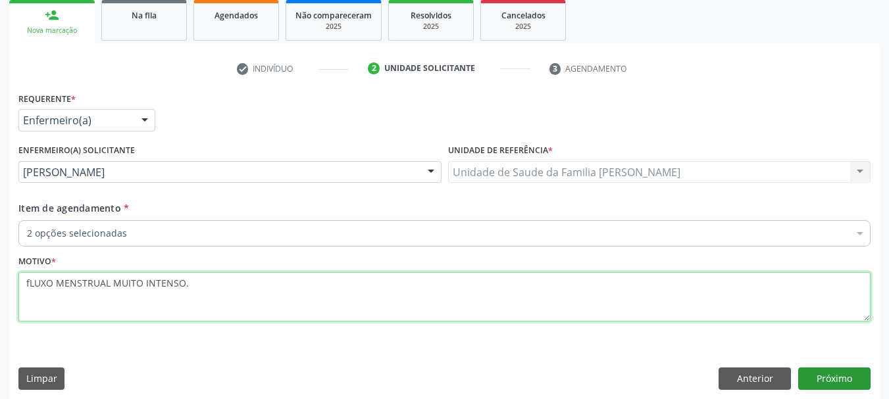
type textarea "fLUXO MENSTRUAL MUITO INTENSO."
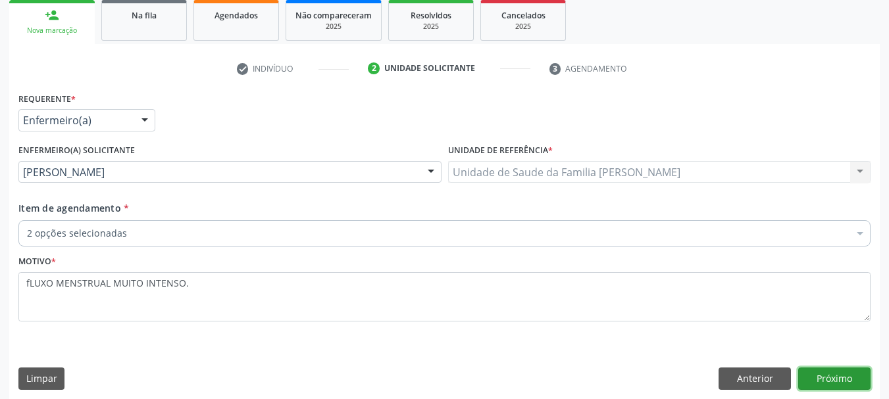
click at [827, 372] on button "Próximo" at bounding box center [834, 379] width 72 height 22
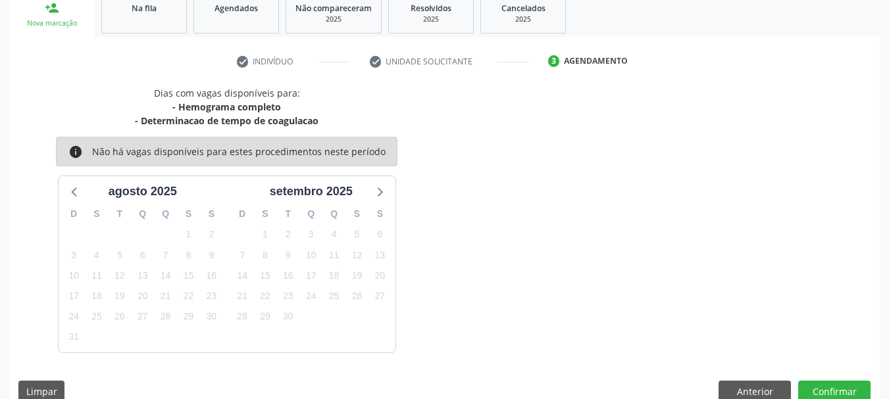
scroll to position [226, 0]
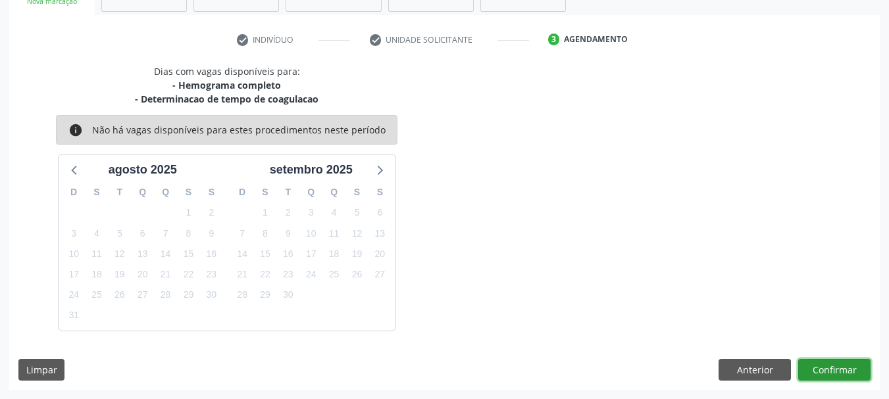
click at [832, 366] on button "Confirmar" at bounding box center [834, 370] width 72 height 22
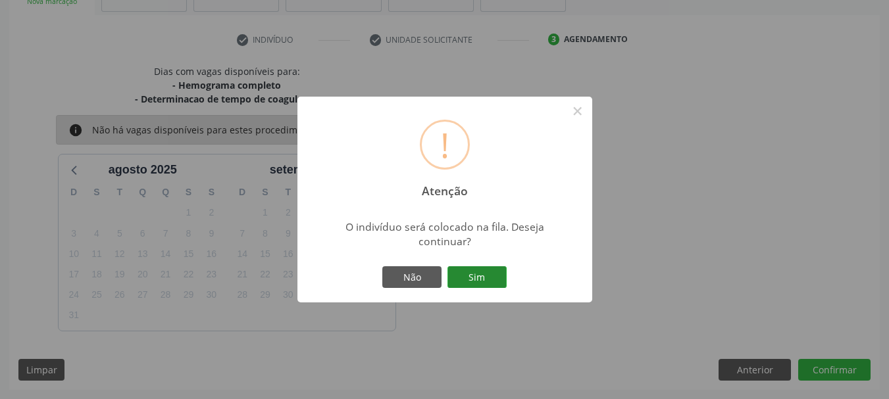
click at [482, 276] on button "Sim" at bounding box center [476, 277] width 59 height 22
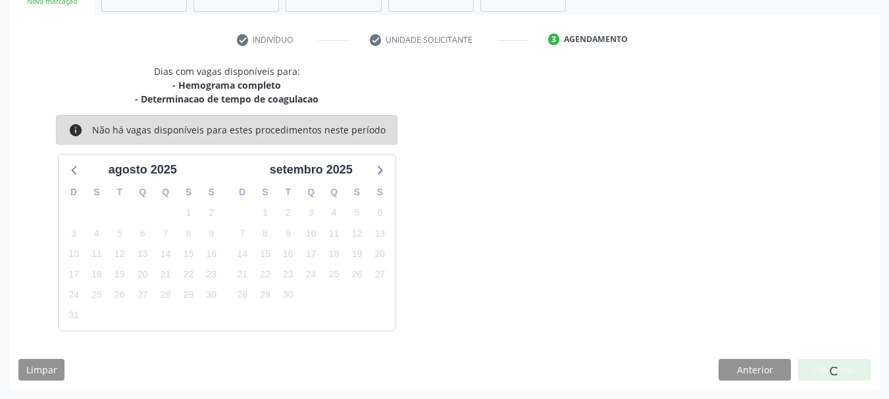
scroll to position [39, 0]
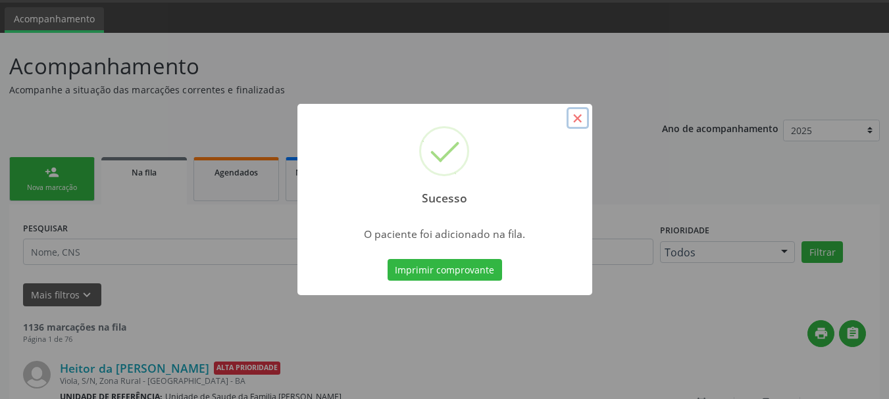
click at [580, 120] on button "×" at bounding box center [577, 118] width 22 height 22
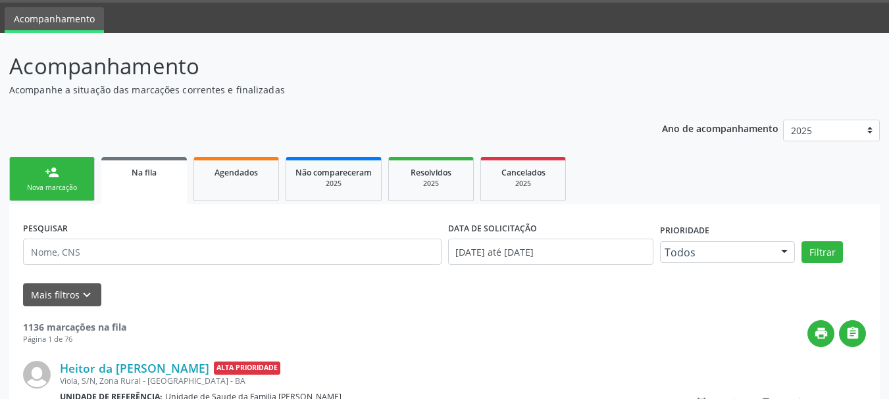
click at [76, 175] on link "person_add Nova marcação" at bounding box center [52, 179] width 86 height 44
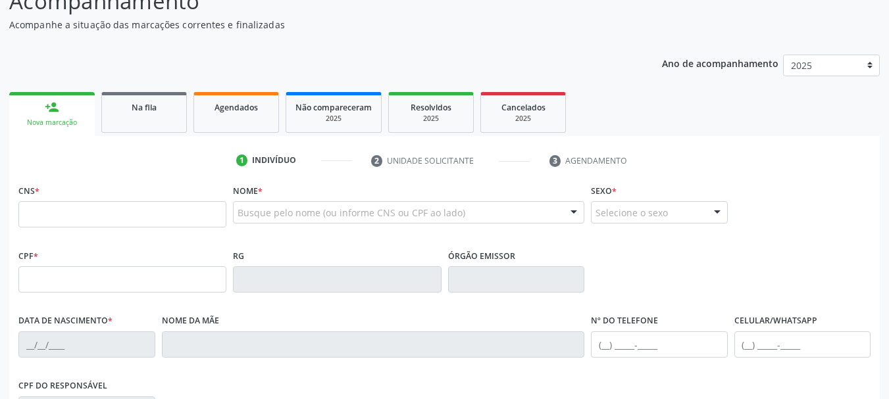
scroll to position [105, 0]
click at [169, 214] on input "text" at bounding box center [122, 214] width 208 height 26
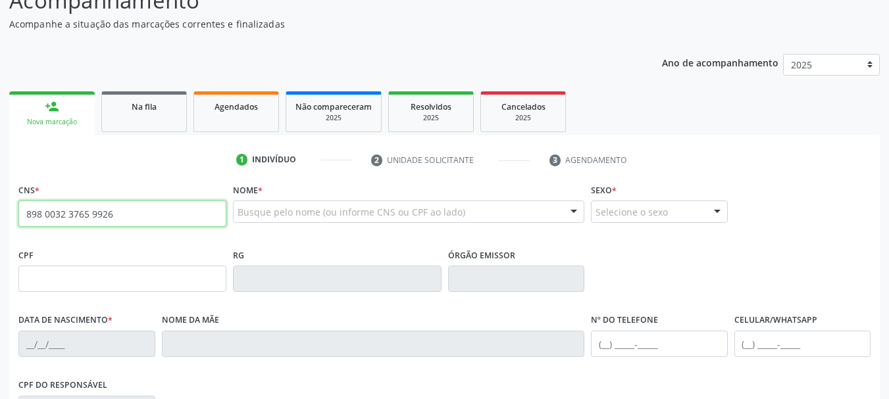
type input "898 0032 3765 9926"
type input "116.952.655-13"
type input "21/07/2010"
type input "Cristiana Pulqueria Barbara"
type input "(74) 99927-0591"
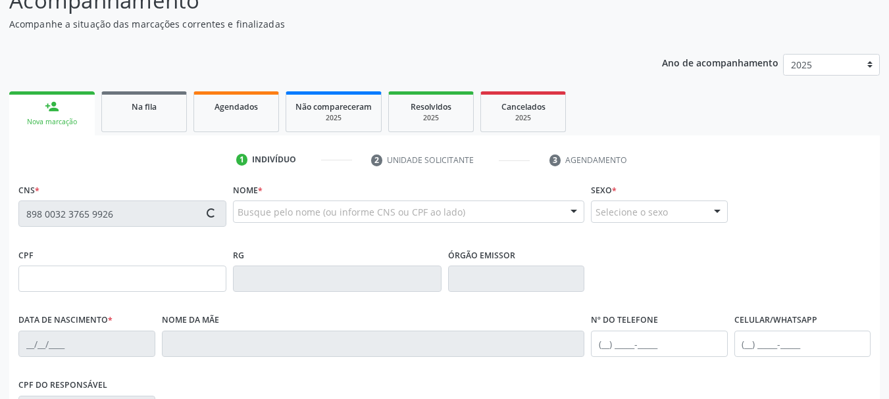
type input "(74) 99927-0591"
type input "036.865.285-84"
type input "S/N"
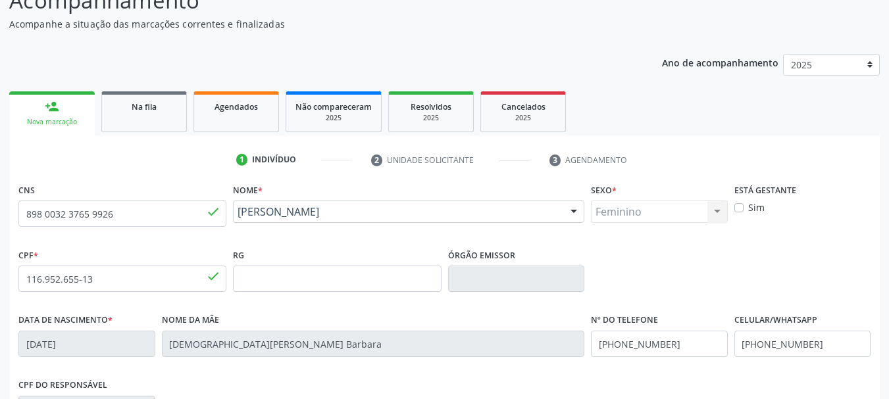
scroll to position [314, 0]
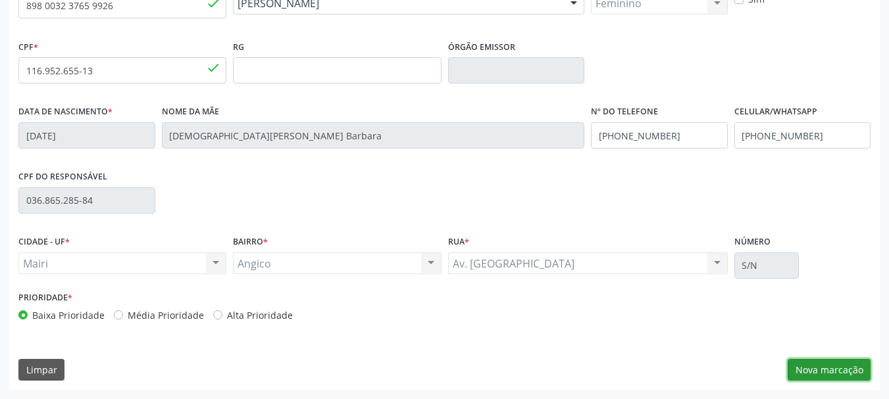
click at [846, 363] on button "Nova marcação" at bounding box center [828, 370] width 83 height 22
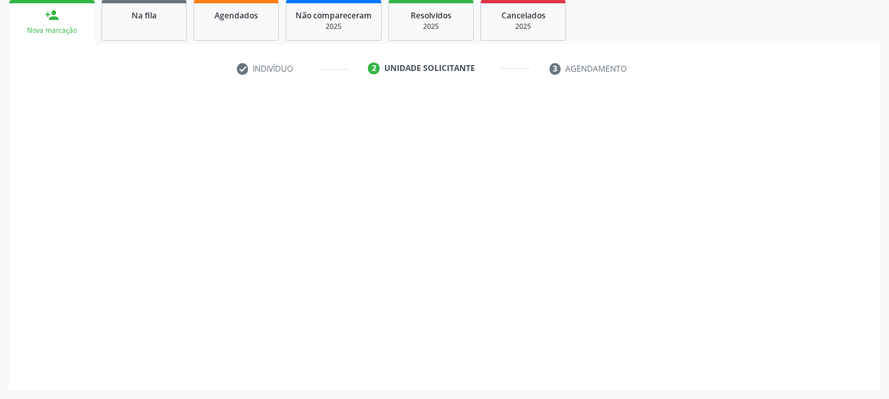
scroll to position [197, 0]
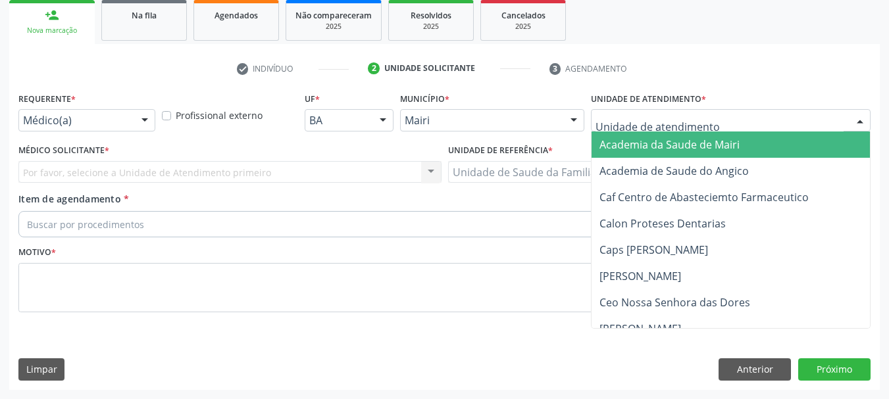
click at [132, 128] on div "Médico(a)" at bounding box center [86, 120] width 137 height 22
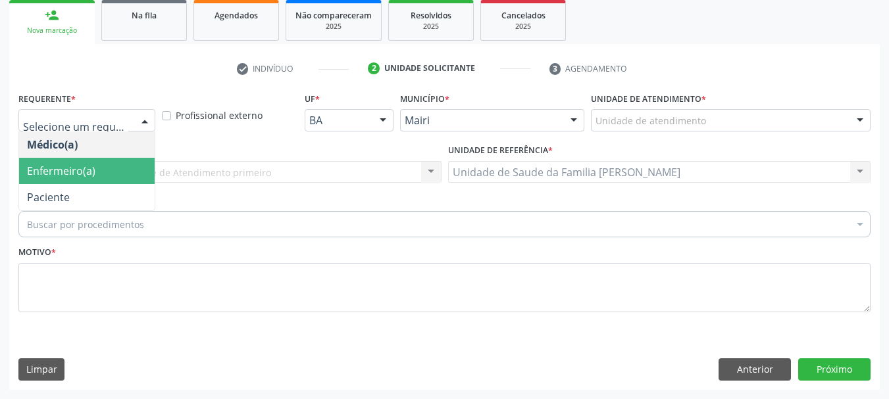
click at [99, 162] on span "Enfermeiro(a)" at bounding box center [86, 171] width 135 height 26
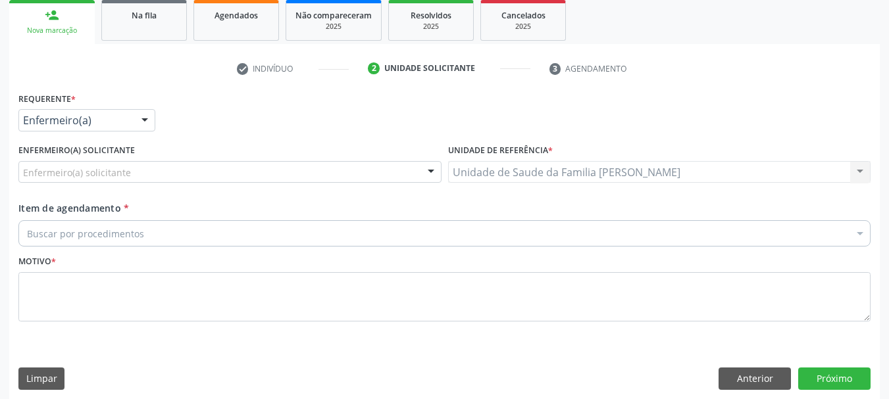
click at [139, 172] on div "Enfermeiro(a) solicitante" at bounding box center [229, 172] width 423 height 22
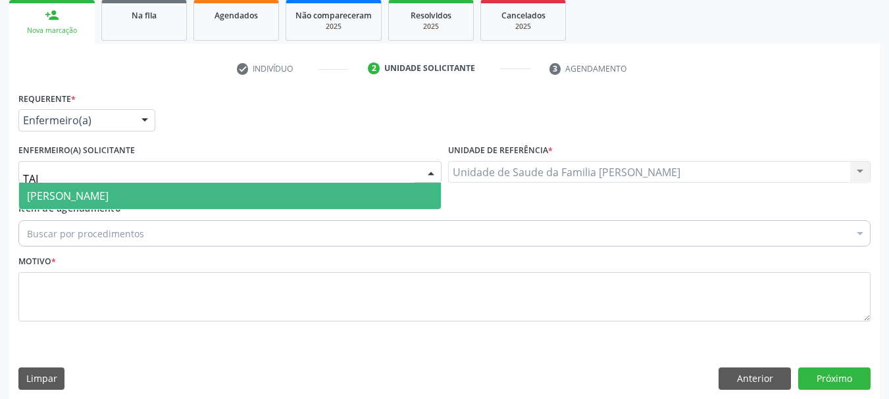
type input "TAIZ"
click at [109, 195] on span "[PERSON_NAME]" at bounding box center [68, 196] width 82 height 14
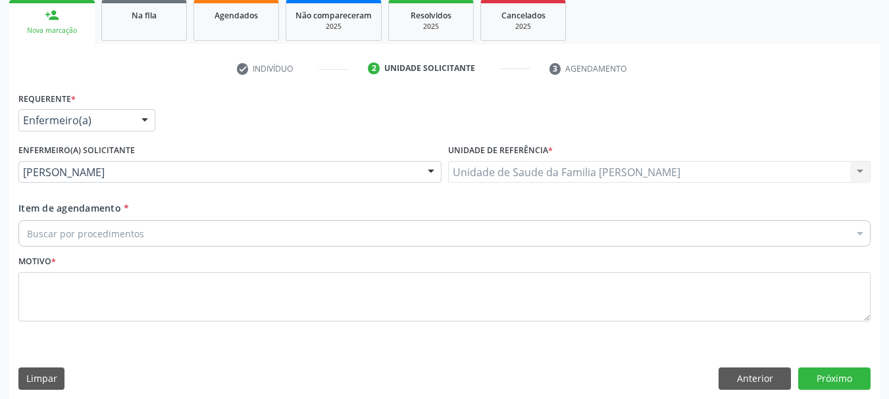
click at [144, 230] on div "Buscar por procedimentos" at bounding box center [444, 233] width 852 height 26
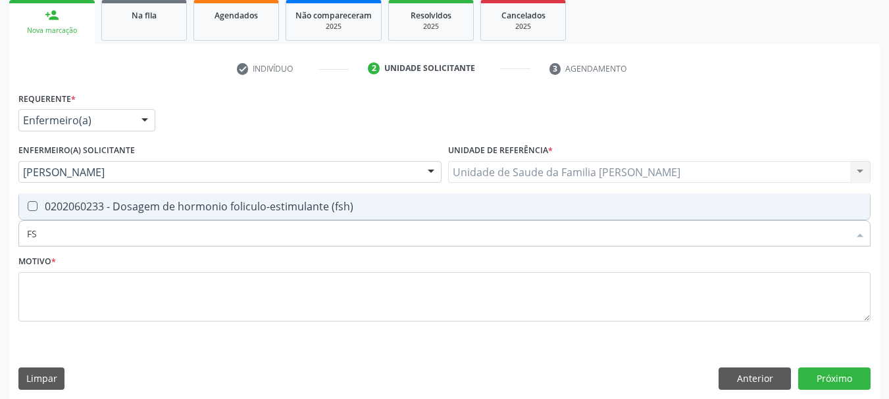
type input "FSH"
click at [131, 207] on div "0202060233 - Dosagem de hormonio foliculo-estimulante (fsh)" at bounding box center [444, 206] width 835 height 11
checkbox \(fsh\) "true"
click at [0, 243] on div "Acompanhamento Acompanhe a situação das marcações correntes e finalizadas Relat…" at bounding box center [444, 142] width 889 height 533
type input "L"
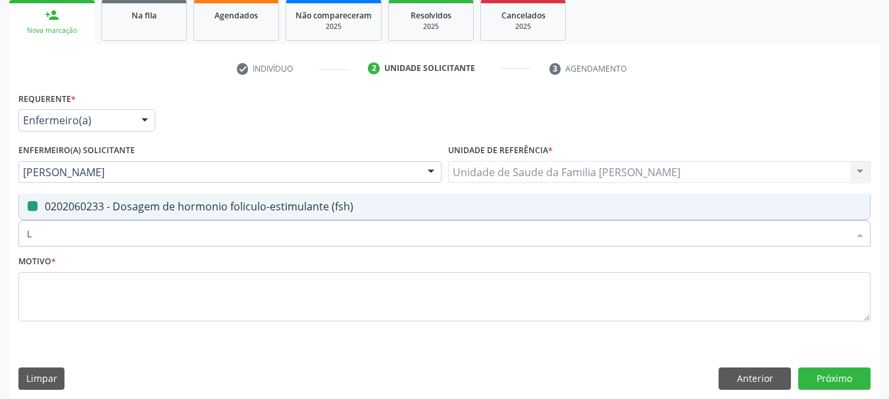
checkbox \(fsh\) "false"
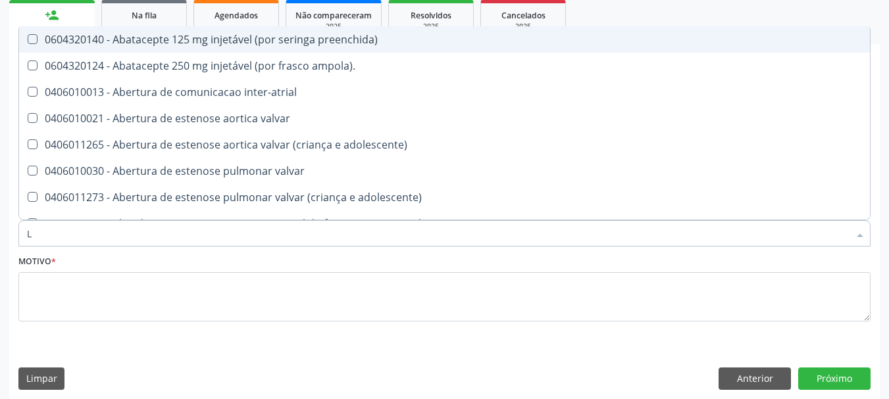
type input "LH"
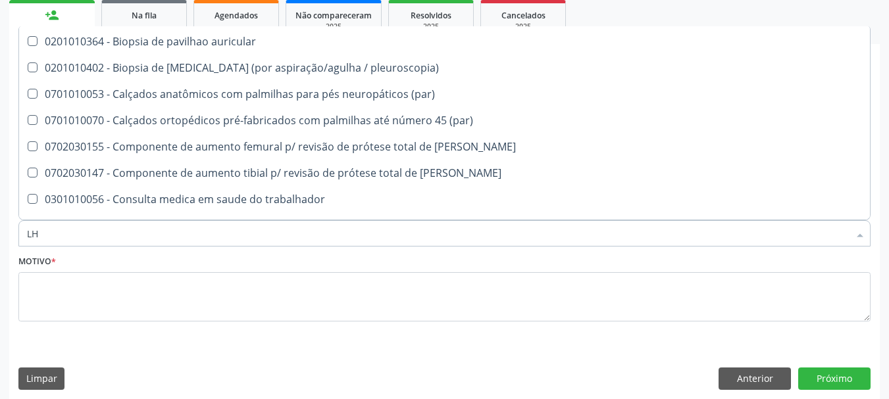
scroll to position [1250, 0]
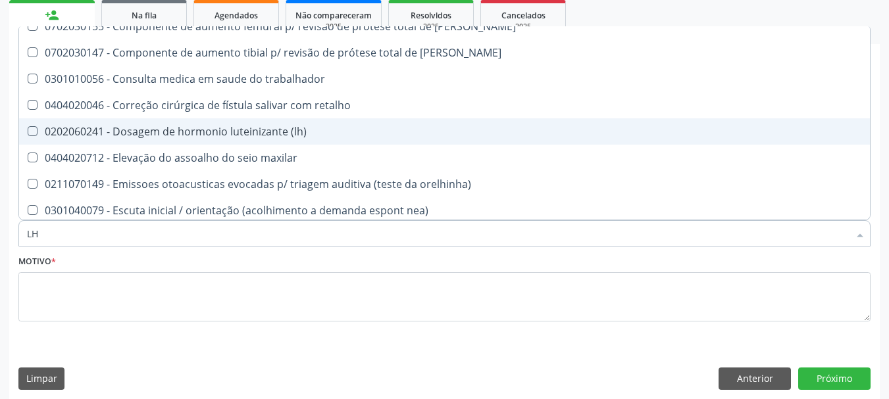
click at [189, 137] on div "0202060241 - Dosagem de hormonio luteinizante (lh)" at bounding box center [533, 131] width 1012 height 11
checkbox \(lh\) "true"
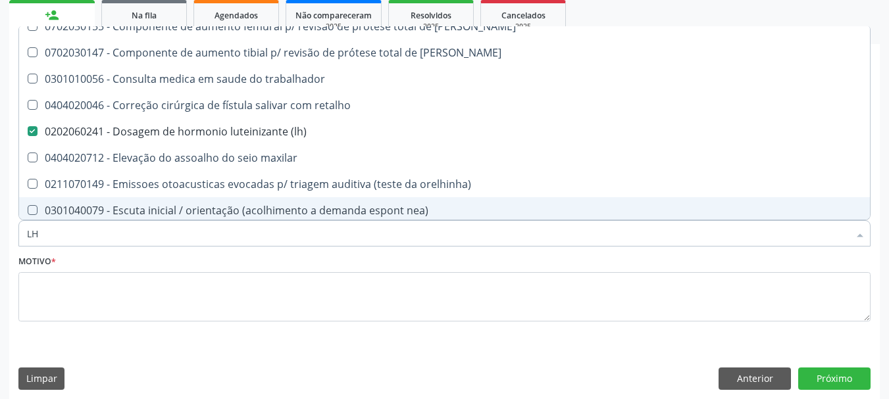
drag, startPoint x: 65, startPoint y: 235, endPoint x: 0, endPoint y: 237, distance: 65.1
click at [0, 237] on div "Acompanhamento Acompanhe a situação das marcações correntes e finalizadas Relat…" at bounding box center [444, 142] width 889 height 533
type input "ES"
checkbox \(lh\) "false"
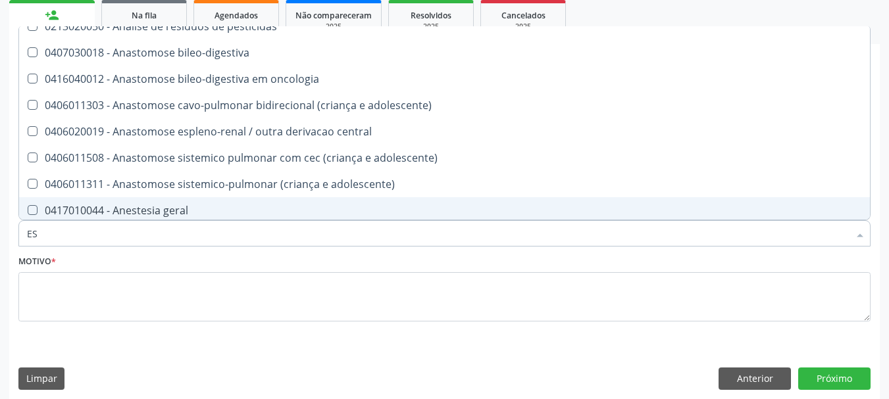
type input "EST"
checkbox níveis "true"
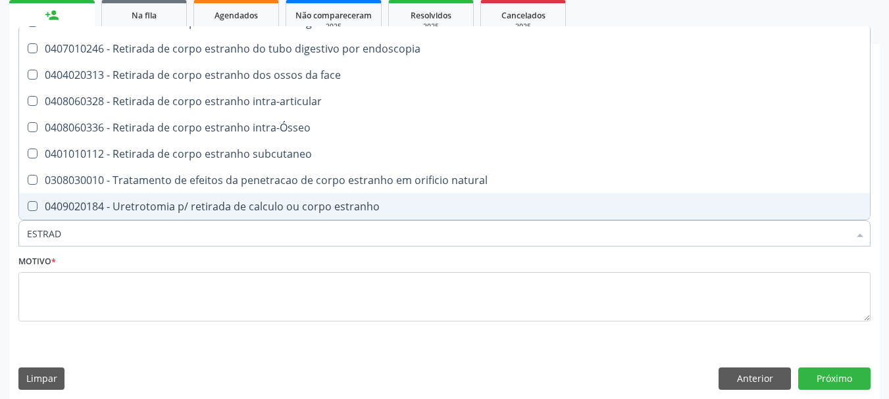
scroll to position [0, 0]
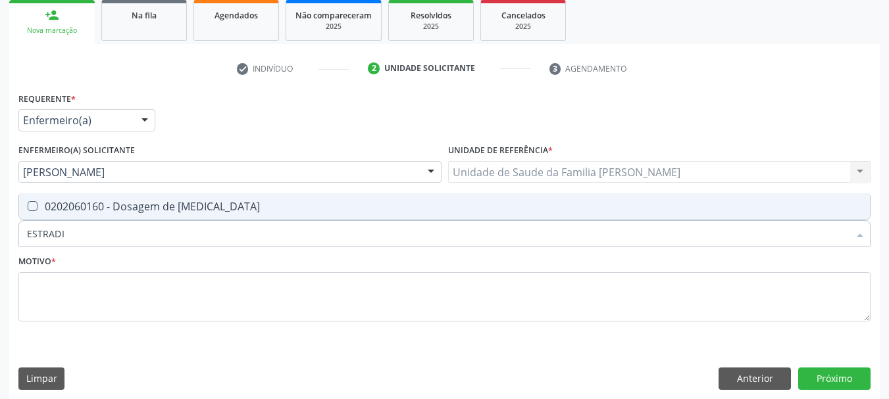
type input "ESTRADIO"
click at [70, 205] on div "0202060160 - Dosagem de [MEDICAL_DATA]" at bounding box center [444, 206] width 835 height 11
checkbox estradiol "true"
drag, startPoint x: 87, startPoint y: 230, endPoint x: 0, endPoint y: 232, distance: 86.8
click at [0, 232] on div "Acompanhamento Acompanhe a situação das marcações correntes e finalizadas Relat…" at bounding box center [444, 142] width 889 height 533
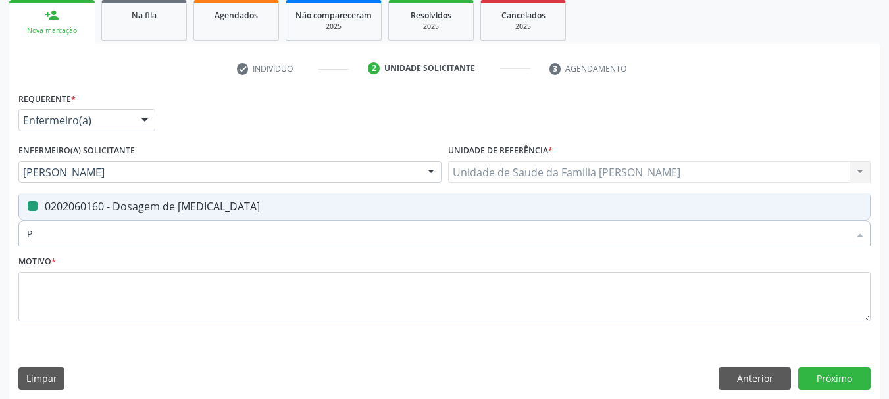
type input "PR"
checkbox estradiol "false"
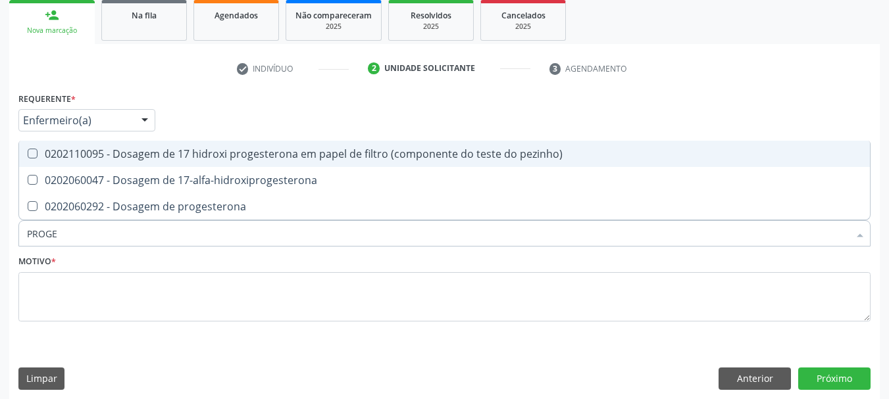
type input "PROGES"
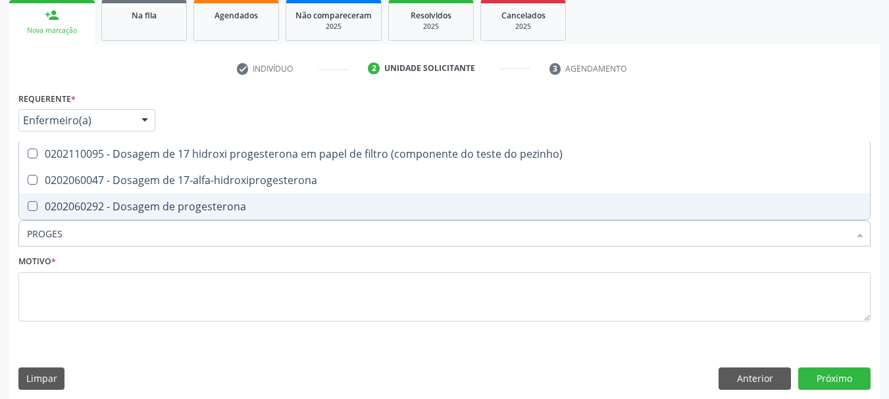
click at [32, 204] on progesterona at bounding box center [33, 206] width 10 height 10
click at [28, 204] on progesterona "checkbox" at bounding box center [23, 206] width 9 height 9
checkbox progesterona "true"
drag, startPoint x: 81, startPoint y: 237, endPoint x: 0, endPoint y: 236, distance: 80.9
click at [0, 236] on div "Acompanhamento Acompanhe a situação das marcações correntes e finalizadas Relat…" at bounding box center [444, 142] width 889 height 533
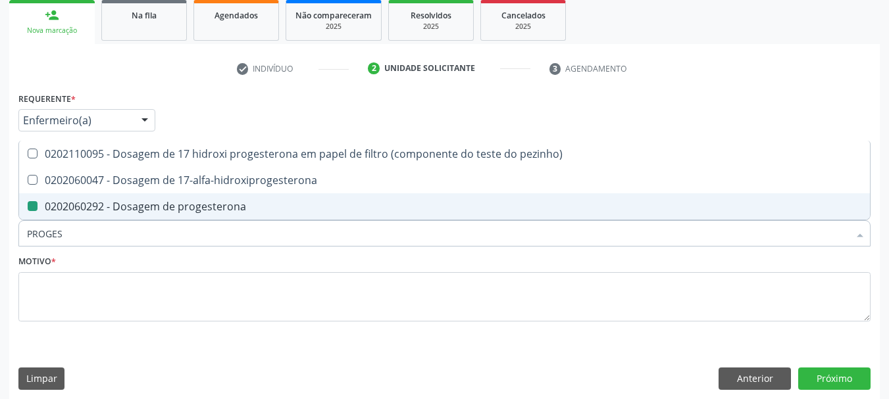
type input "T"
checkbox progesterona "false"
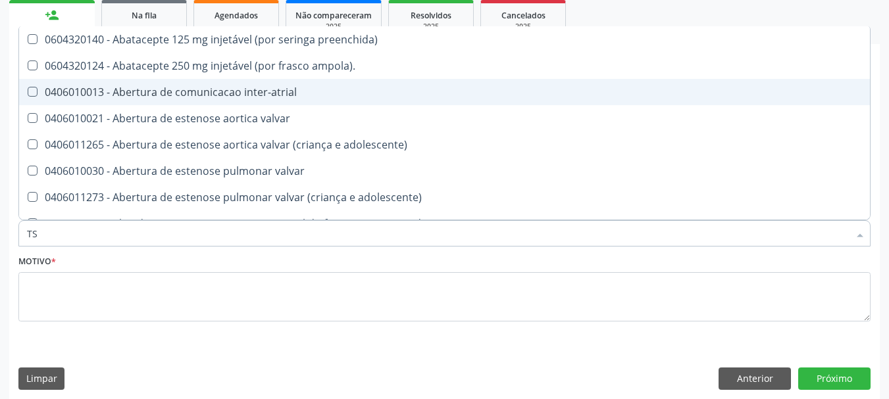
type input "TSH"
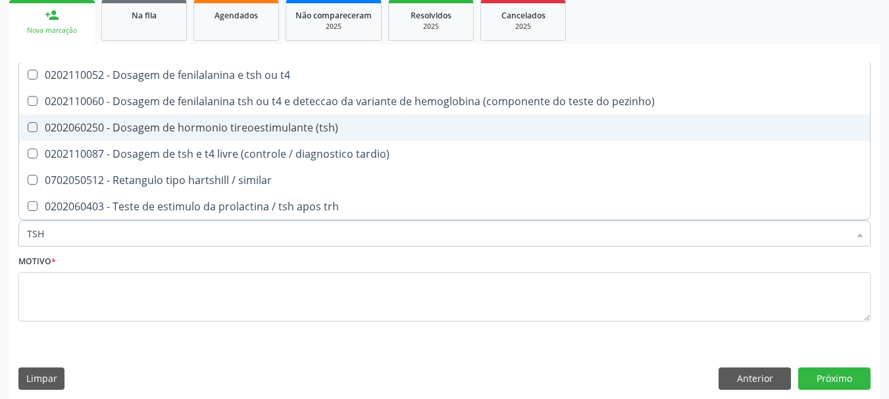
click at [52, 127] on div "0202060250 - Dosagem de hormonio tireoestimulante (tsh)" at bounding box center [444, 127] width 835 height 11
checkbox \(tsh\) "true"
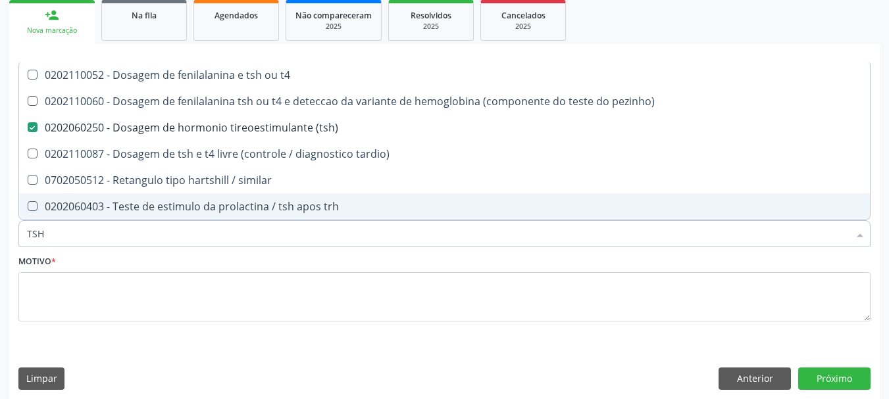
drag, startPoint x: 61, startPoint y: 231, endPoint x: 2, endPoint y: 233, distance: 58.6
click at [2, 233] on div "Acompanhamento Acompanhe a situação das marcações correntes e finalizadas Relat…" at bounding box center [444, 142] width 889 height 533
type input "T"
checkbox \(tsh\) "false"
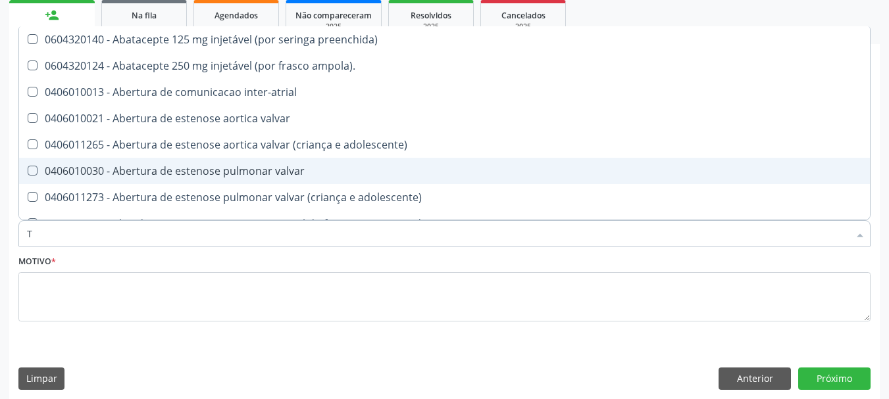
type input "T3"
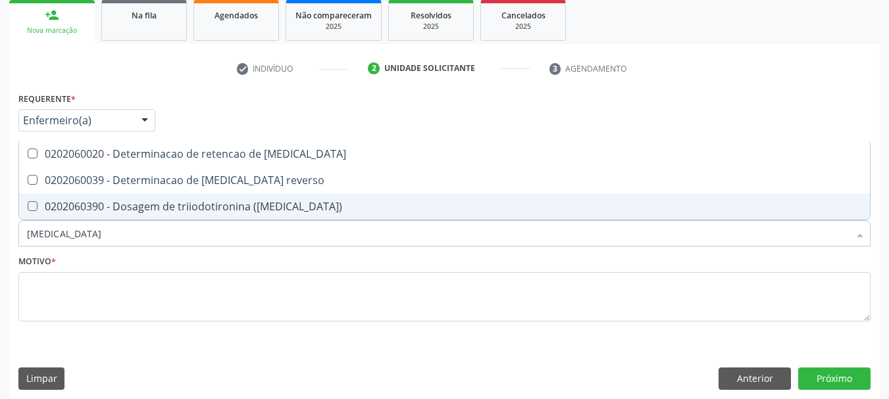
click at [54, 207] on div "0202060390 - Dosagem de triiodotironina ([MEDICAL_DATA])" at bounding box center [444, 206] width 835 height 11
checkbox \(t3\) "true"
drag, startPoint x: 29, startPoint y: 232, endPoint x: 0, endPoint y: 239, distance: 30.0
click at [0, 239] on div "Acompanhamento Acompanhe a situação das marcações correntes e finalizadas Relat…" at bounding box center [444, 142] width 889 height 533
type input "T"
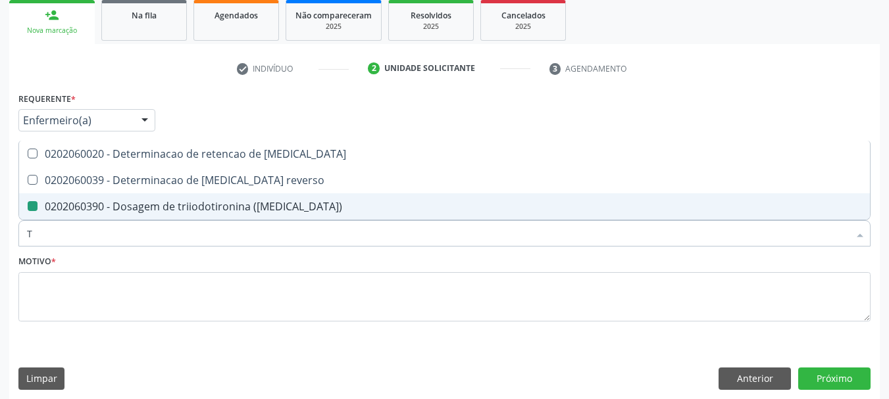
checkbox \(t3\) "false"
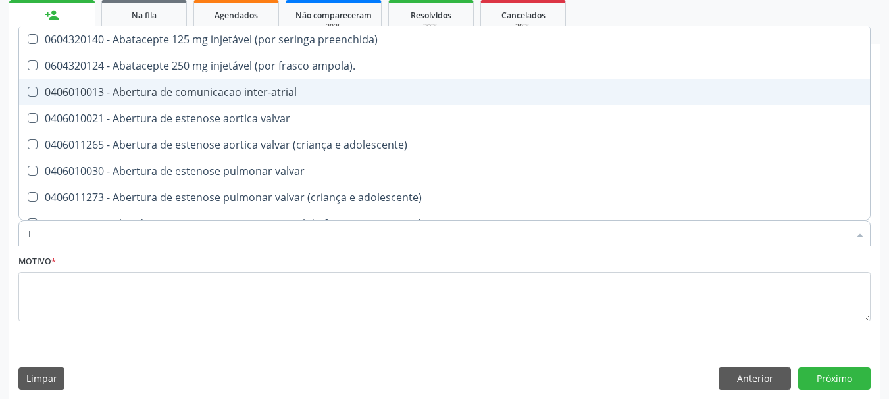
type input "T4"
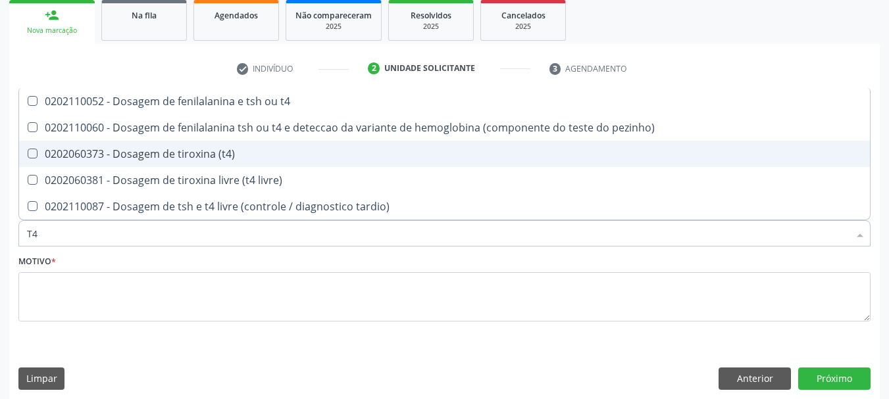
click at [69, 149] on div "0202060373 - Dosagem de tiroxina (t4)" at bounding box center [444, 154] width 835 height 11
checkbox \(t4\) "true"
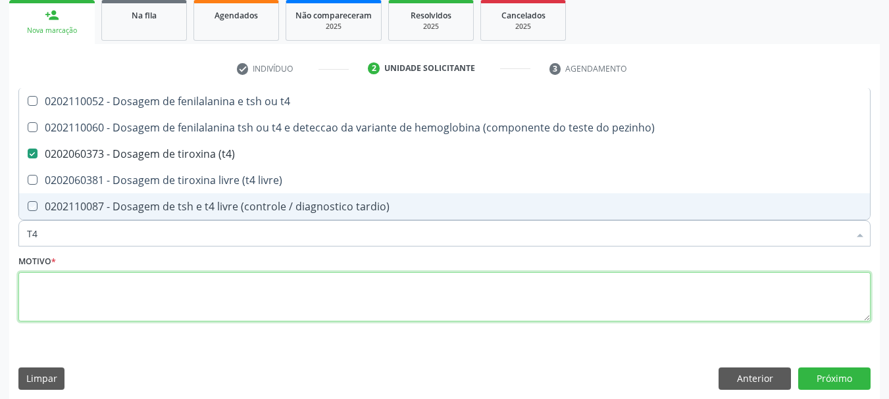
click at [114, 300] on textarea at bounding box center [444, 297] width 852 height 50
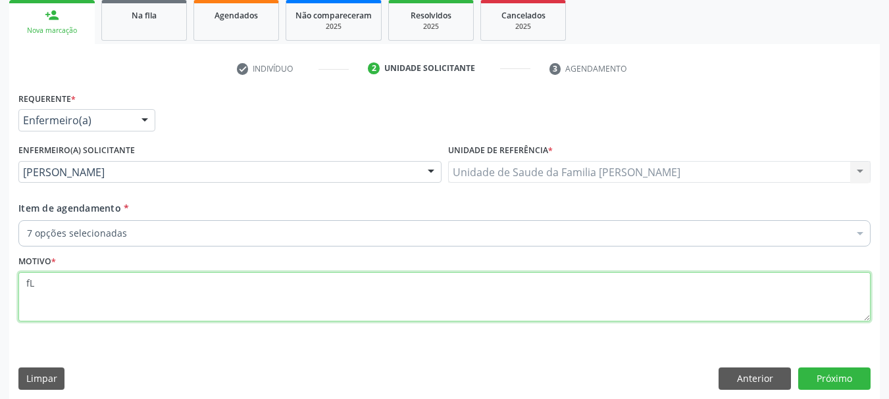
type textarea "f"
type textarea "Fluxo menstrual muito intenso."
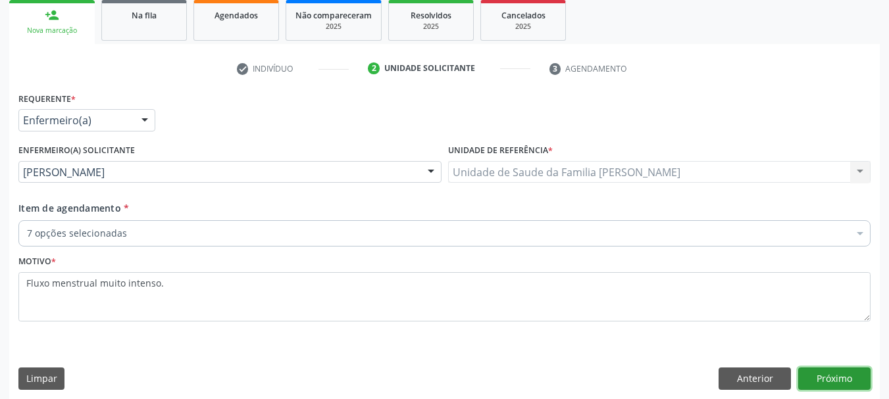
click at [852, 379] on button "Próximo" at bounding box center [834, 379] width 72 height 22
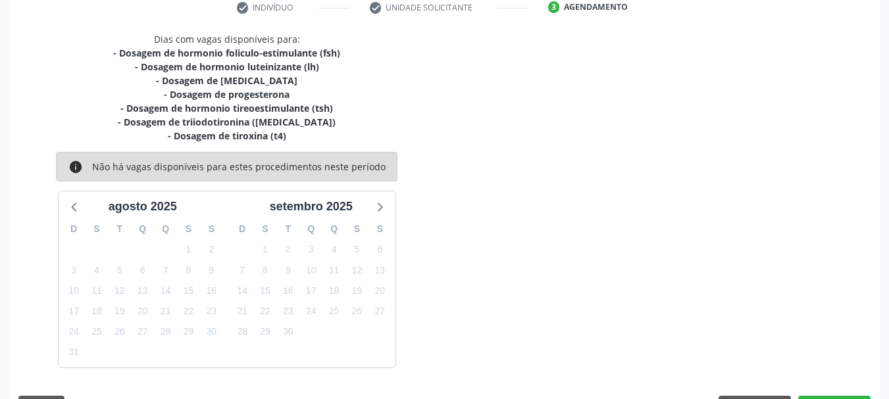
scroll to position [295, 0]
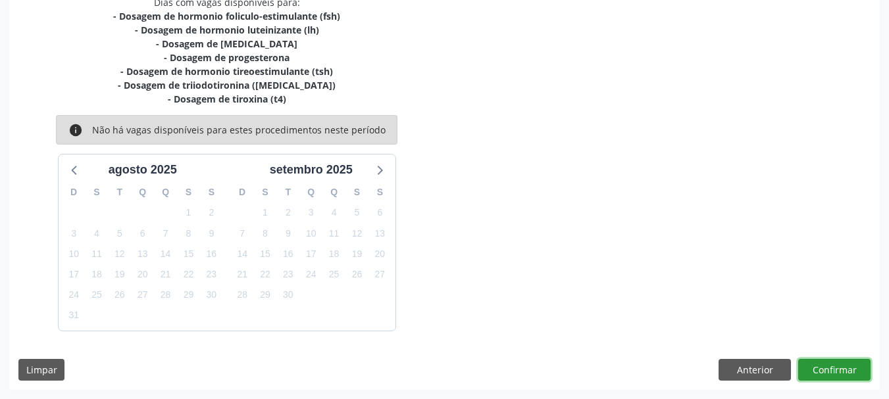
click at [830, 370] on button "Confirmar" at bounding box center [834, 370] width 72 height 22
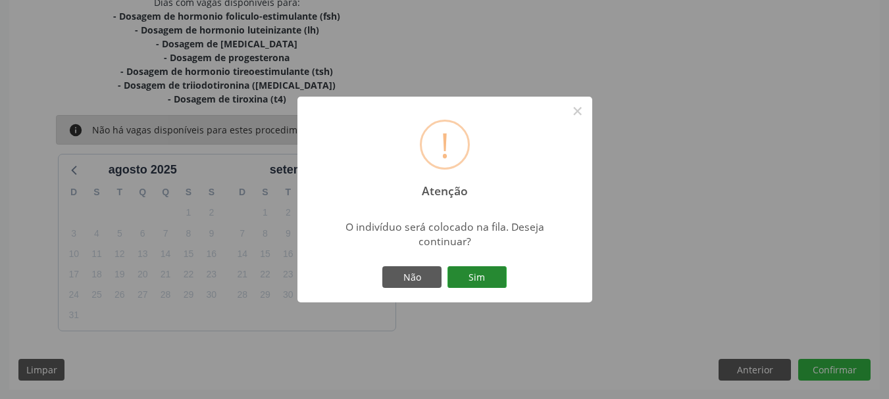
click at [479, 275] on button "Sim" at bounding box center [476, 277] width 59 height 22
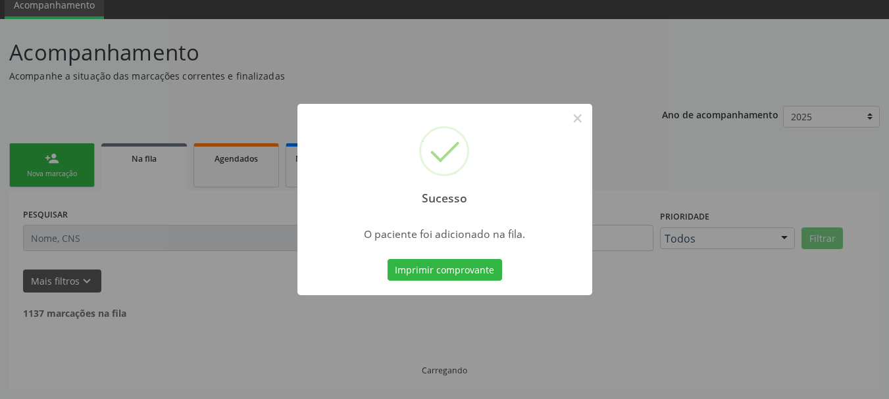
scroll to position [39, 0]
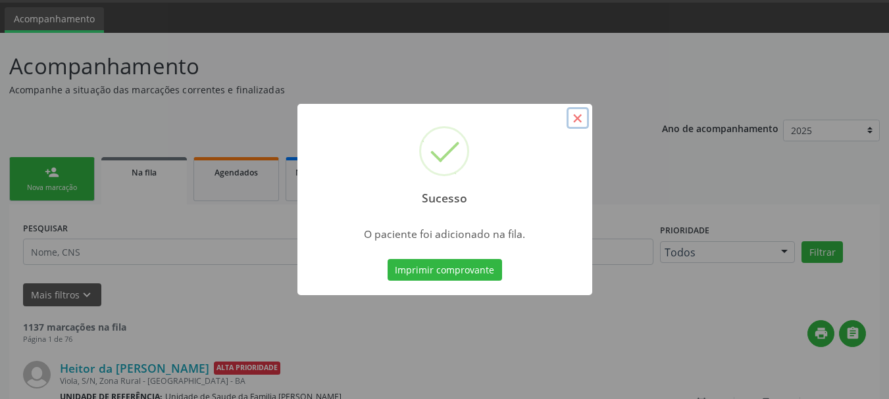
click at [585, 121] on button "×" at bounding box center [577, 118] width 22 height 22
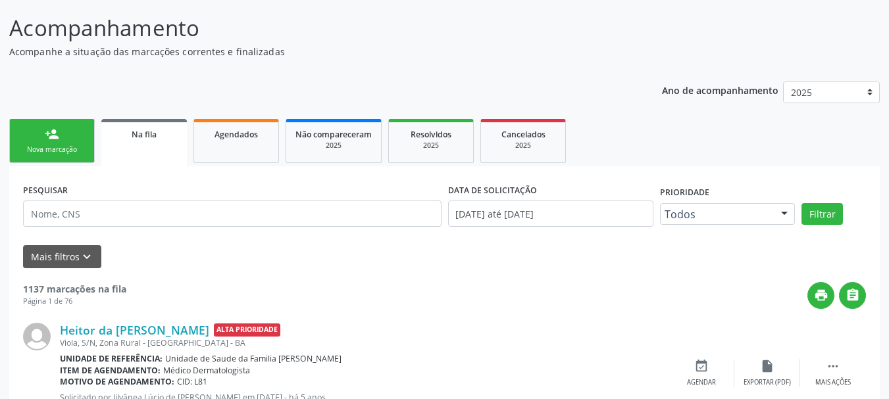
scroll to position [0, 0]
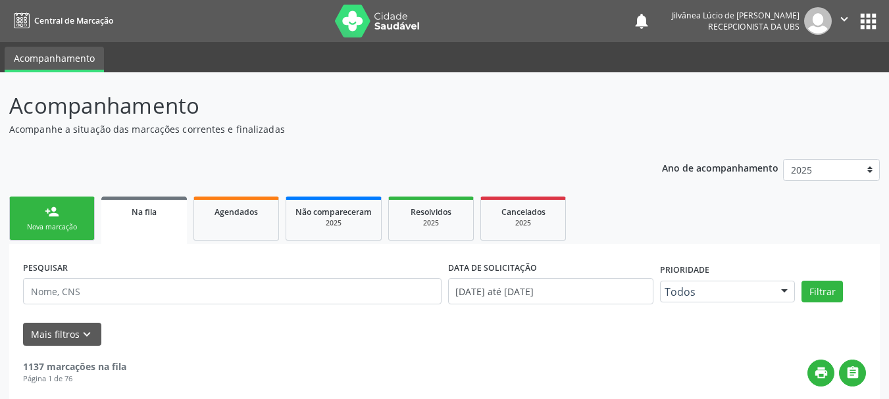
click at [59, 235] on link "person_add Nova marcação" at bounding box center [52, 219] width 86 height 44
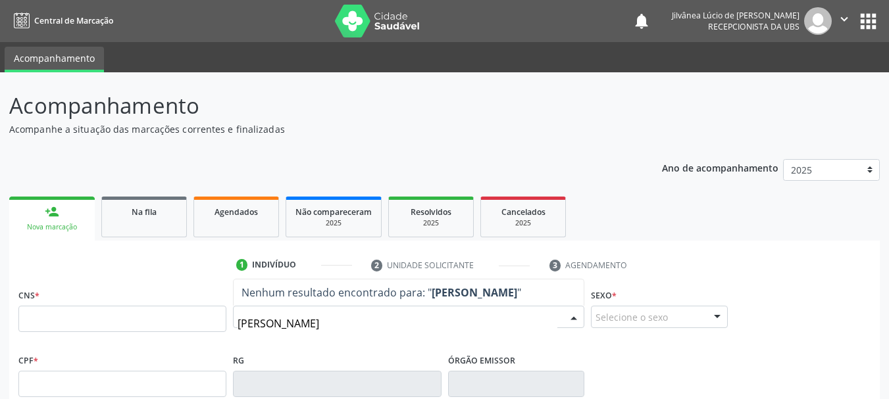
click at [258, 326] on input "patricia silva freire" at bounding box center [397, 323] width 320 height 26
type input "patrícia silva freire"
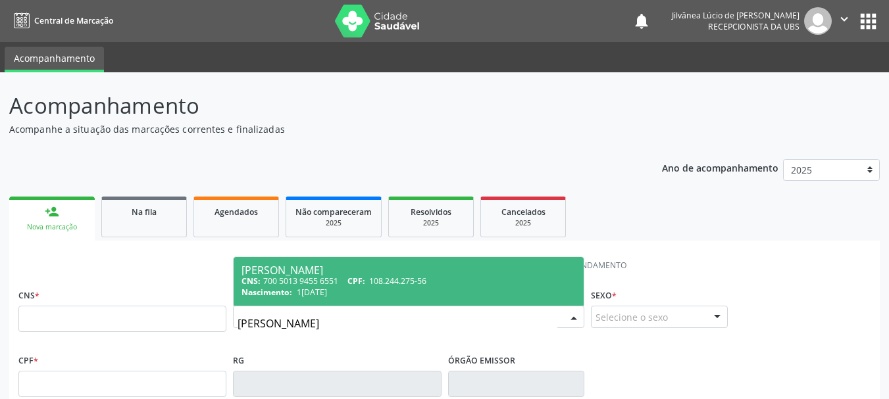
click at [289, 294] on span "Nascimento:" at bounding box center [266, 292] width 51 height 11
type input "700 5013 9455 6551"
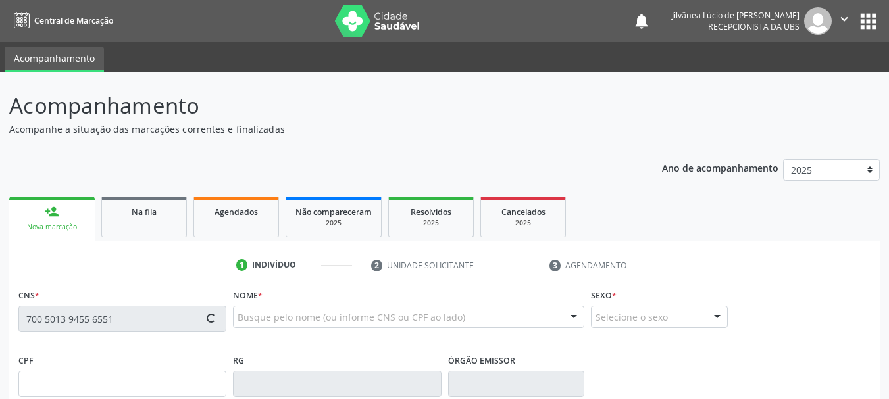
type input "108.244.275-56"
type input "15/03/2002"
type input "Luisa Oliveira Silva"
type input "(74) 9955-0179"
type input "(74) 99999-9999"
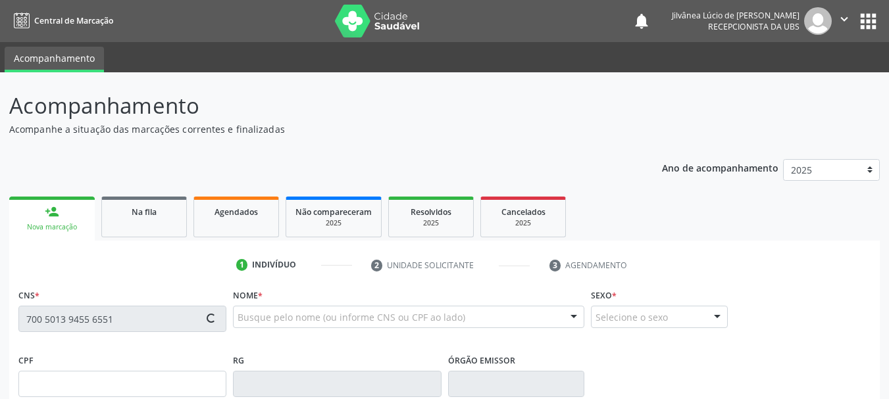
type input "S/N"
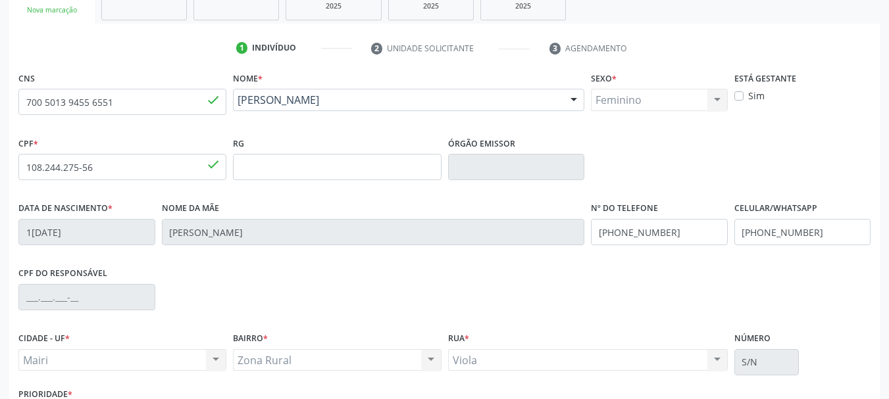
scroll to position [314, 0]
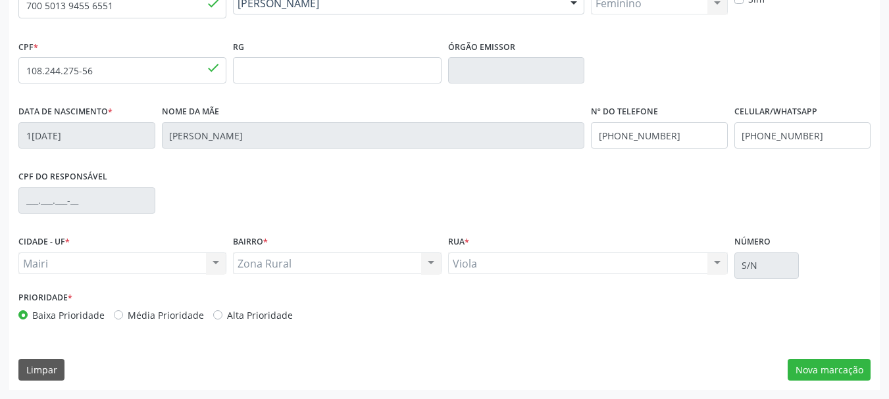
click at [227, 312] on label "Alta Prioridade" at bounding box center [260, 315] width 66 height 14
click at [215, 312] on input "Alta Prioridade" at bounding box center [217, 314] width 9 height 12
radio input "true"
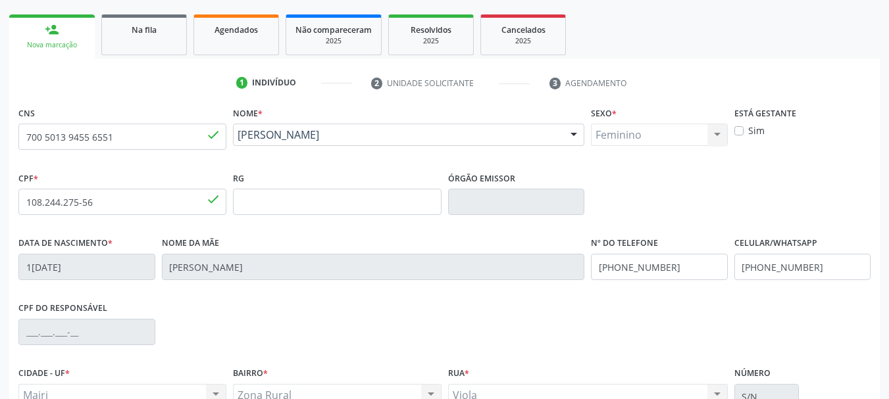
click at [748, 129] on label "Sim" at bounding box center [756, 131] width 16 height 14
click at [742, 129] on input "Sim" at bounding box center [738, 130] width 9 height 12
checkbox input "true"
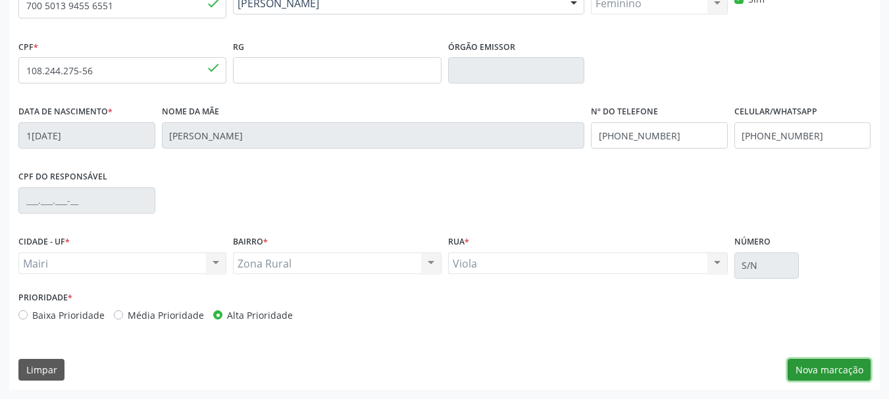
click at [814, 363] on button "Nova marcação" at bounding box center [828, 370] width 83 height 22
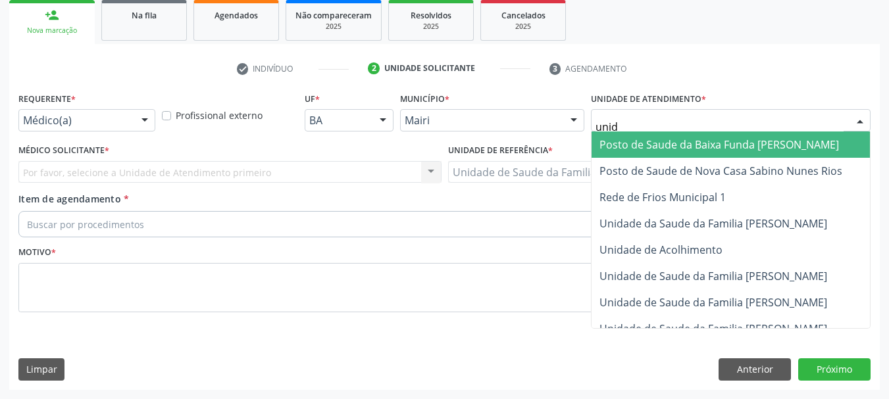
type input "unida"
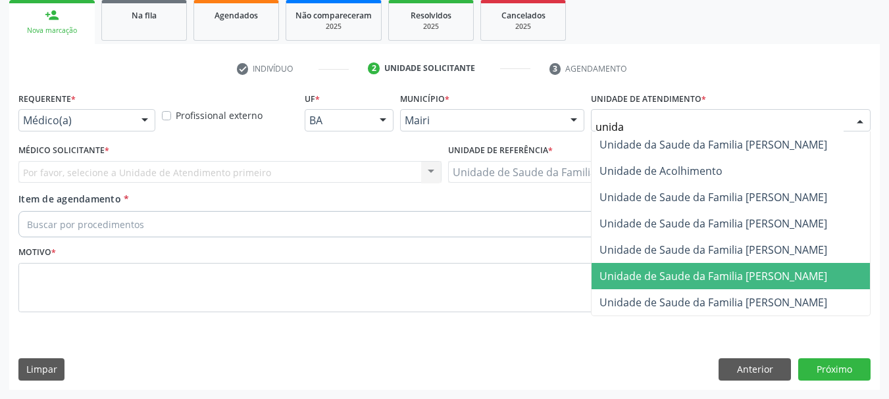
click at [699, 272] on span "Unidade de Saude da Familia [PERSON_NAME]" at bounding box center [713, 276] width 228 height 14
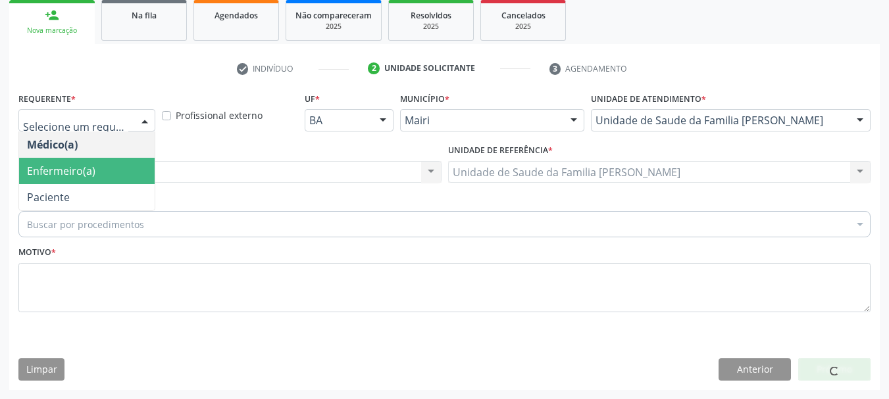
click at [64, 176] on span "Enfermeiro(a)" at bounding box center [61, 171] width 68 height 14
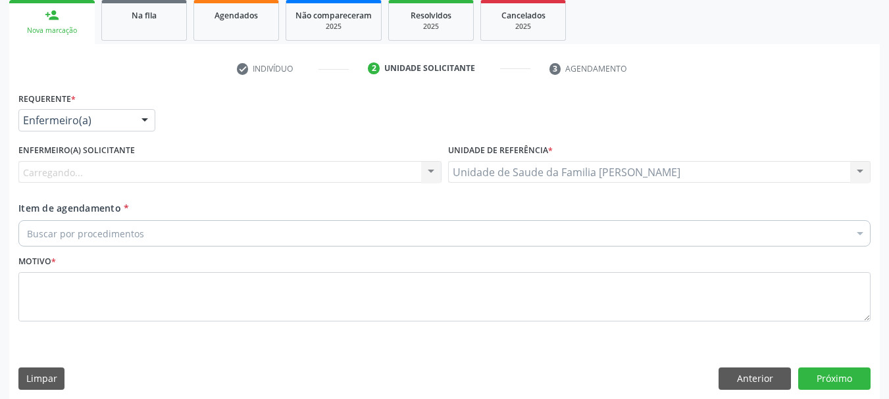
click at [74, 177] on div "Carregando... Nenhum resultado encontrado para: " " Não há nenhuma opção para s…" at bounding box center [229, 172] width 423 height 22
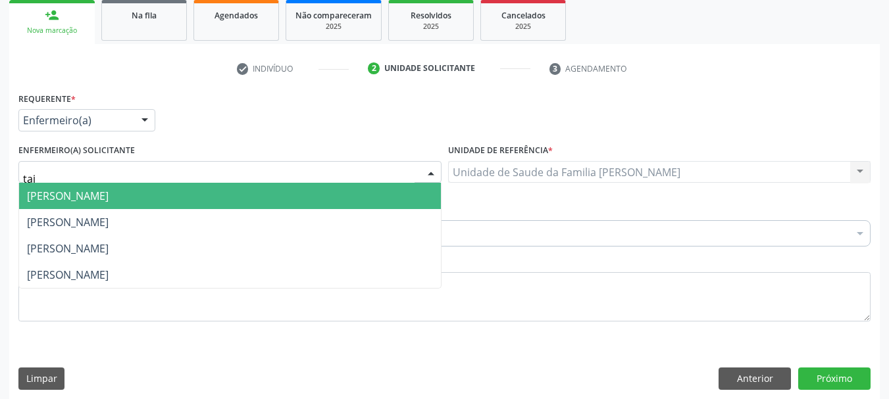
type input "taiz"
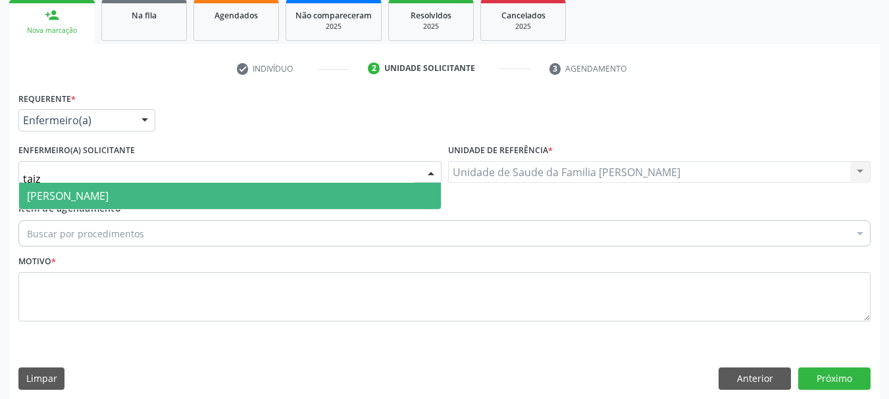
click at [98, 194] on span "[PERSON_NAME]" at bounding box center [68, 196] width 82 height 14
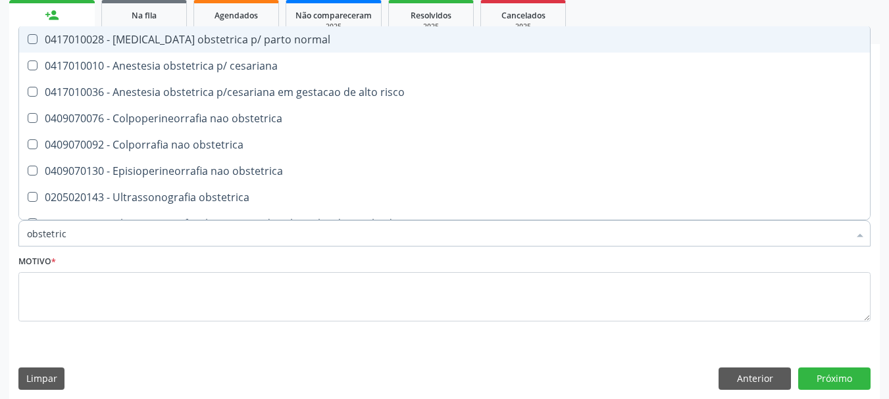
type input "obstetrica"
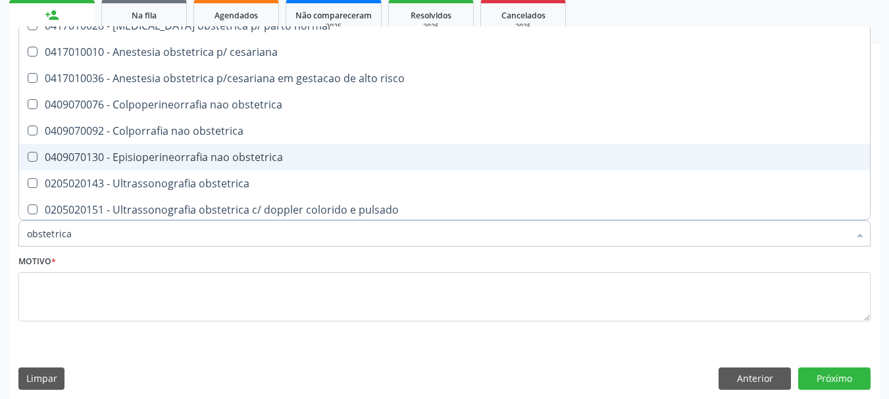
scroll to position [17, 0]
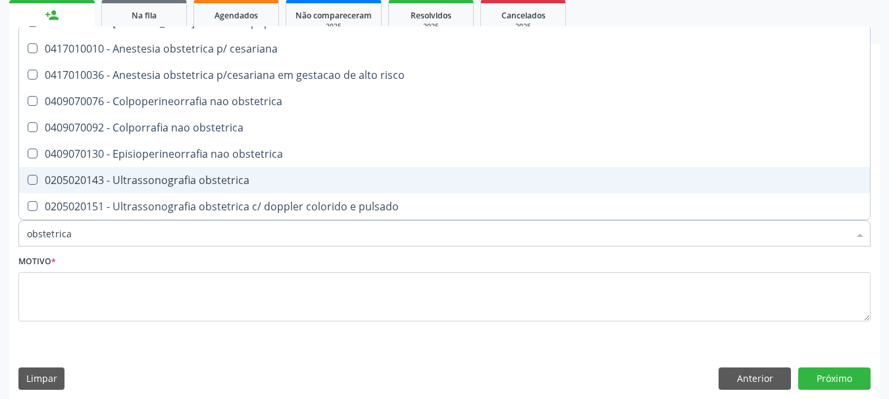
click at [113, 185] on div "0205020143 - Ultrassonografia obstetrica" at bounding box center [444, 180] width 835 height 11
checkbox obstetrica "true"
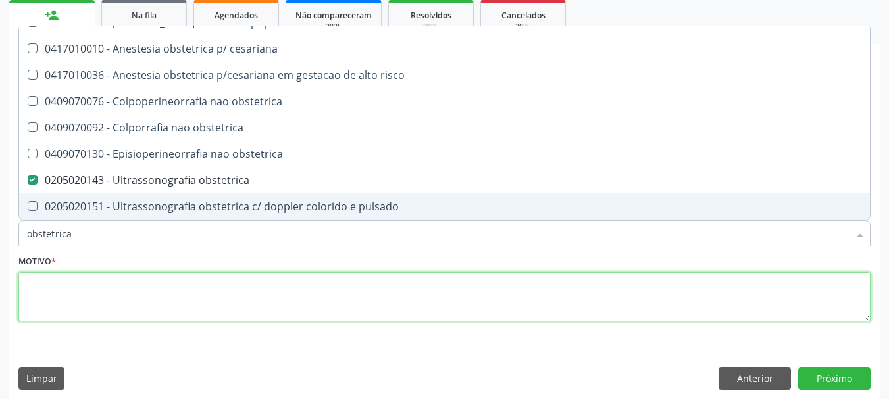
click at [91, 292] on textarea at bounding box center [444, 297] width 852 height 50
checkbox cesariana "true"
checkbox obstetrica "false"
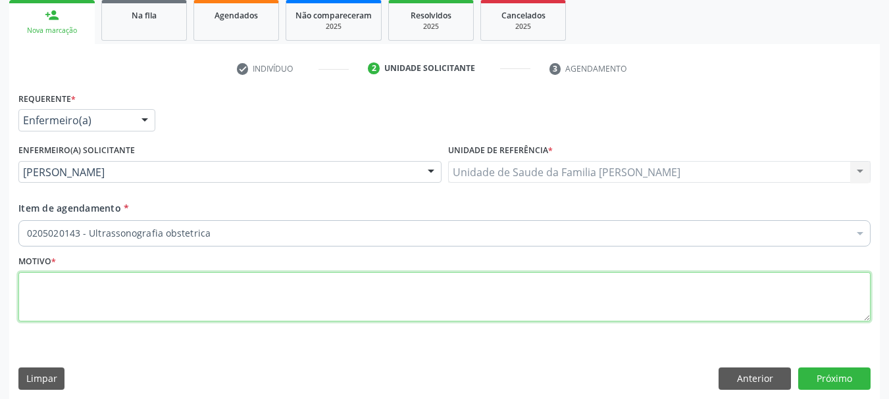
scroll to position [0, 0]
type textarea "Pré-[DATE]."
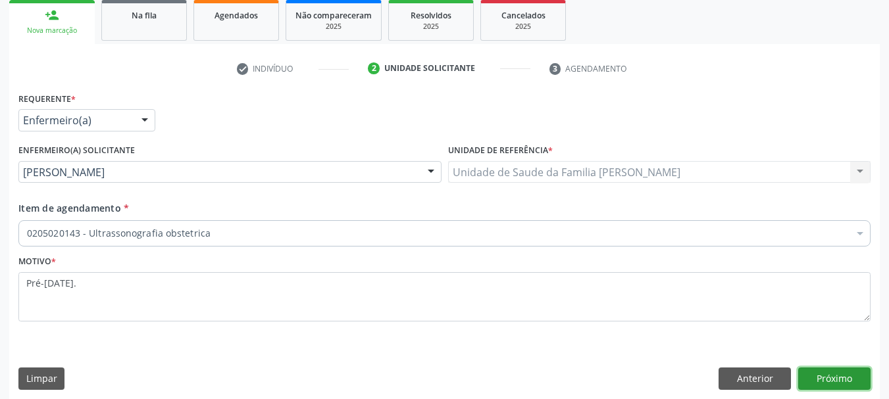
click at [818, 378] on button "Próximo" at bounding box center [834, 379] width 72 height 22
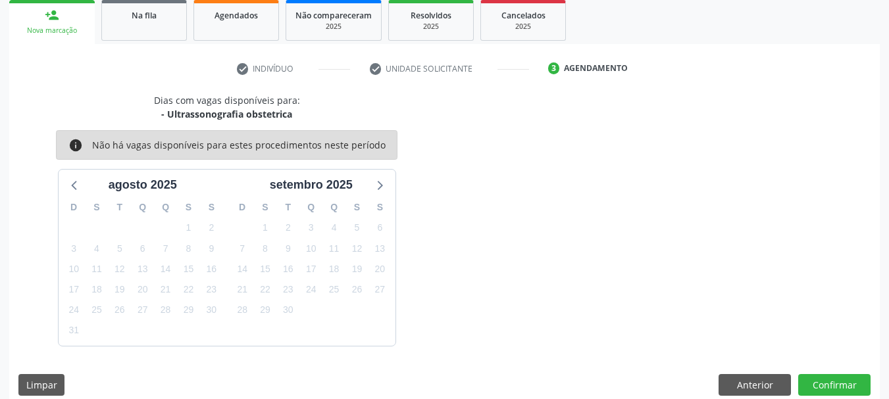
scroll to position [212, 0]
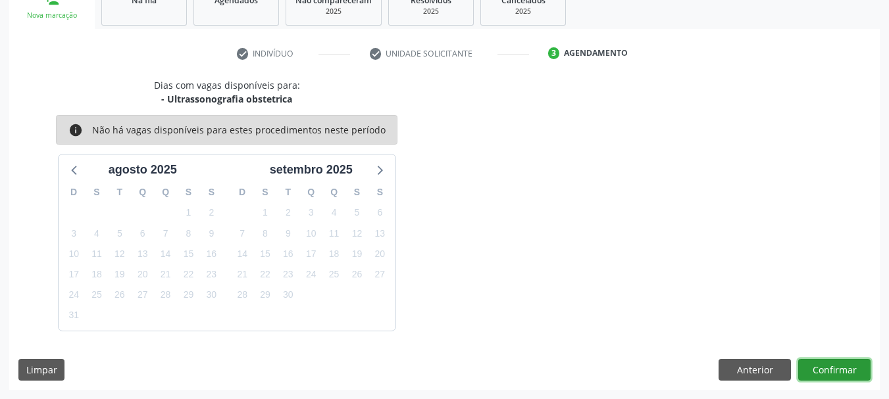
click at [845, 367] on button "Confirmar" at bounding box center [834, 370] width 72 height 22
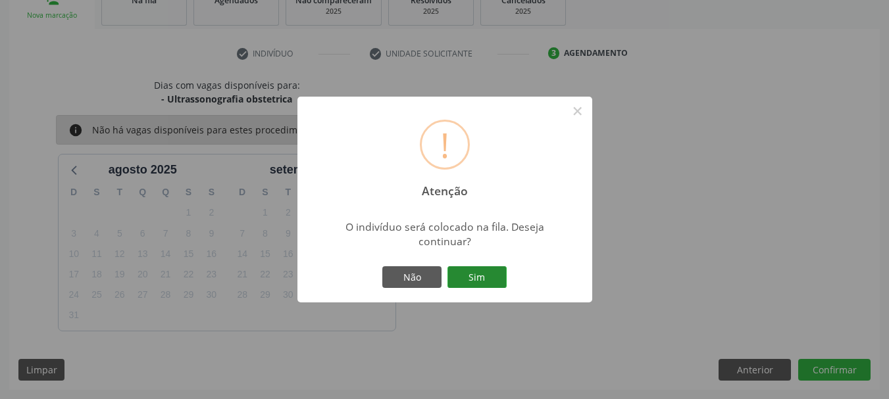
click at [489, 285] on button "Sim" at bounding box center [476, 277] width 59 height 22
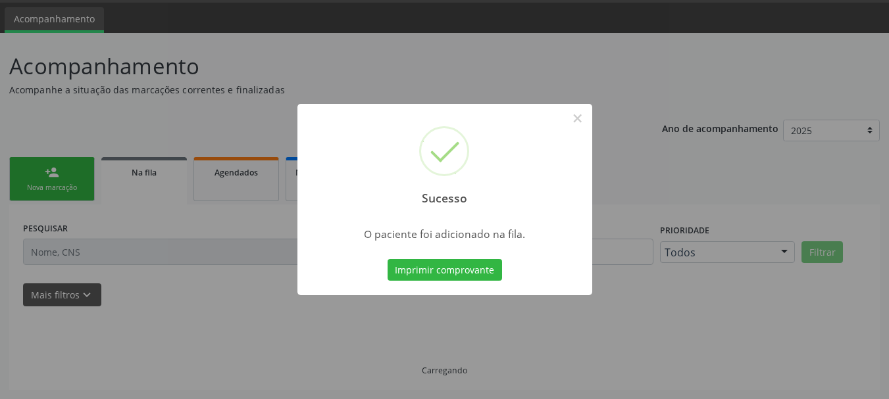
scroll to position [39, 0]
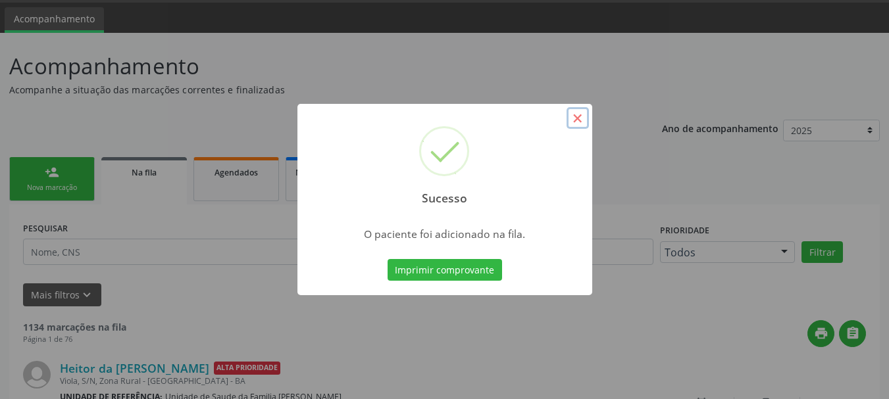
click at [577, 128] on button "×" at bounding box center [577, 118] width 22 height 22
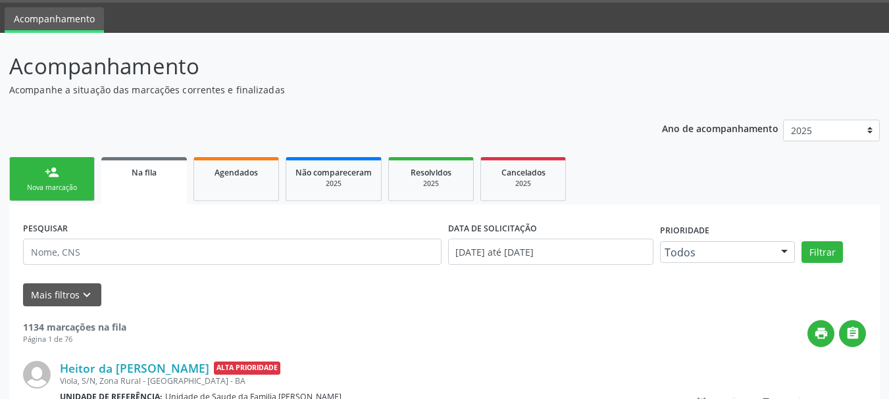
click at [70, 182] on link "person_add Nova marcação" at bounding box center [52, 179] width 86 height 44
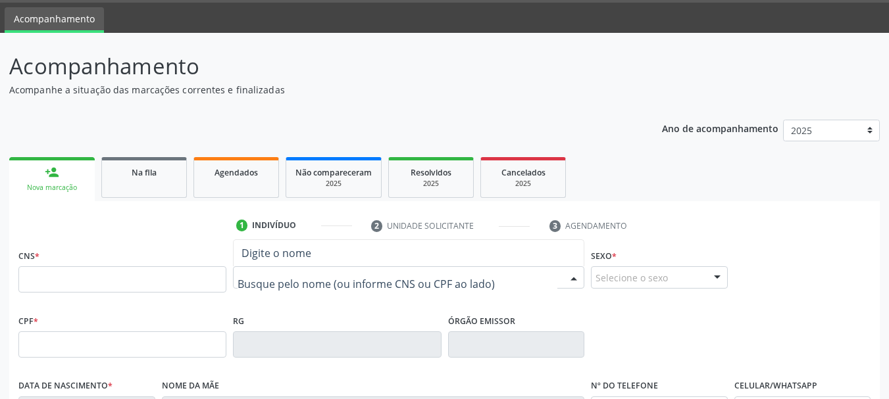
click at [288, 267] on div at bounding box center [408, 277] width 351 height 22
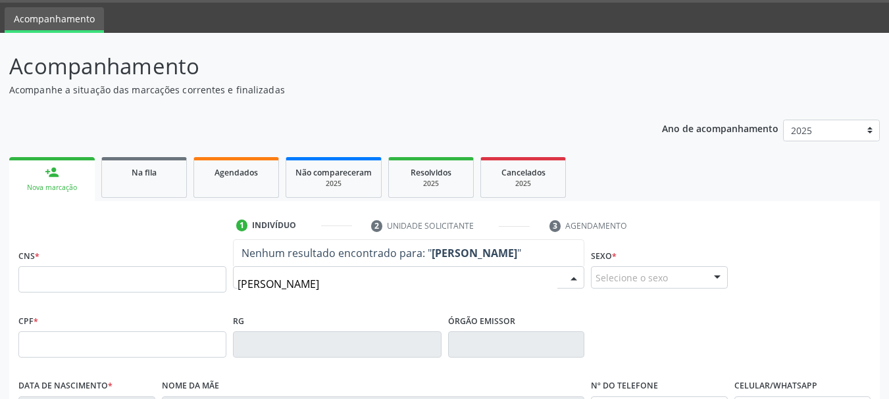
click at [256, 279] on input "patricia silva freire" at bounding box center [397, 284] width 320 height 26
type input "patrícia silva freire"
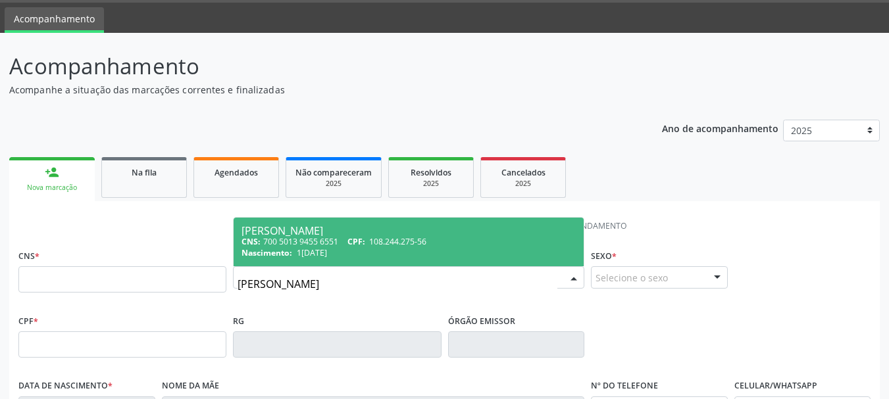
click at [283, 249] on span "Nascimento:" at bounding box center [266, 252] width 51 height 11
type input "700 5013 9455 6551"
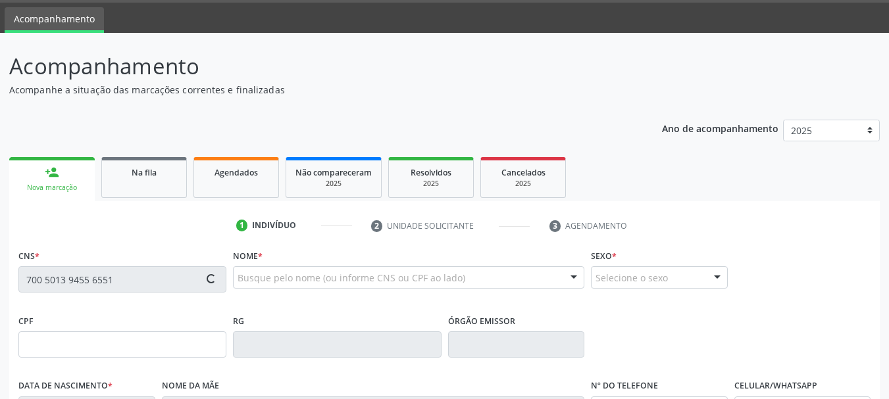
type input "108.244.275-56"
type input "15/03/2002"
type input "Luisa Oliveira Silva"
type input "(74) 99999-9999"
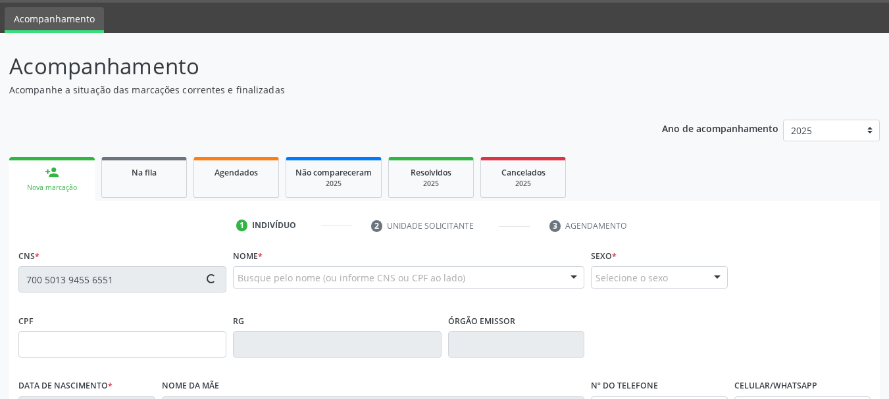
type input "S/N"
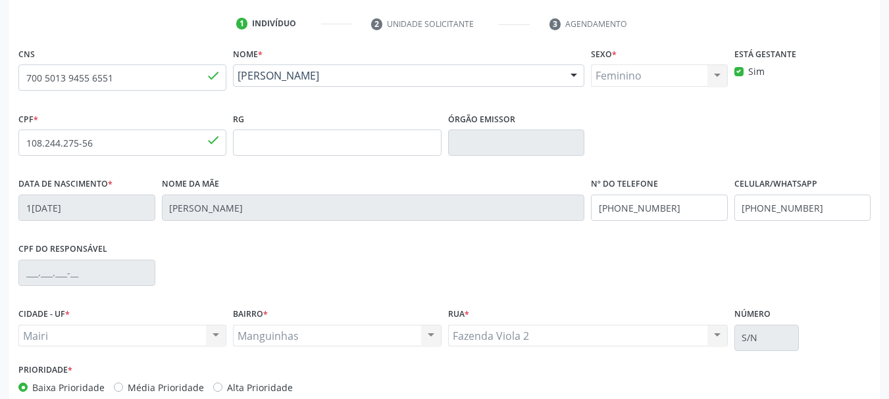
scroll to position [314, 0]
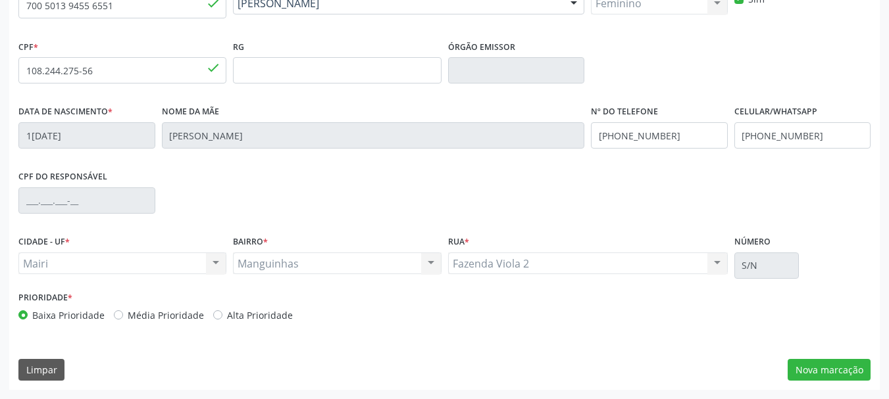
click at [252, 316] on label "Alta Prioridade" at bounding box center [260, 315] width 66 height 14
click at [222, 316] on input "Alta Prioridade" at bounding box center [217, 314] width 9 height 12
radio input "true"
click at [861, 366] on button "Nova marcação" at bounding box center [828, 370] width 83 height 22
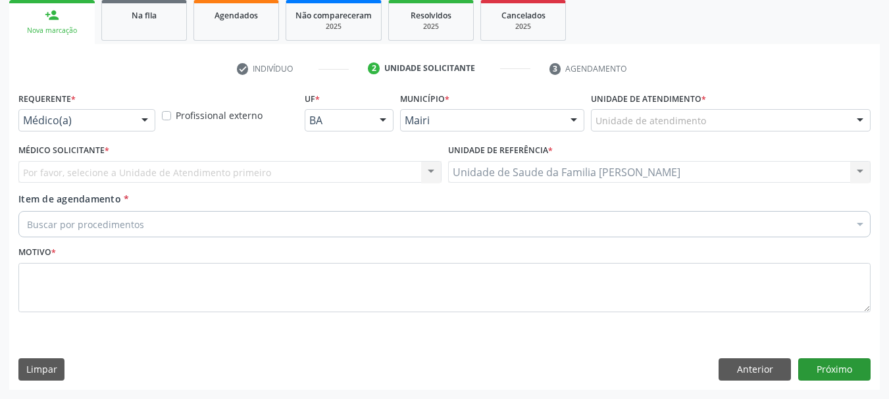
scroll to position [197, 0]
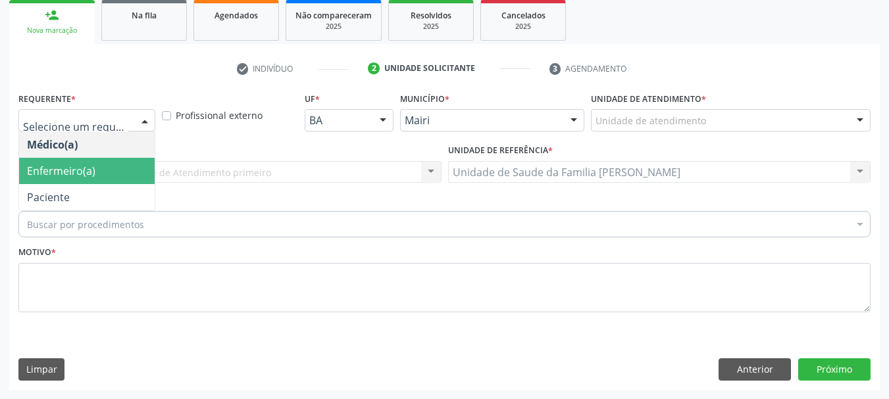
click at [97, 176] on span "Enfermeiro(a)" at bounding box center [86, 171] width 135 height 26
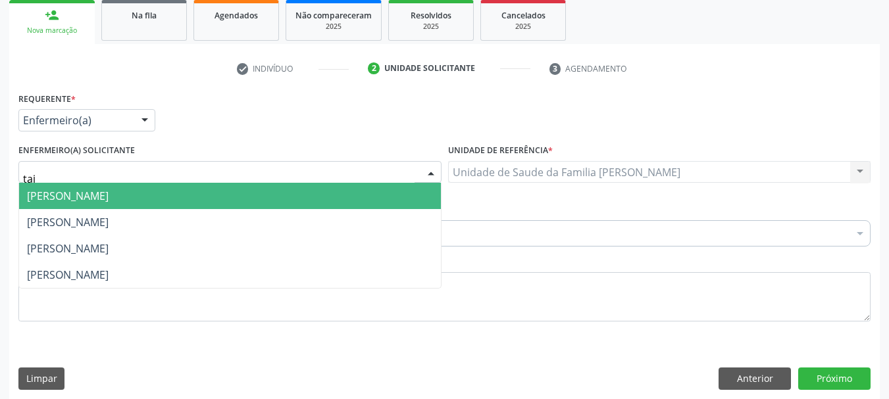
type input "taiz"
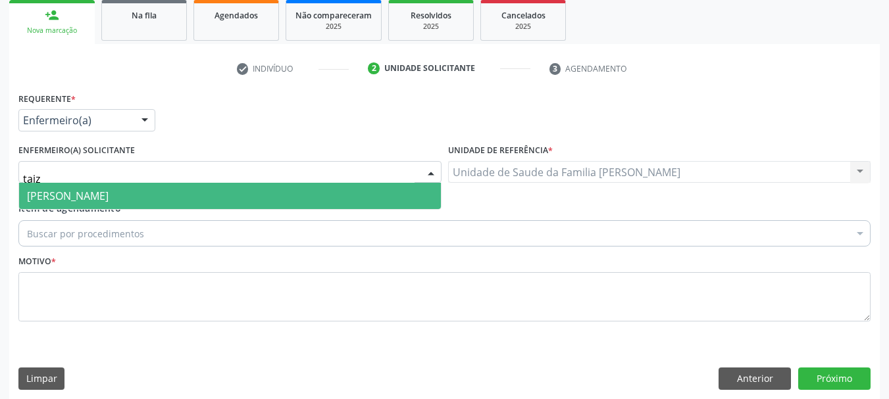
click at [109, 191] on span "[PERSON_NAME]" at bounding box center [68, 196] width 82 height 14
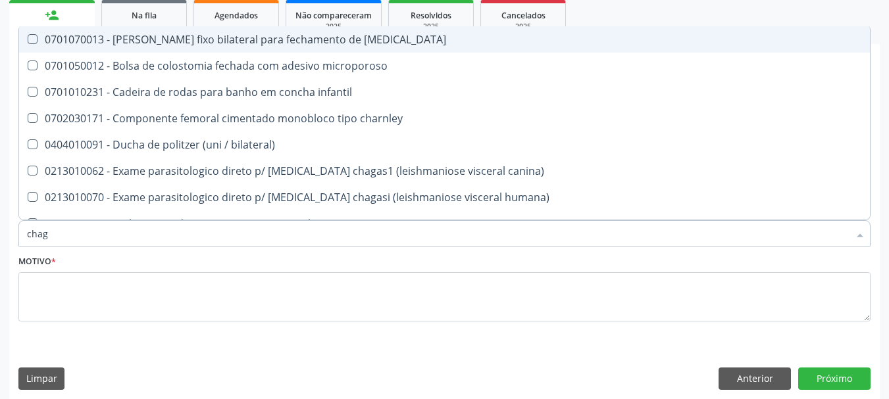
type input "chaga"
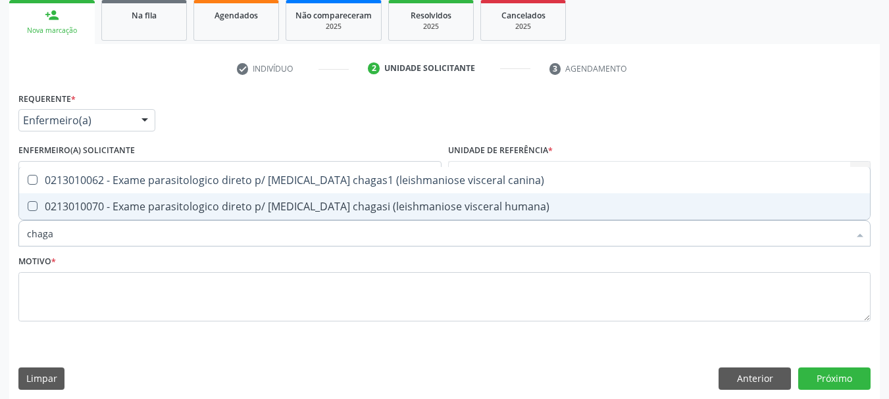
click at [150, 201] on div "0213010070 - Exame parasitologico direto p/ [MEDICAL_DATA] chagasi (leishmanios…" at bounding box center [444, 206] width 835 height 11
checkbox humana\) "true"
drag, startPoint x: 97, startPoint y: 227, endPoint x: 0, endPoint y: 251, distance: 100.2
click at [0, 251] on div "Acompanhamento Acompanhe a situação das marcações correntes e finalizadas Relat…" at bounding box center [444, 142] width 889 height 533
checkbox humana\) "false"
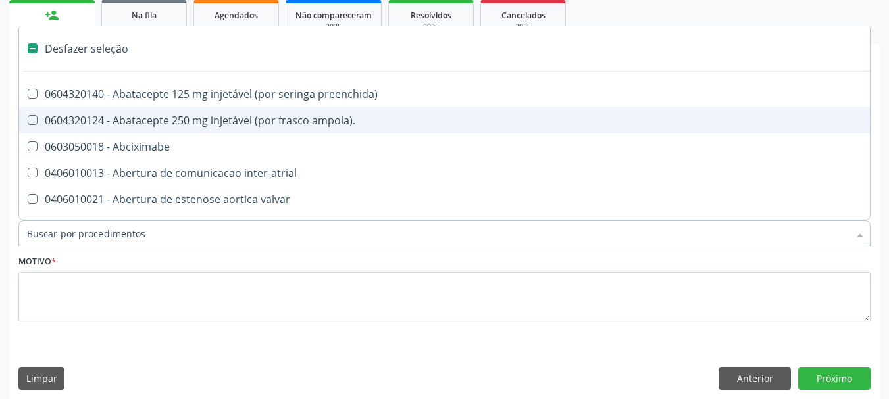
type input "h"
checkbox denteada "true"
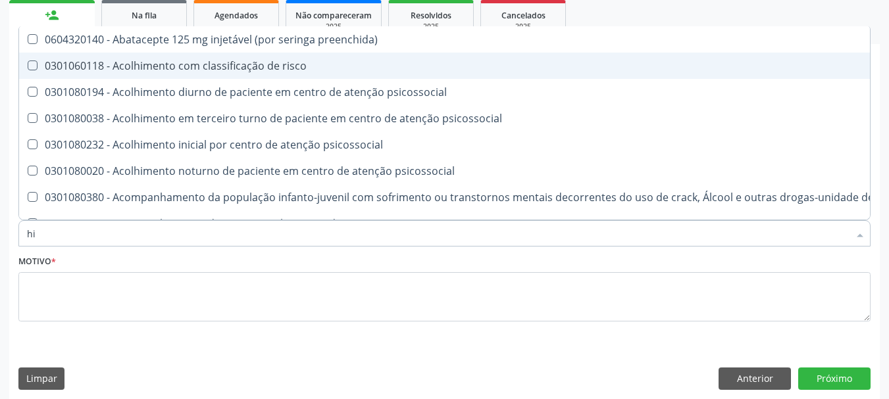
type input "hiv"
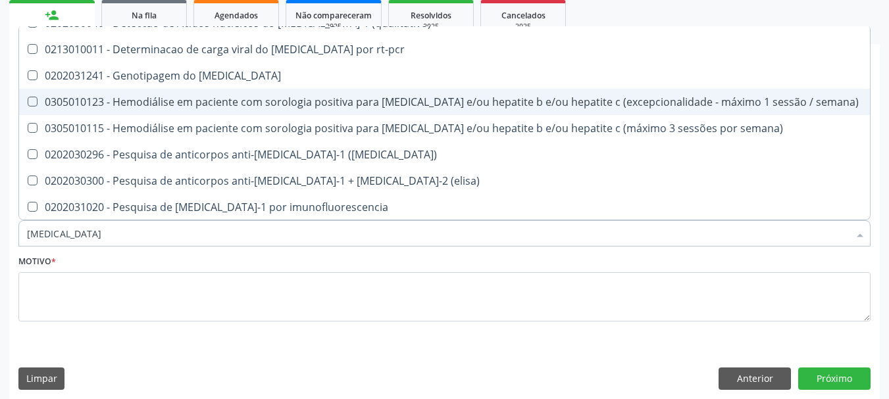
scroll to position [66, 0]
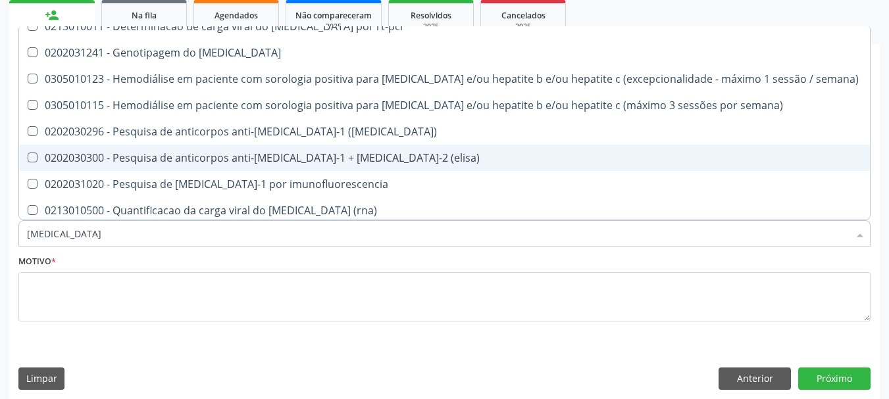
click at [153, 160] on div "0202030300 - Pesquisa de anticorpos anti-[MEDICAL_DATA]-1 + [MEDICAL_DATA]-2 (e…" at bounding box center [444, 158] width 835 height 11
checkbox \(elisa\) "true"
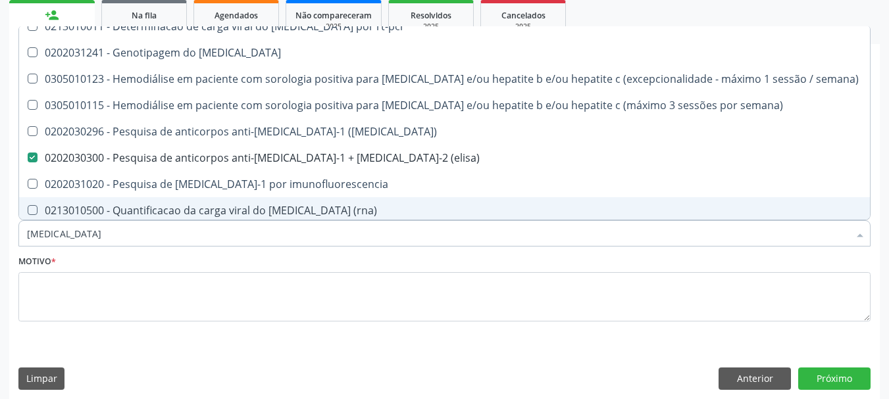
drag, startPoint x: 59, startPoint y: 237, endPoint x: 0, endPoint y: 245, distance: 59.6
click at [0, 245] on div "Acompanhamento Acompanhe a situação das marcações correntes e finalizadas Relat…" at bounding box center [444, 142] width 889 height 533
type input "ru"
checkbox \(elisa\) "false"
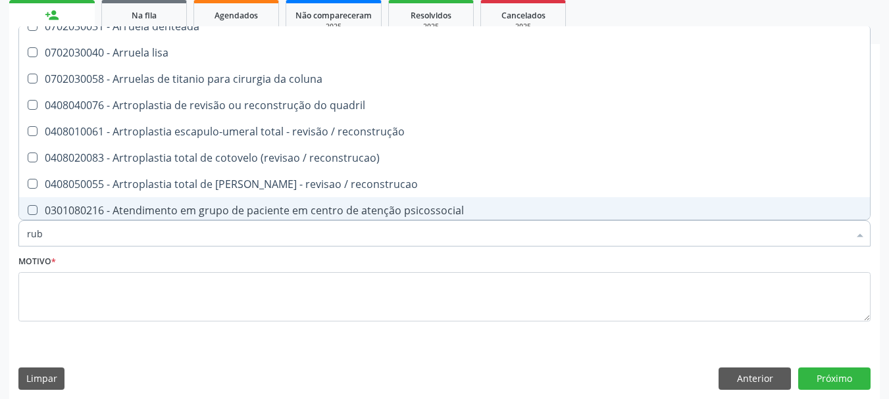
scroll to position [0, 0]
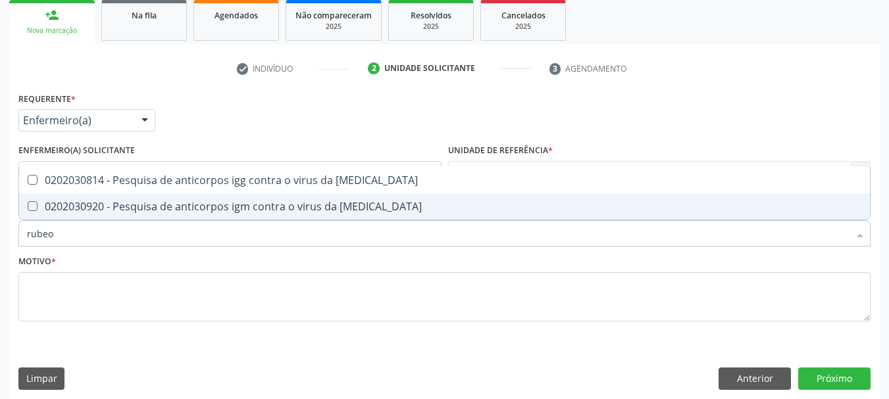
type input "rubeol"
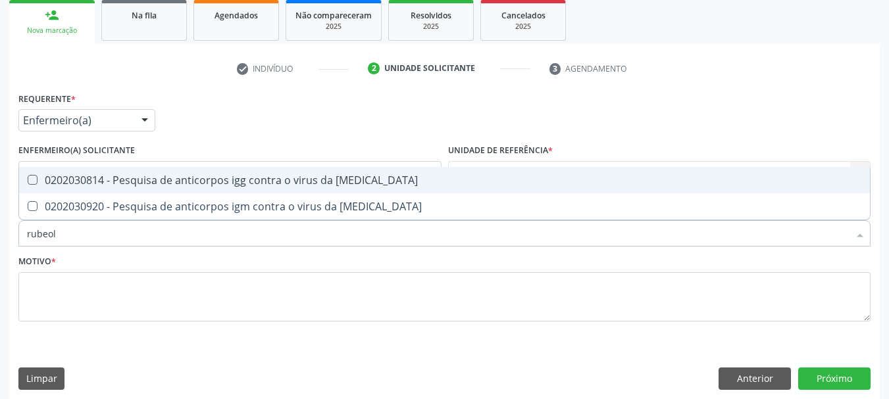
click at [41, 182] on div "0202030814 - Pesquisa de anticorpos igg contra o virus da [MEDICAL_DATA]" at bounding box center [444, 180] width 835 height 11
checkbox rubeola "true"
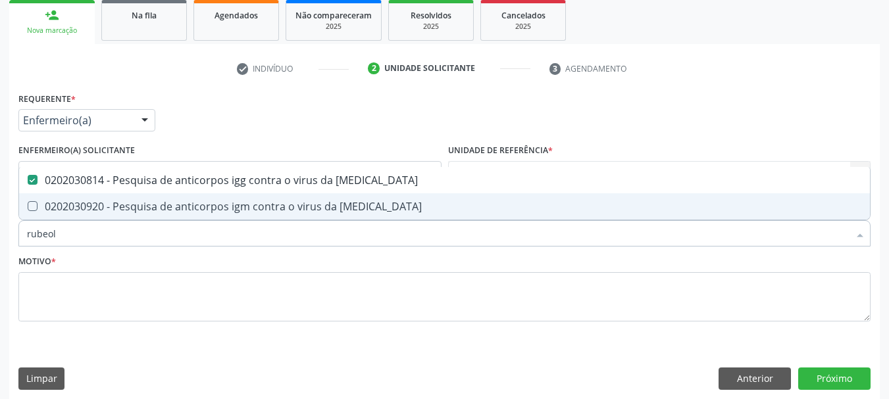
click at [53, 206] on div "0202030920 - Pesquisa de anticorpos igm contra o virus da [MEDICAL_DATA]" at bounding box center [444, 206] width 835 height 11
checkbox rubeola "true"
drag, startPoint x: 70, startPoint y: 228, endPoint x: 8, endPoint y: 233, distance: 62.7
click at [11, 233] on div "Requerente * Enfermeiro(a) Médico(a) Enfermeiro(a) Paciente Nenhum resultado en…" at bounding box center [444, 244] width 870 height 310
type input "he"
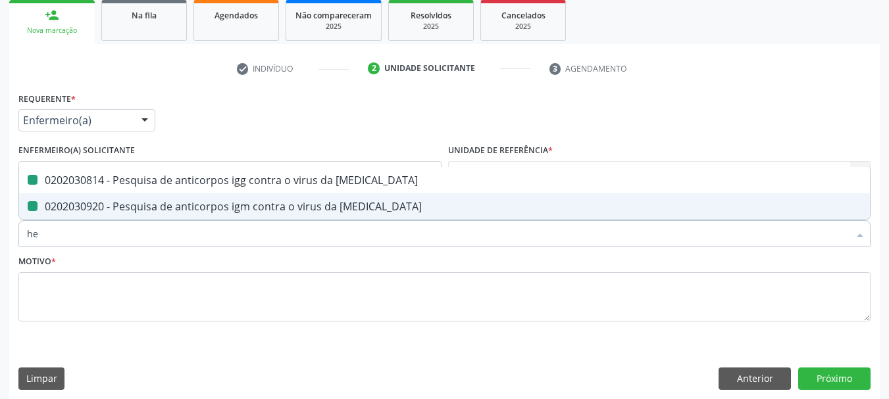
checkbox rubeola "false"
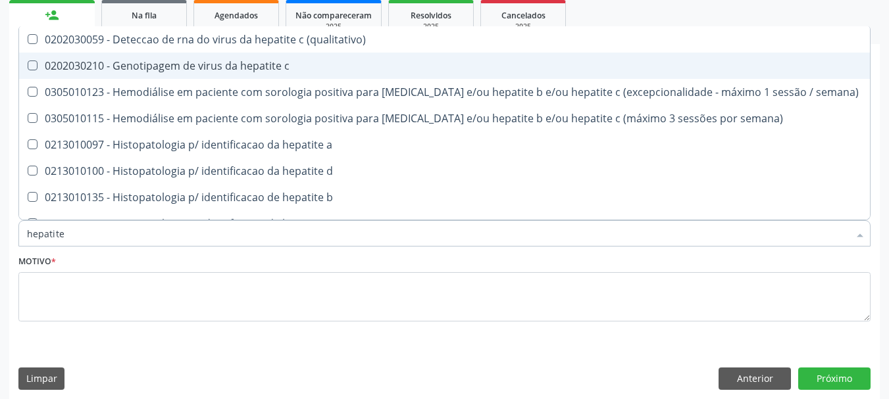
type input "hepatite b"
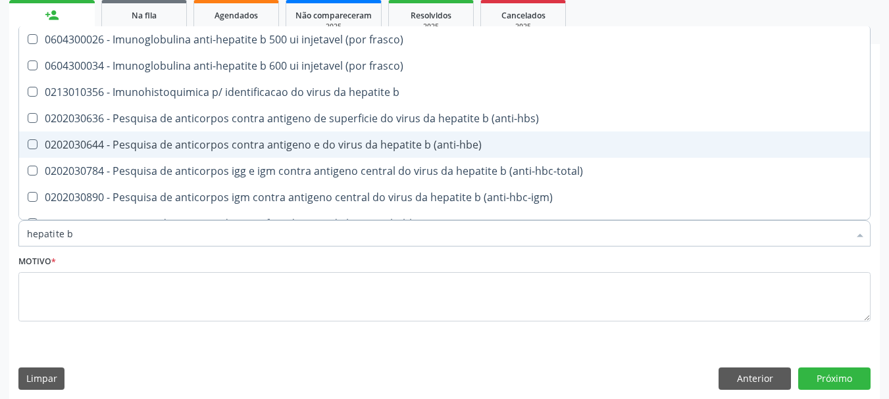
scroll to position [175, 0]
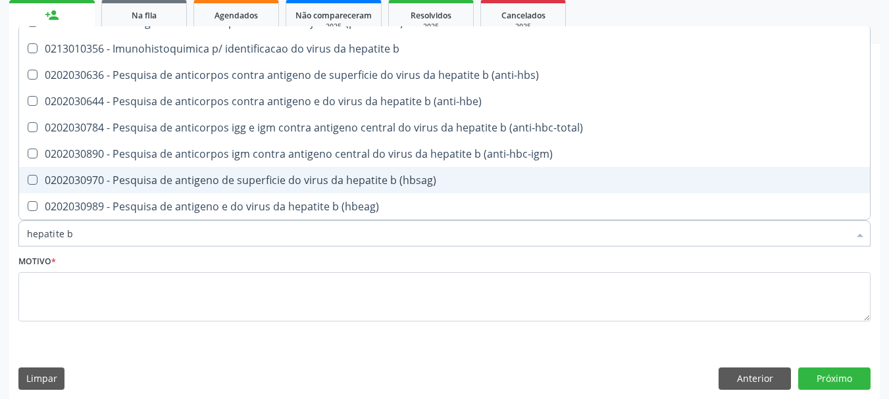
click at [232, 179] on div "0202030970 - Pesquisa de antigeno de superficie do virus da hepatite b (hbsag)" at bounding box center [444, 180] width 835 height 11
checkbox \(hbsag\) "true"
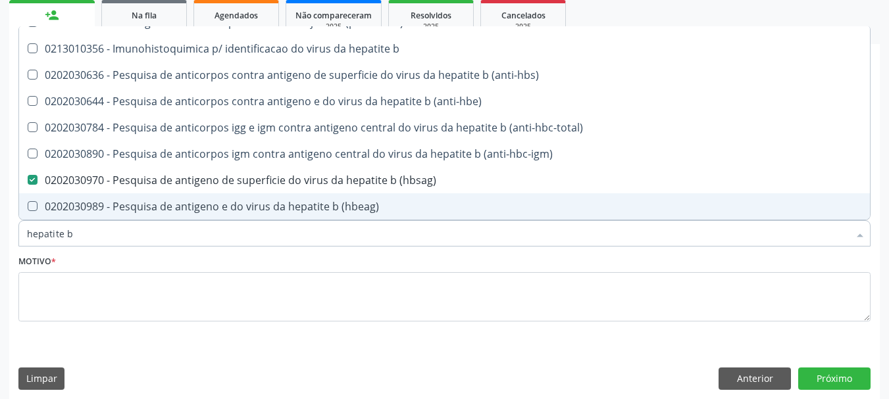
type input "hepatite"
checkbox \(hbsag\) "false"
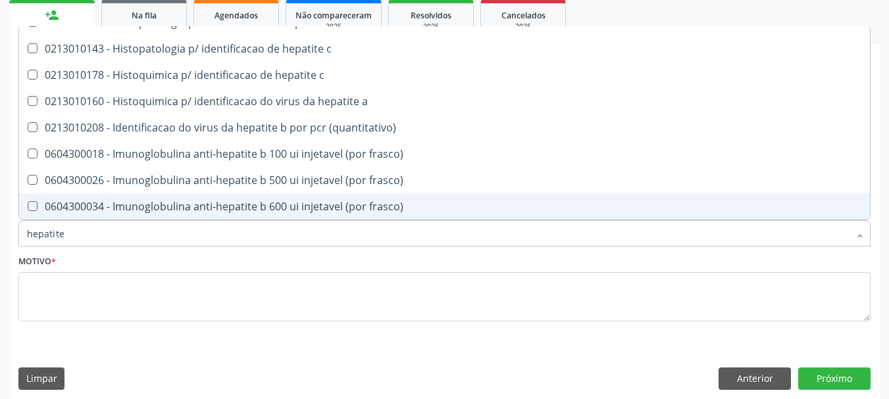
type input "hepatite c"
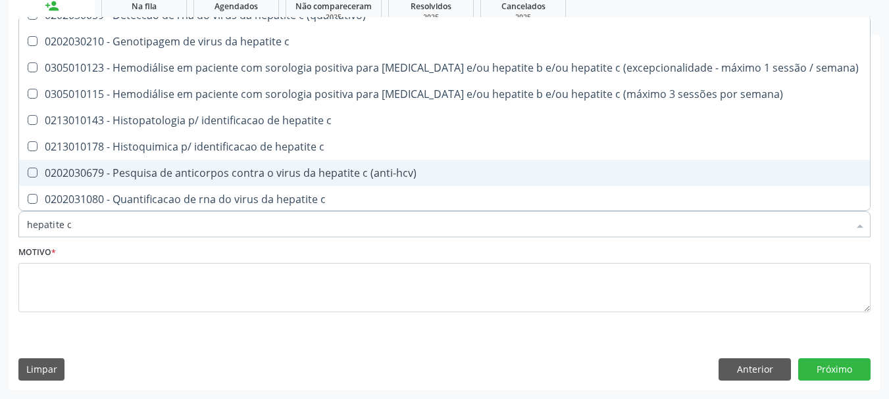
scroll to position [0, 0]
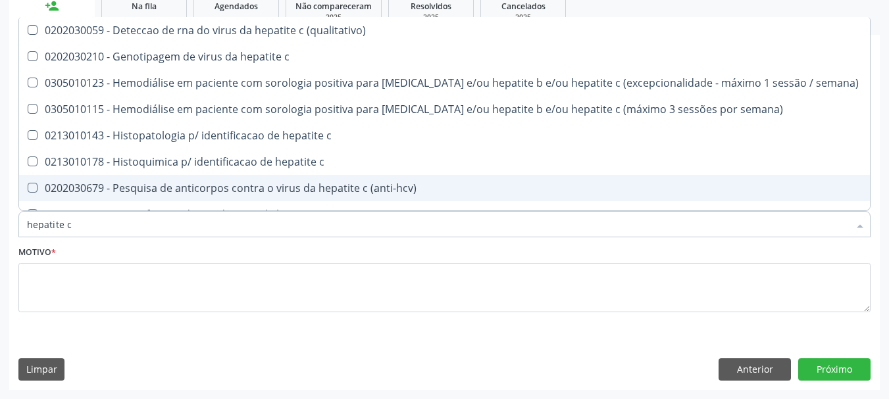
click at [280, 178] on span "0202030679 - Pesquisa de anticorpos contra o virus da hepatite c (anti-hcv)" at bounding box center [444, 188] width 850 height 26
checkbox \(anti-hcv\) "true"
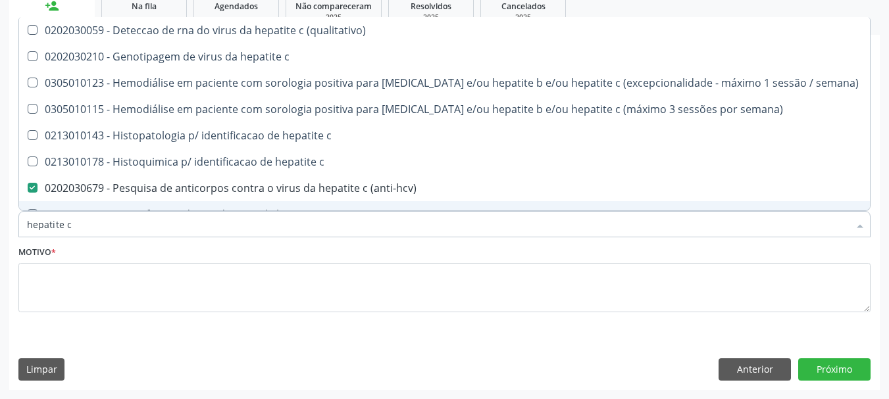
drag, startPoint x: 23, startPoint y: 233, endPoint x: 0, endPoint y: 239, distance: 23.8
click at [0, 239] on div "Acompanhamento Acompanhe a situação das marcações correntes e finalizadas Relat…" at bounding box center [444, 132] width 889 height 533
type input "cito"
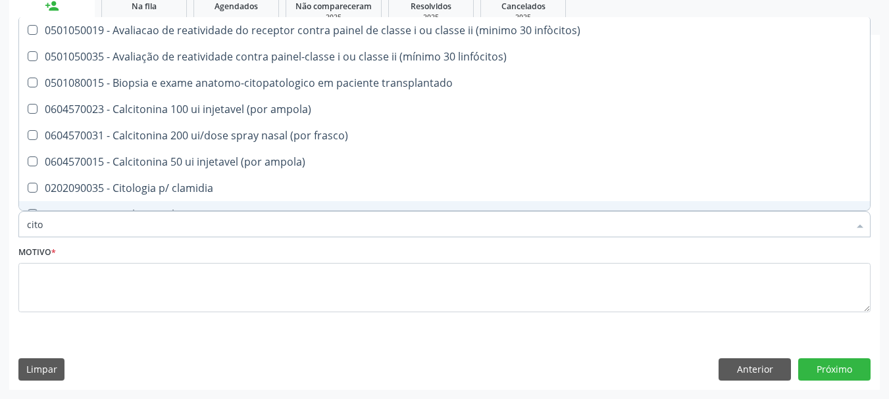
checkbox clamidia "false"
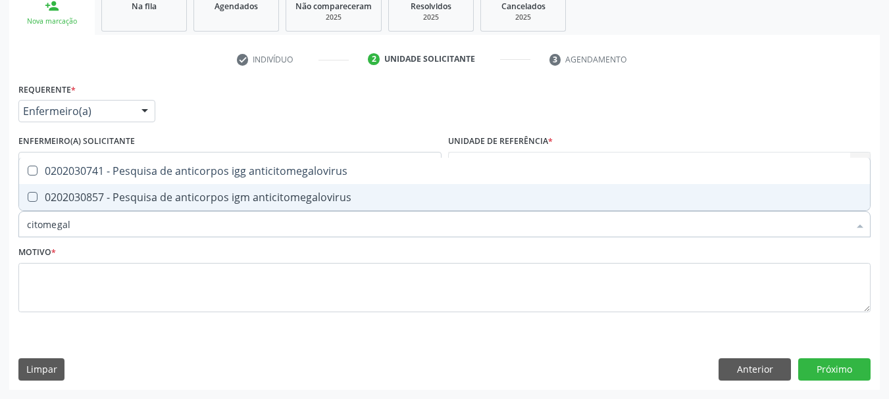
type input "citomegalo"
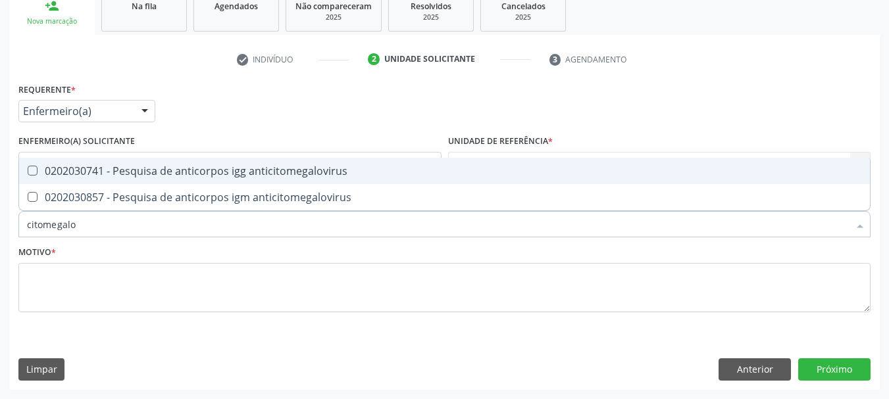
click at [91, 172] on div "0202030741 - Pesquisa de anticorpos igg anticitomegalovirus" at bounding box center [444, 171] width 835 height 11
checkbox anticitomegalovirus "true"
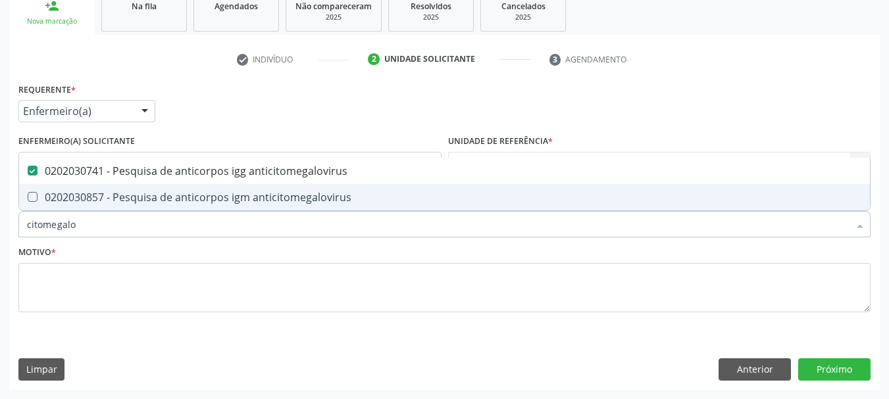
click at [106, 192] on div "0202030857 - Pesquisa de anticorpos igm anticitomegalovirus" at bounding box center [444, 197] width 835 height 11
checkbox anticitomegalovirus "true"
drag, startPoint x: 63, startPoint y: 232, endPoint x: 0, endPoint y: 228, distance: 63.3
click at [0, 228] on div "Acompanhamento Acompanhe a situação das marcações correntes e finalizadas Relat…" at bounding box center [444, 132] width 889 height 533
type input "h"
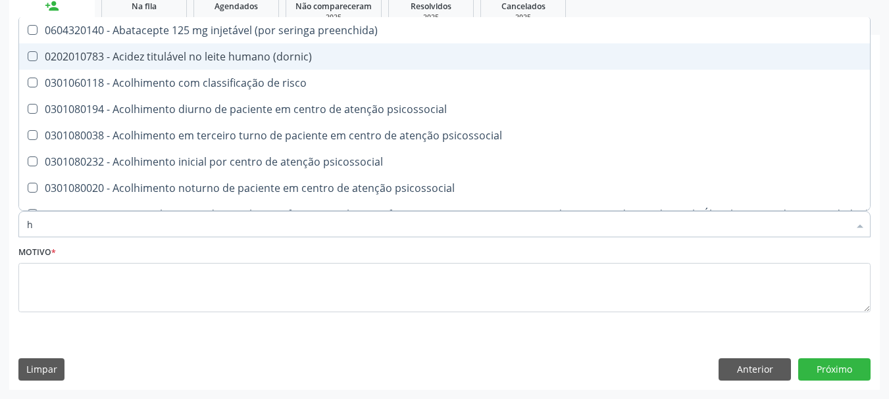
checkbox preenchida\) "false"
checkbox \(dornic\) "false"
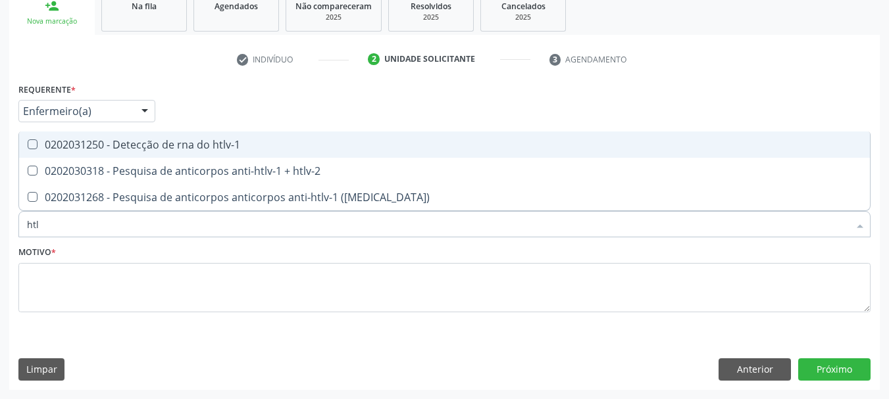
type input "htlv"
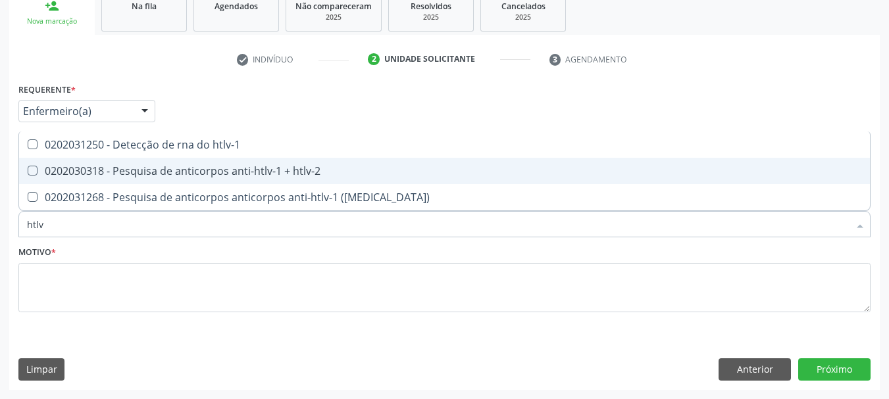
click at [49, 172] on div "0202030318 - Pesquisa de anticorpos anti-htlv-1 + htlv-2" at bounding box center [444, 171] width 835 height 11
checkbox htlv-2 "true"
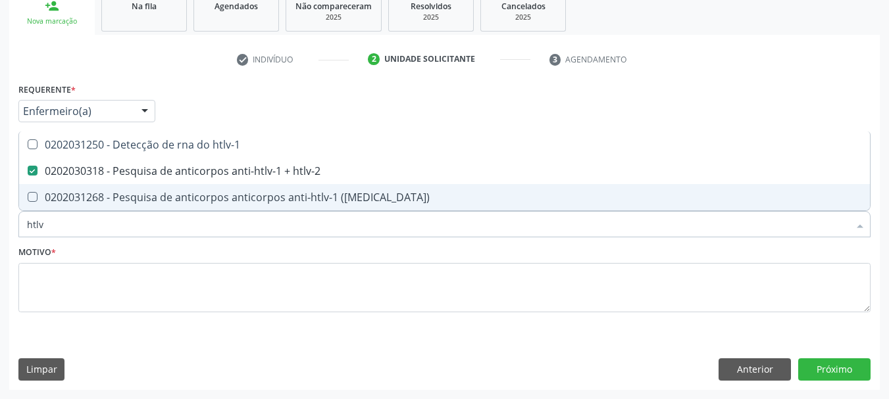
drag, startPoint x: 61, startPoint y: 223, endPoint x: 0, endPoint y: 227, distance: 61.3
click at [0, 227] on div "Acompanhamento Acompanhe a situação das marcações correntes e finalizadas Relat…" at bounding box center [444, 132] width 889 height 533
type input "to"
checkbox htlv-2 "false"
type input "toxopla"
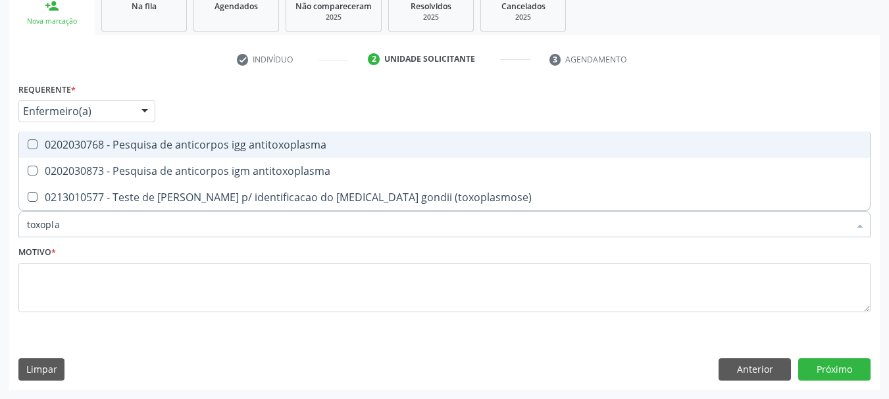
click at [197, 143] on div "0202030768 - Pesquisa de anticorpos igg antitoxoplasma" at bounding box center [444, 144] width 835 height 11
checkbox antitoxoplasma "true"
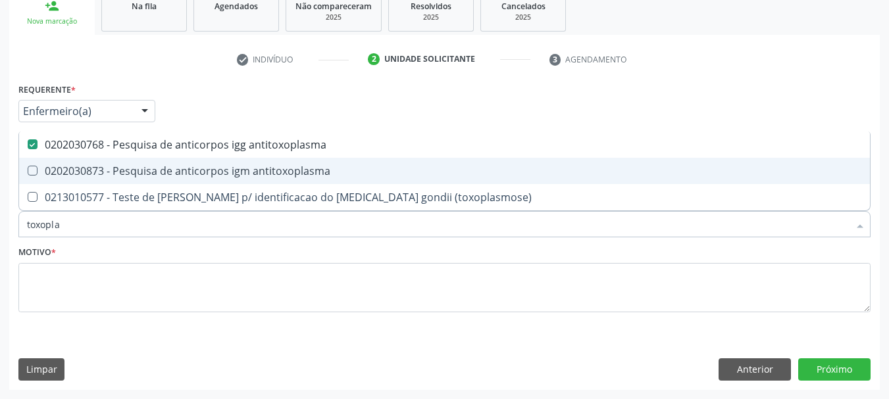
click at [216, 178] on span "0202030873 - Pesquisa de anticorpos igm antitoxoplasma" at bounding box center [444, 171] width 850 height 26
checkbox antitoxoplasma "true"
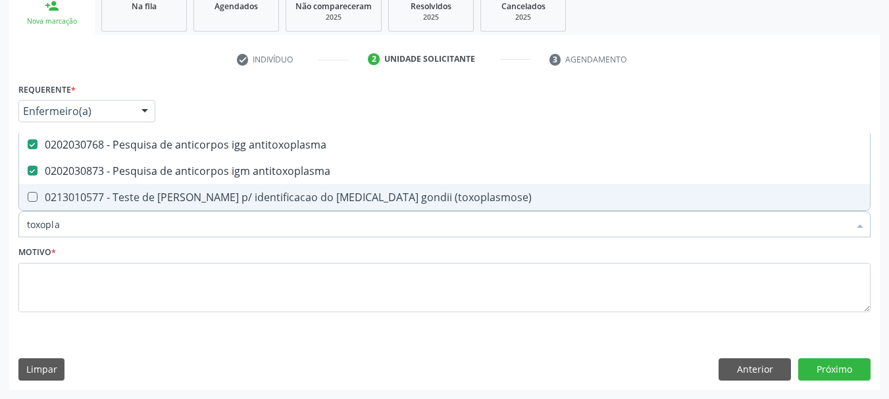
click at [0, 239] on div "Acompanhamento Acompanhe a situação das marcações correntes e finalizadas Relat…" at bounding box center [444, 132] width 889 height 533
type input "t"
checkbox antitoxoplasma "false"
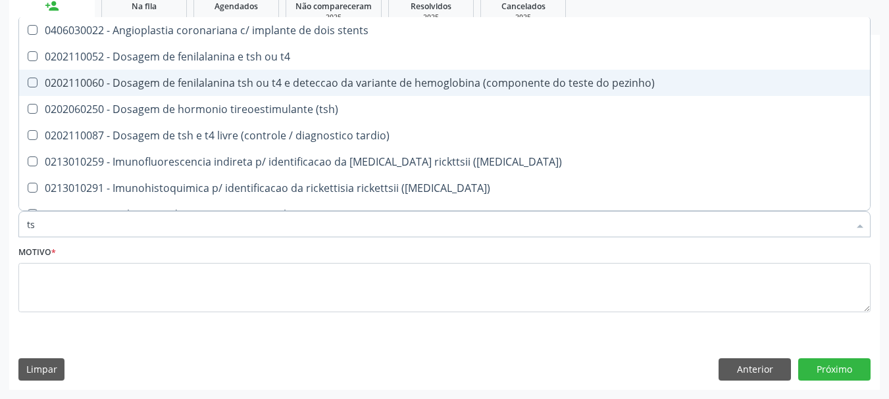
type input "tsh"
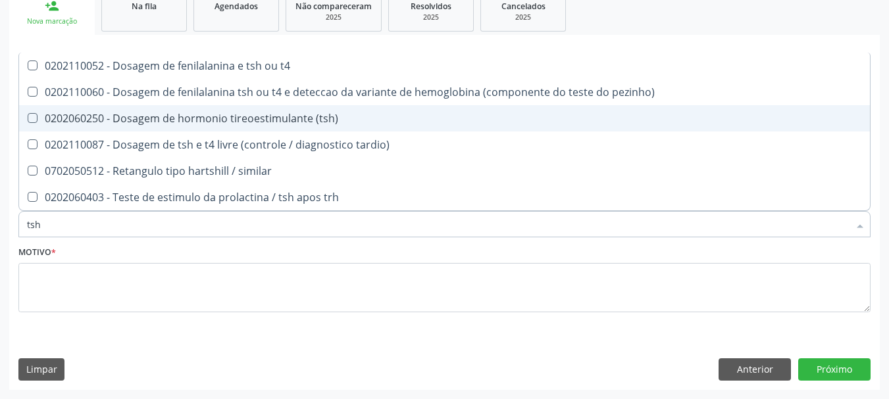
click at [44, 116] on div "0202060250 - Dosagem de hormonio tireoestimulante (tsh)" at bounding box center [444, 118] width 835 height 11
checkbox \(tsh\) "true"
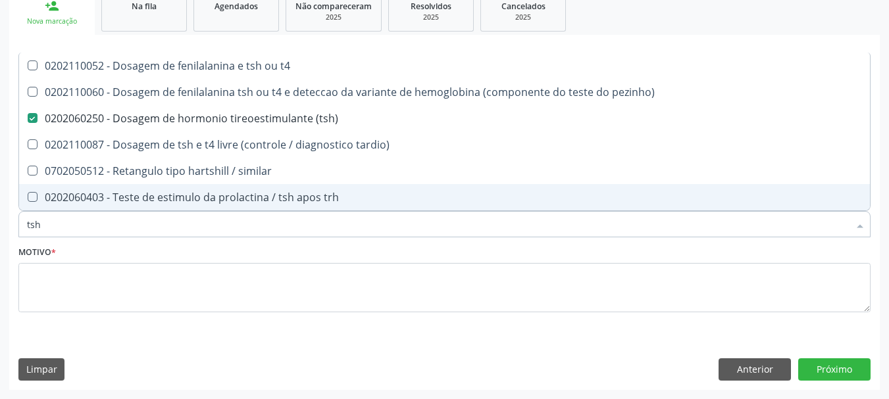
drag, startPoint x: 56, startPoint y: 223, endPoint x: 9, endPoint y: 234, distance: 48.0
click at [11, 233] on div "Requerente * Enfermeiro(a) Médico(a) Enfermeiro(a) Paciente Nenhum resultado en…" at bounding box center [444, 235] width 870 height 310
type input "t"
checkbox \(tsh\) "false"
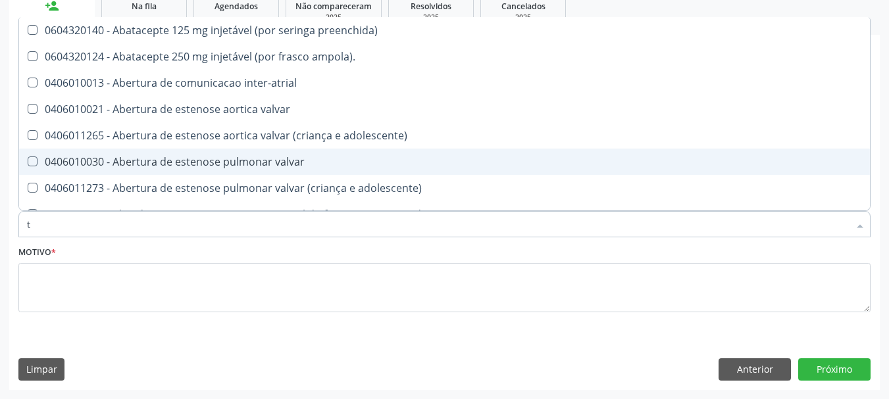
type input "t3"
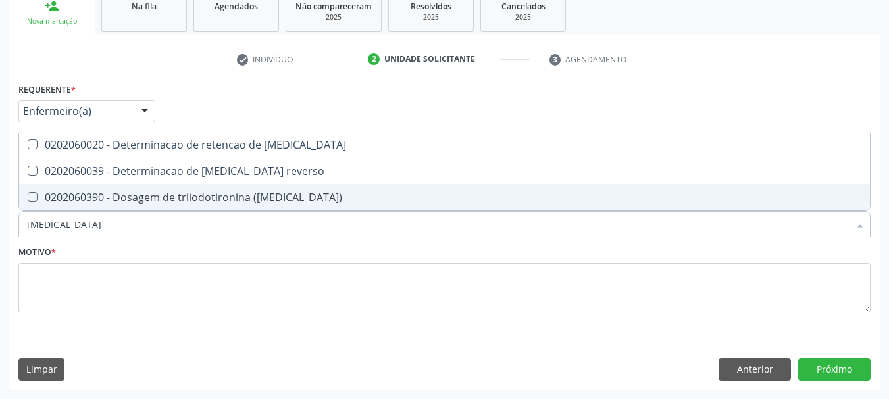
click at [97, 192] on div "0202060390 - Dosagem de triiodotironina ([MEDICAL_DATA])" at bounding box center [444, 197] width 835 height 11
checkbox \(t3\) "true"
type input "t4"
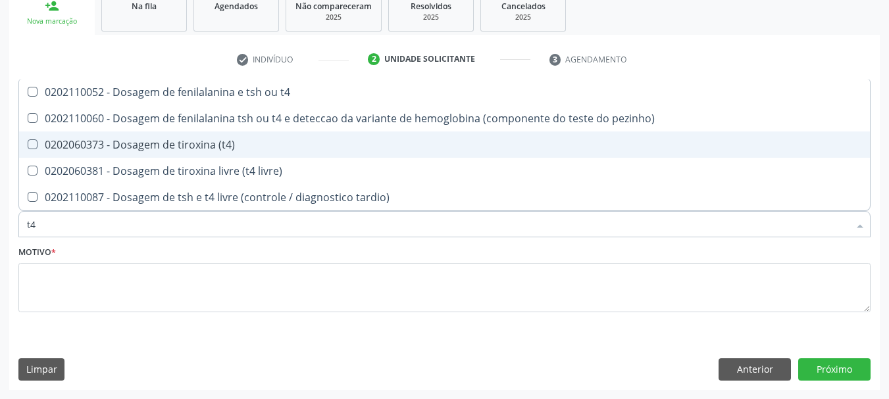
click at [81, 139] on div "0202060373 - Dosagem de tiroxina (t4)" at bounding box center [444, 144] width 835 height 11
checkbox \(t4\) "true"
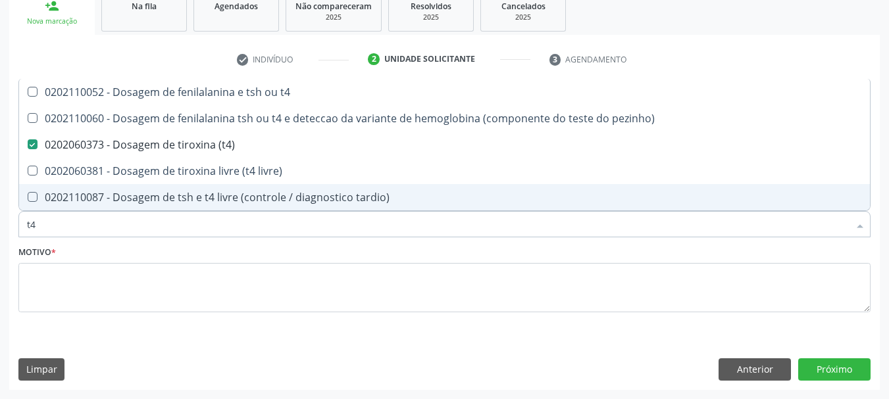
drag, startPoint x: 62, startPoint y: 218, endPoint x: 0, endPoint y: 230, distance: 62.9
click at [0, 230] on div "Acompanhamento Acompanhe a situação das marcações correntes e finalizadas Relat…" at bounding box center [444, 132] width 889 height 533
checkbox \(t4\) "false"
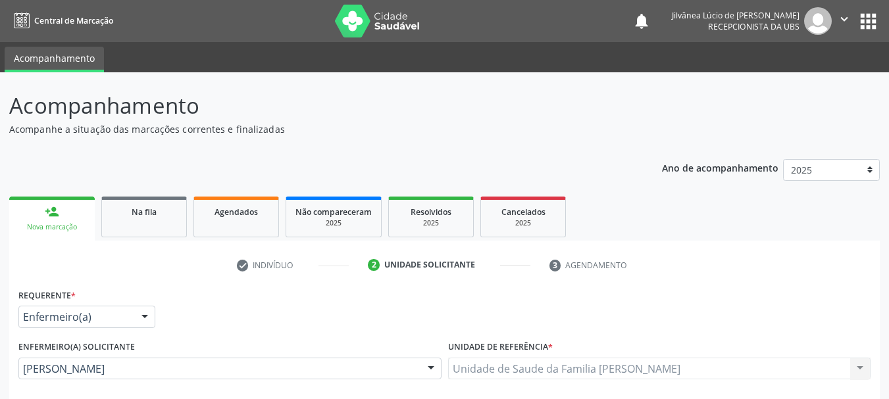
scroll to position [206, 0]
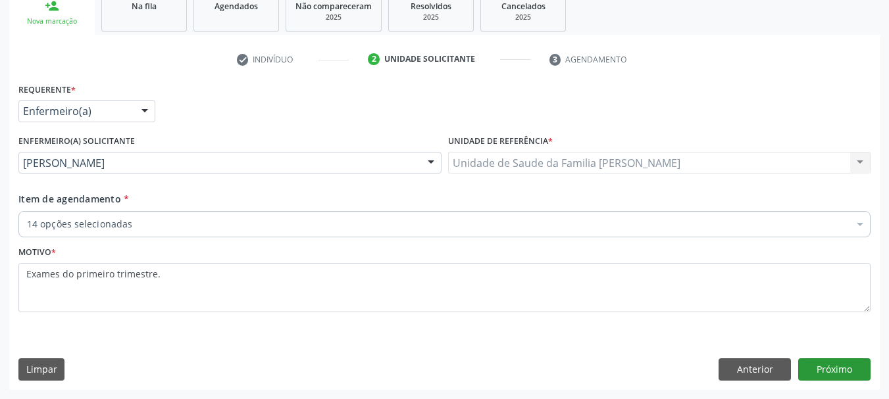
type textarea "Exames do primeiro trimestre."
click at [846, 368] on button "Próximo" at bounding box center [834, 369] width 72 height 22
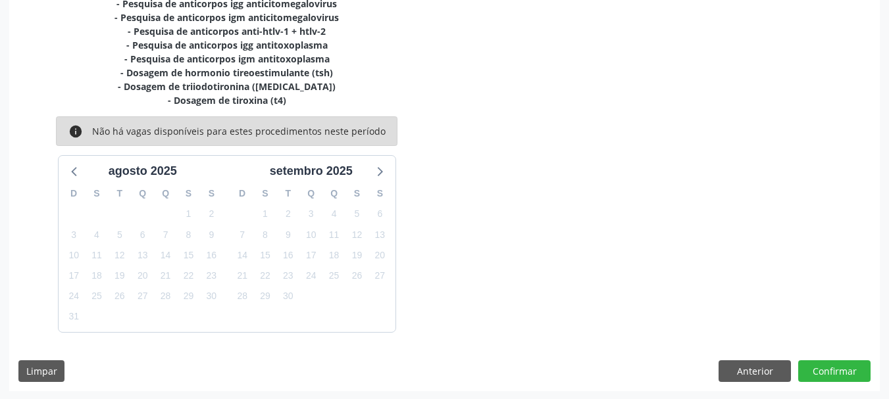
scroll to position [391, 0]
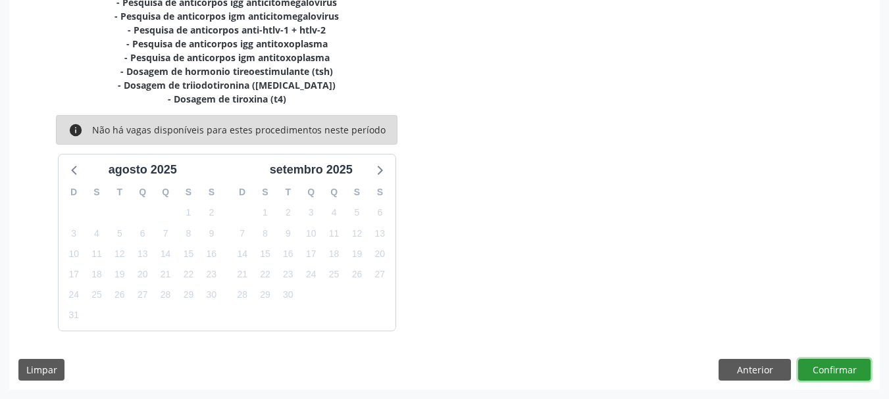
click at [827, 373] on button "Confirmar" at bounding box center [834, 370] width 72 height 22
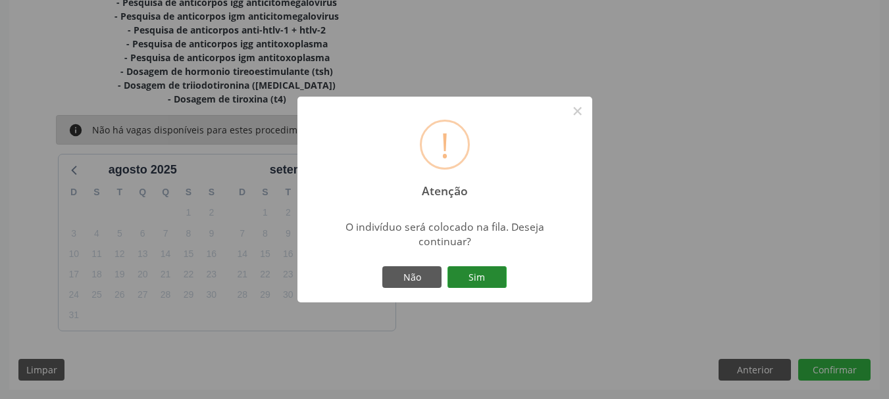
click at [472, 276] on button "Sim" at bounding box center [476, 277] width 59 height 22
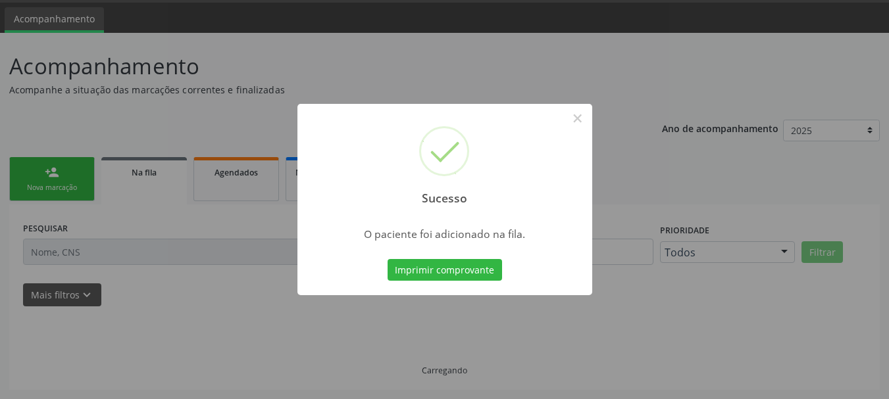
scroll to position [39, 0]
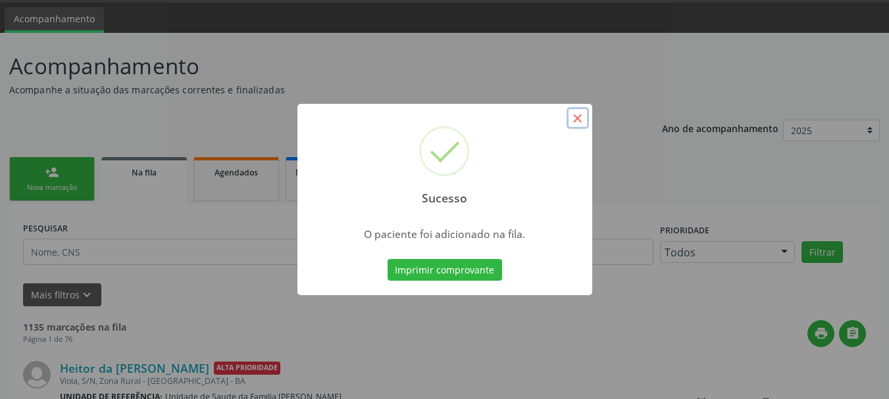
click at [573, 120] on button "×" at bounding box center [577, 118] width 22 height 22
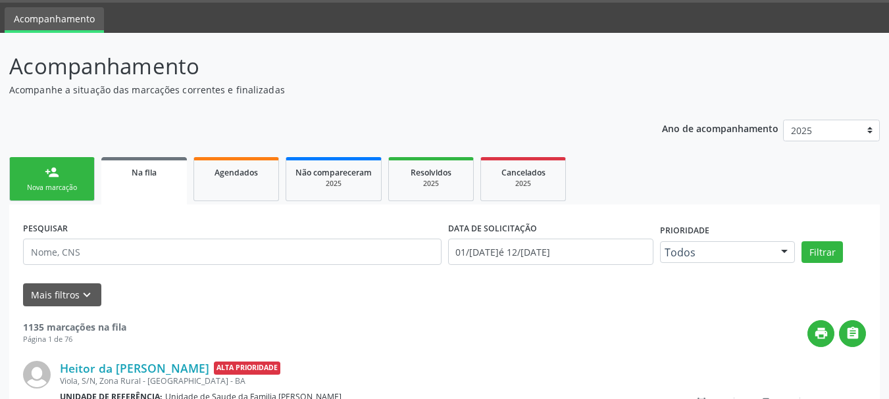
click at [39, 194] on link "person_add Nova marcação" at bounding box center [52, 179] width 86 height 44
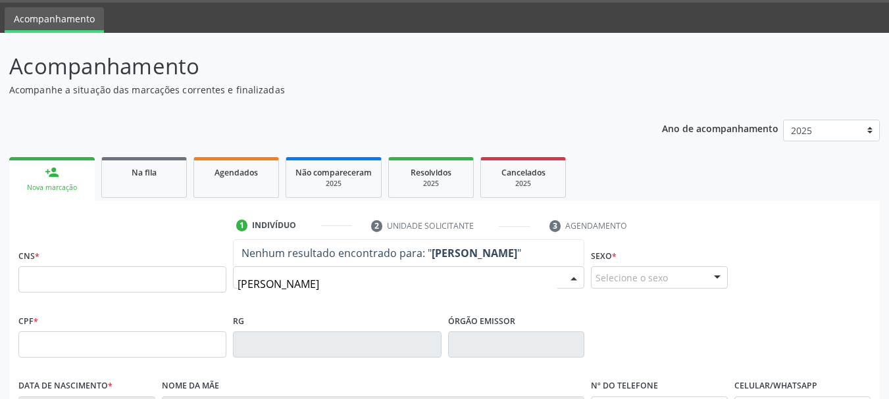
type input "patrícia silva freir"
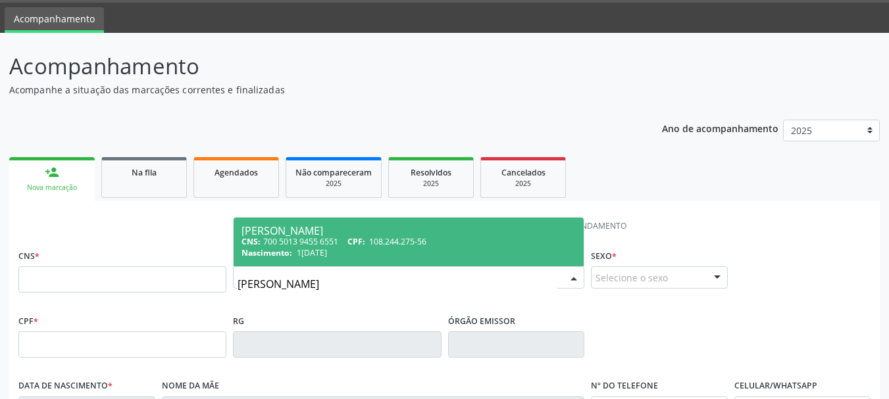
click at [306, 233] on div "Patrícia Silva Freire" at bounding box center [408, 231] width 334 height 11
type input "700 5013 9455 6551"
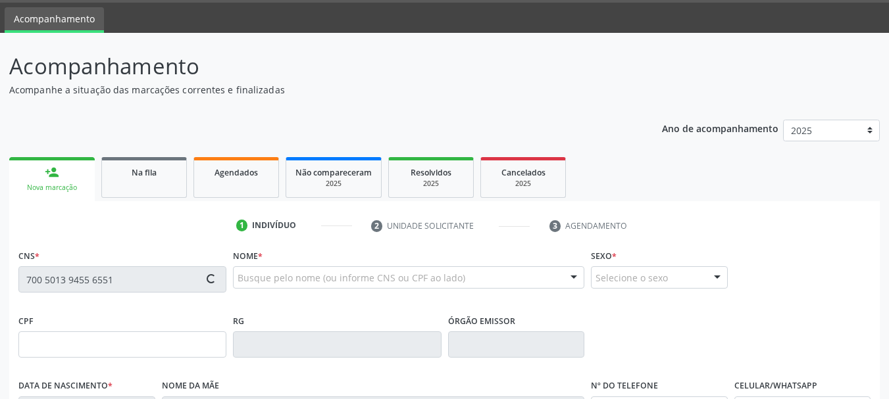
type input "108.244.275-56"
type input "15/03/2002"
type input "Luisa Oliveira Silva"
type input "(74) 99999-9999"
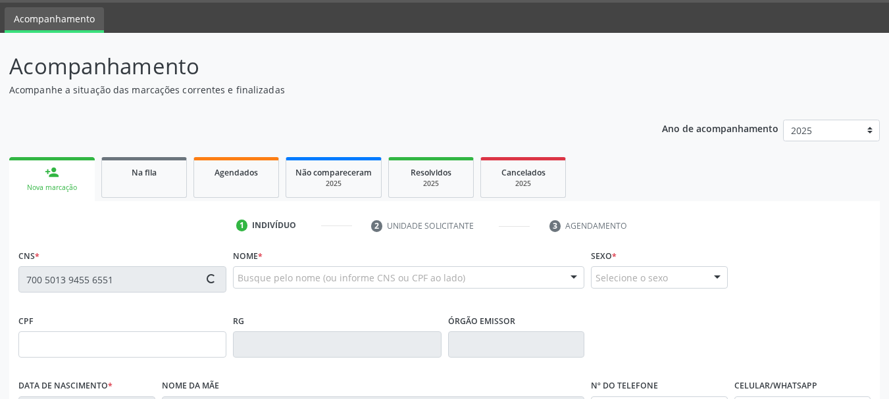
type input "S/N"
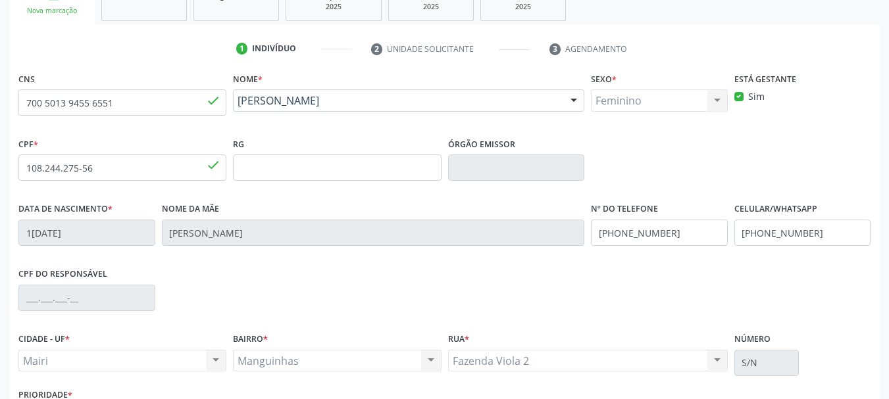
scroll to position [314, 0]
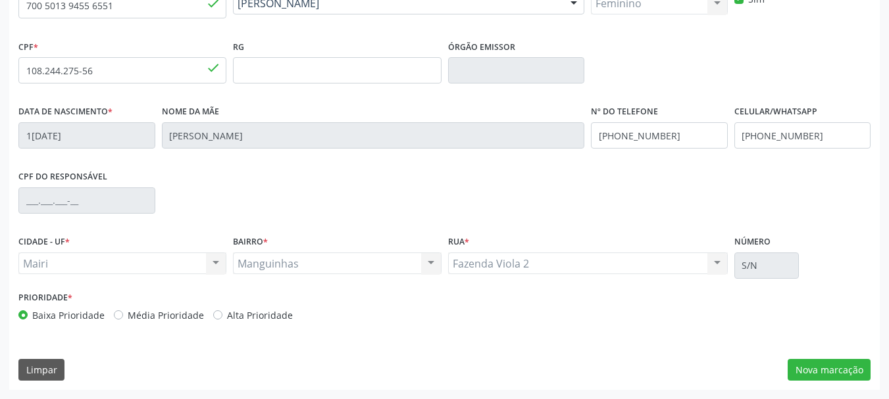
click at [227, 312] on label "Alta Prioridade" at bounding box center [260, 315] width 66 height 14
click at [215, 312] on input "Alta Prioridade" at bounding box center [217, 314] width 9 height 12
radio input "true"
click at [848, 374] on button "Nova marcação" at bounding box center [828, 370] width 83 height 22
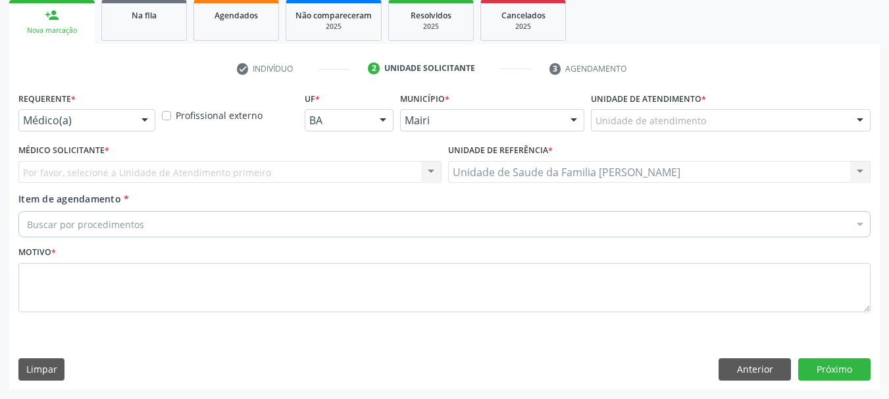
scroll to position [197, 0]
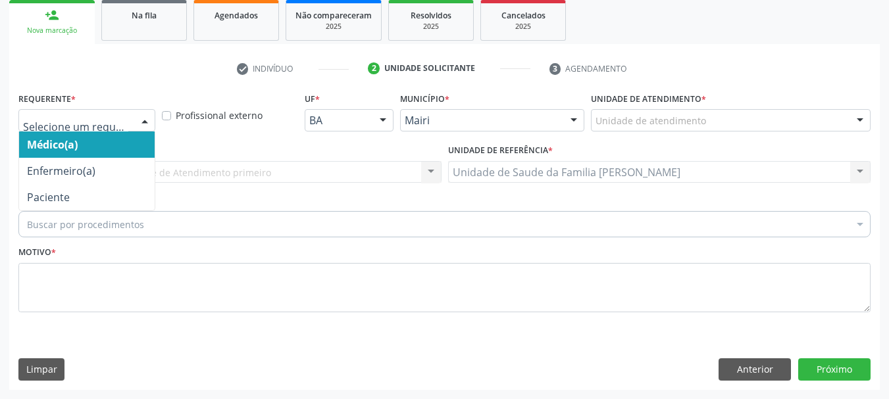
click at [134, 115] on div "Médico(a) Enfermeiro(a) Paciente Nenhum resultado encontrado para: " " Não há n…" at bounding box center [86, 120] width 137 height 22
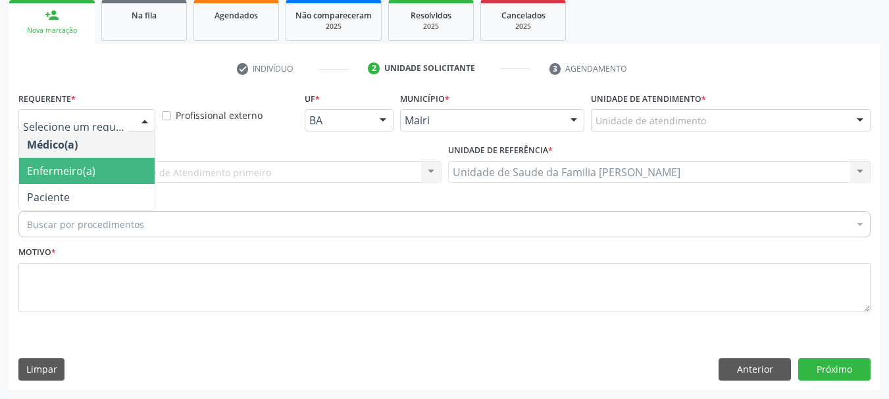
click at [128, 178] on span "Enfermeiro(a)" at bounding box center [86, 171] width 135 height 26
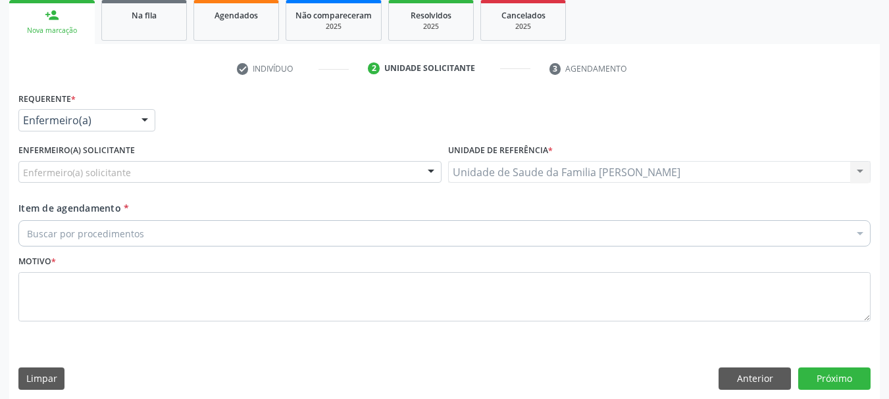
click at [154, 172] on div "Enfermeiro(a) solicitante" at bounding box center [229, 172] width 423 height 22
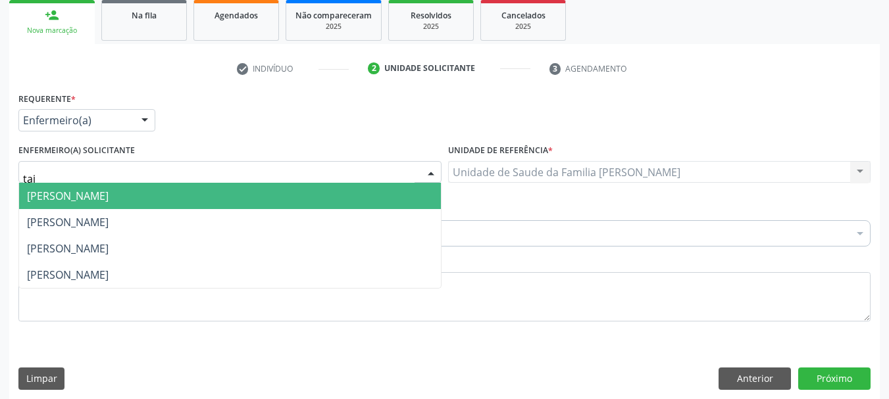
type input "taiz"
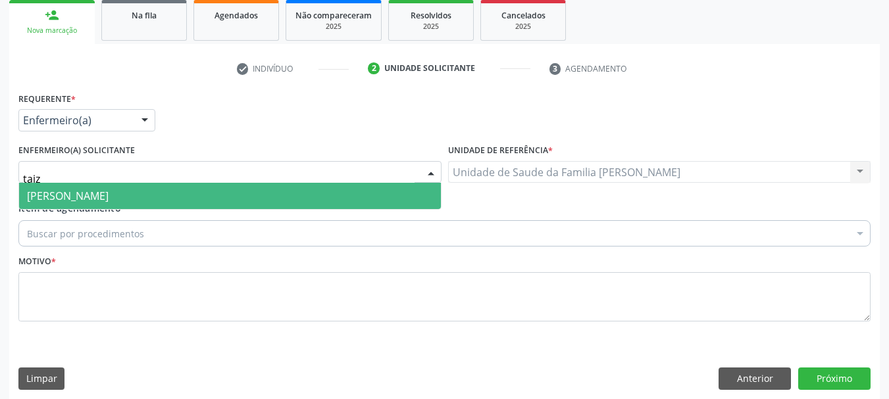
click at [109, 194] on span "[PERSON_NAME]" at bounding box center [68, 196] width 82 height 14
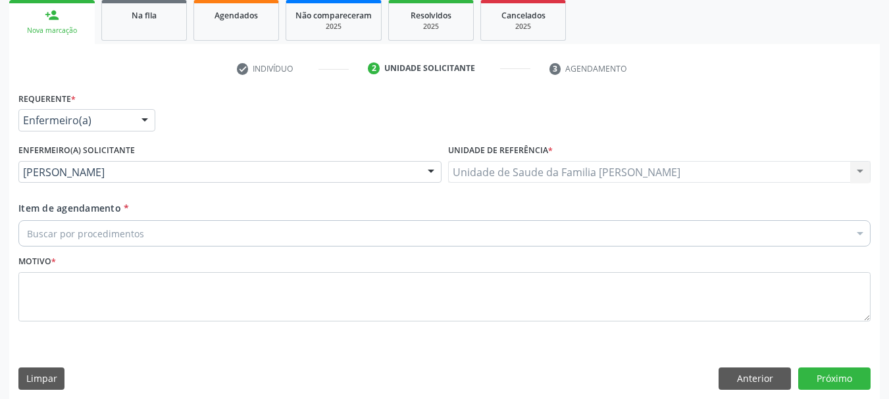
click at [168, 228] on div "Buscar por procedimentos" at bounding box center [444, 233] width 852 height 26
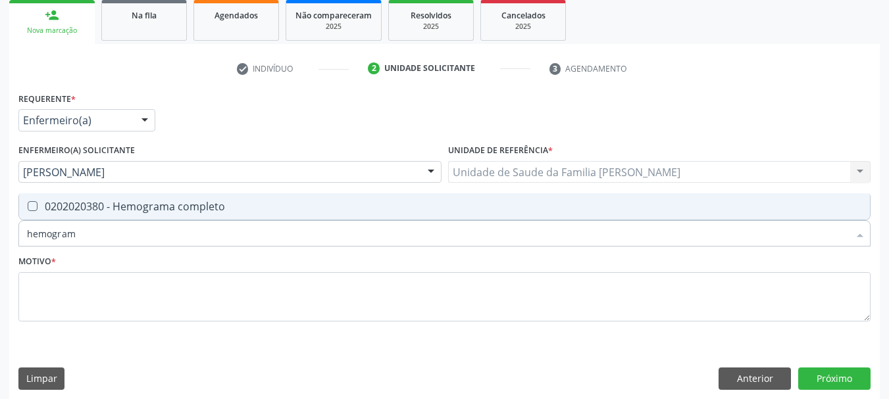
type input "hemograma"
click at [77, 207] on div "0202020380 - Hemograma completo" at bounding box center [444, 206] width 835 height 11
checkbox completo "true"
drag, startPoint x: 98, startPoint y: 224, endPoint x: 2, endPoint y: 233, distance: 96.5
click at [0, 233] on div "Acompanhamento Acompanhe a situação das marcações correntes e finalizadas Relat…" at bounding box center [444, 142] width 889 height 533
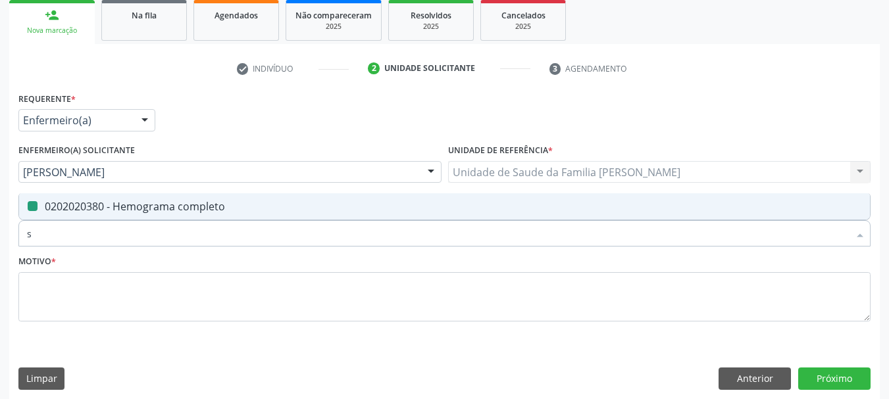
type input "si"
checkbox completo "false"
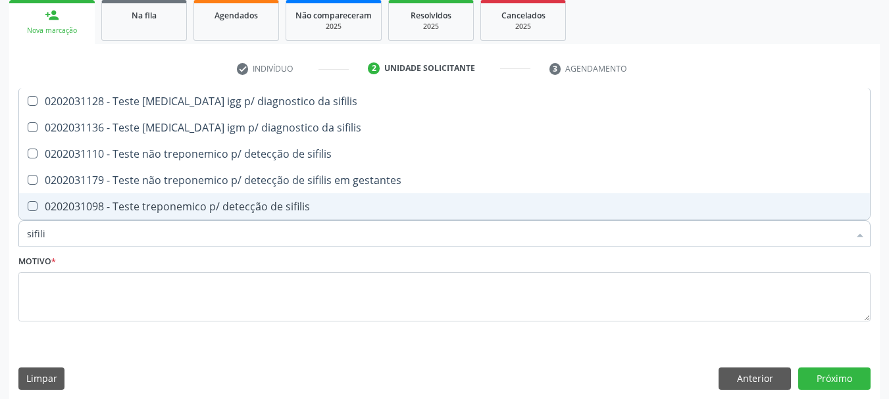
type input "sifilis"
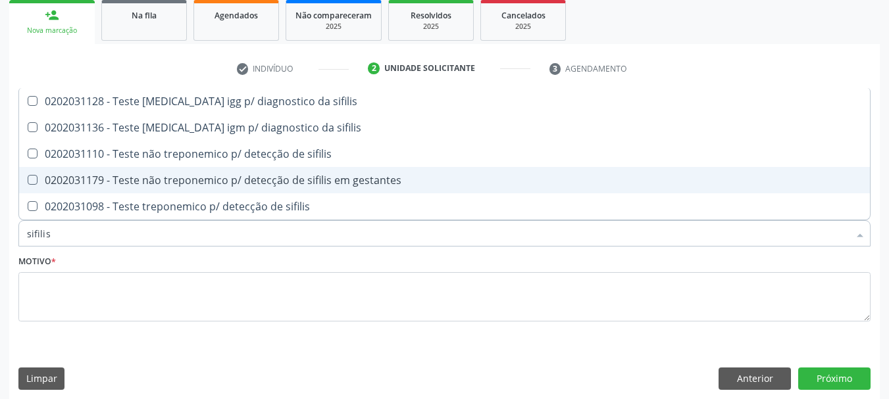
click at [66, 178] on div "0202031179 - Teste não treponemico p/ detecção de sifilis em gestantes" at bounding box center [444, 180] width 835 height 11
checkbox gestantes "true"
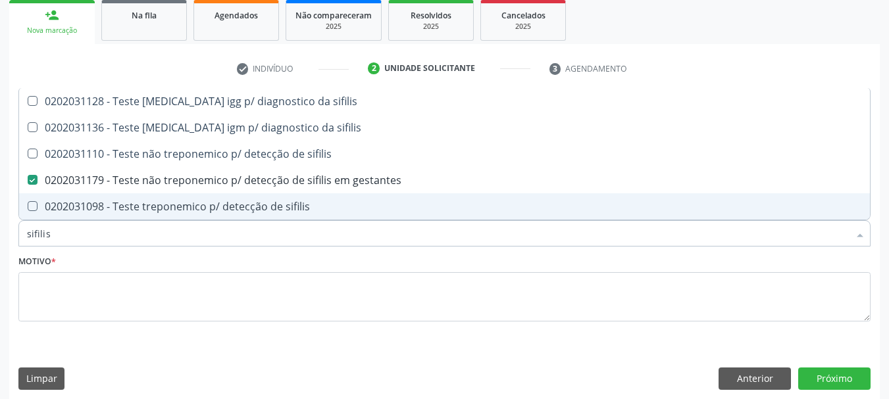
drag, startPoint x: 64, startPoint y: 229, endPoint x: 0, endPoint y: 232, distance: 64.5
click at [0, 232] on div "Acompanhamento Acompanhe a situação das marcações correntes e finalizadas Relat…" at bounding box center [444, 142] width 889 height 533
type input "gl"
checkbox gestantes "false"
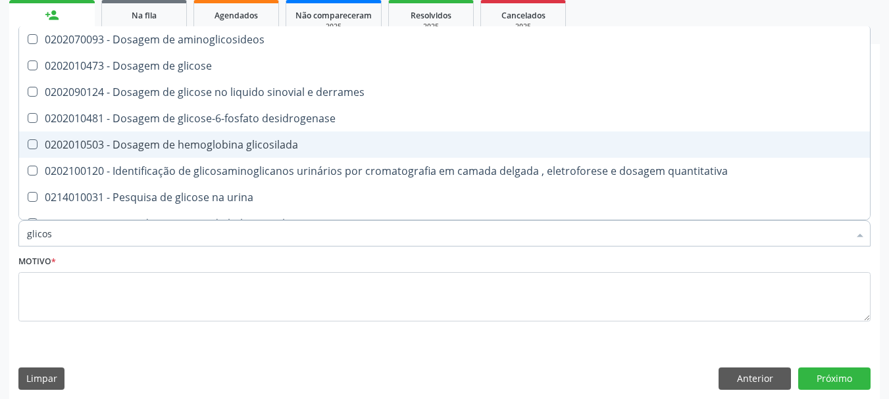
type input "glicose"
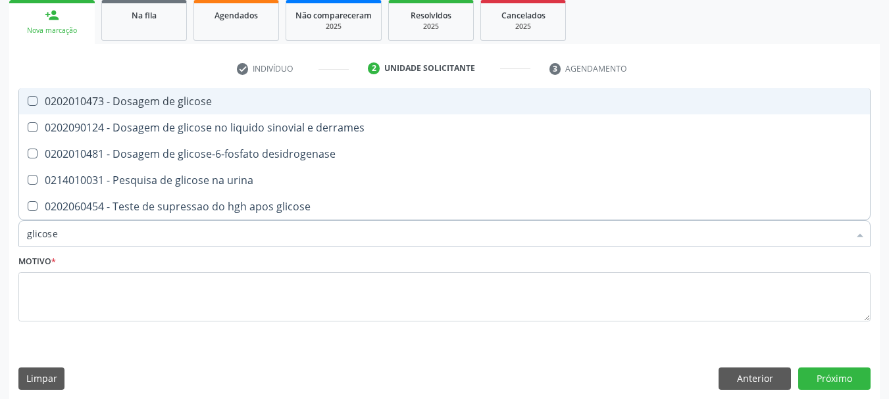
click at [91, 106] on div "0202010473 - Dosagem de glicose" at bounding box center [444, 101] width 835 height 11
checkbox glicose "true"
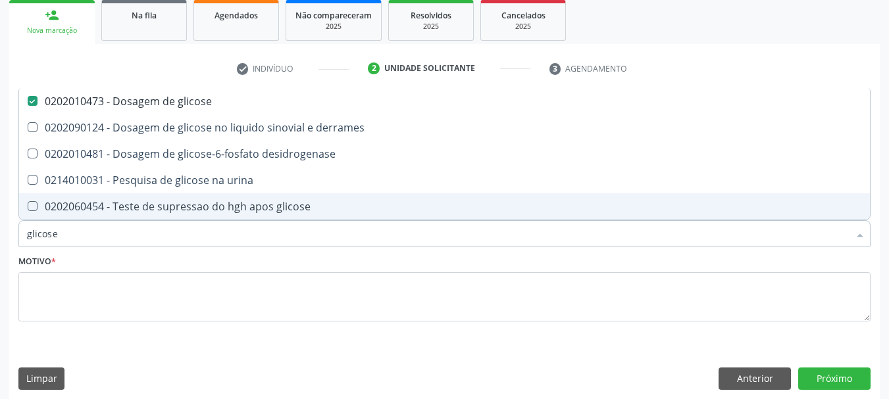
drag, startPoint x: 94, startPoint y: 231, endPoint x: 0, endPoint y: 239, distance: 94.4
click at [0, 237] on div "Acompanhamento Acompanhe a situação das marcações correntes e finalizadas Relat…" at bounding box center [444, 142] width 889 height 533
type input "uri"
checkbox glicose "false"
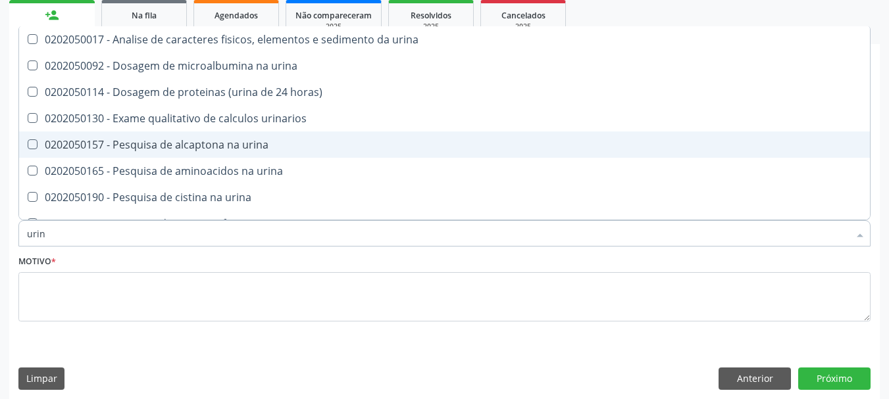
type input "urina"
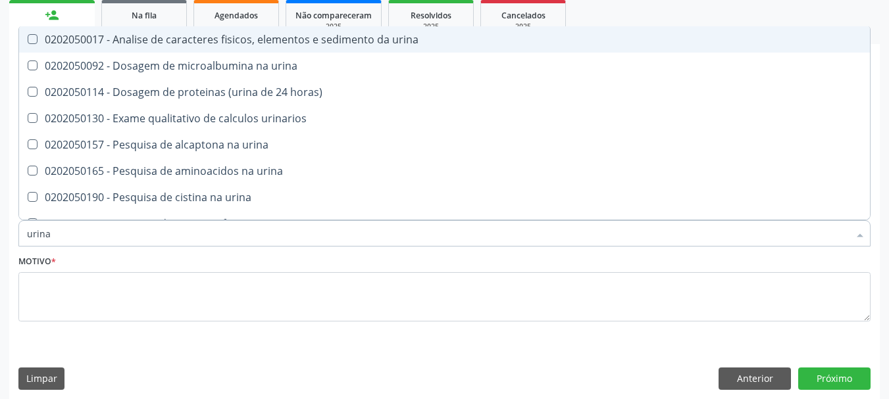
click at [81, 43] on div "0202050017 - Analise de caracteres fisicos, elementos e sedimento da urina" at bounding box center [444, 39] width 835 height 11
checkbox urina "true"
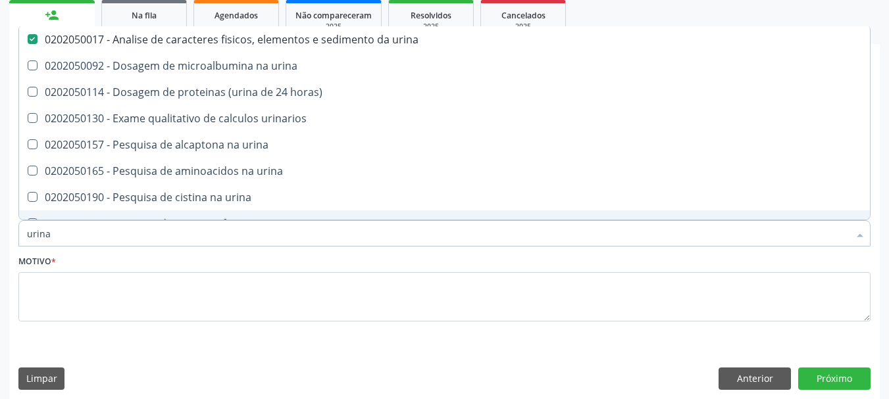
drag, startPoint x: 66, startPoint y: 229, endPoint x: 0, endPoint y: 235, distance: 66.8
click at [0, 235] on div "Acompanhamento Acompanhe a situação das marcações correntes e finalizadas Relat…" at bounding box center [444, 142] width 889 height 533
type input "fa"
checkbox urina "false"
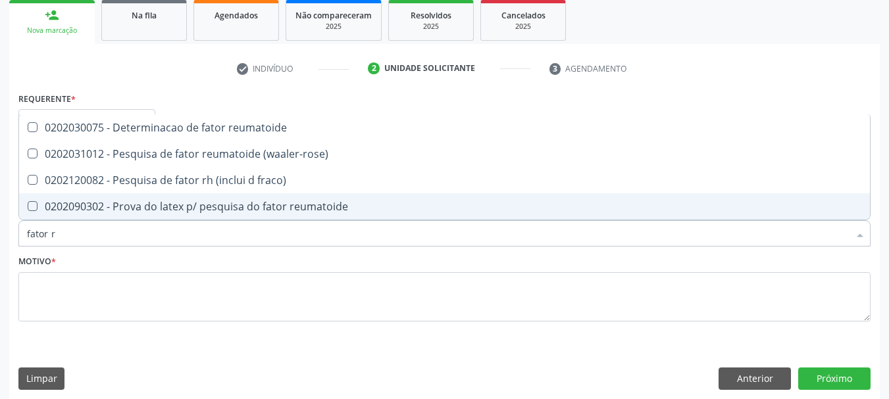
type input "fator rh"
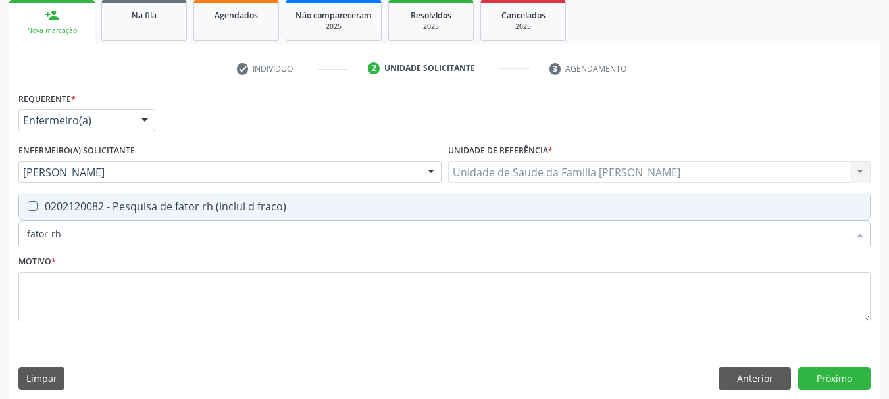
click at [29, 205] on fraco\) at bounding box center [33, 206] width 10 height 10
click at [28, 205] on fraco\) "checkbox" at bounding box center [23, 206] width 9 height 9
checkbox fraco\) "true"
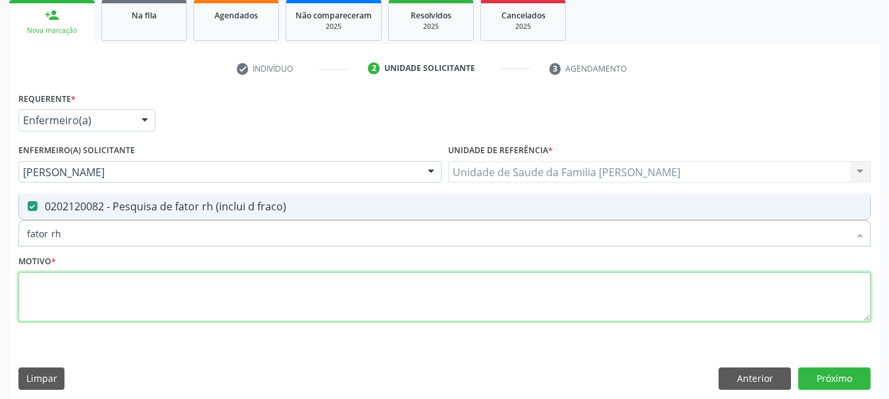
click at [72, 299] on textarea at bounding box center [444, 297] width 852 height 50
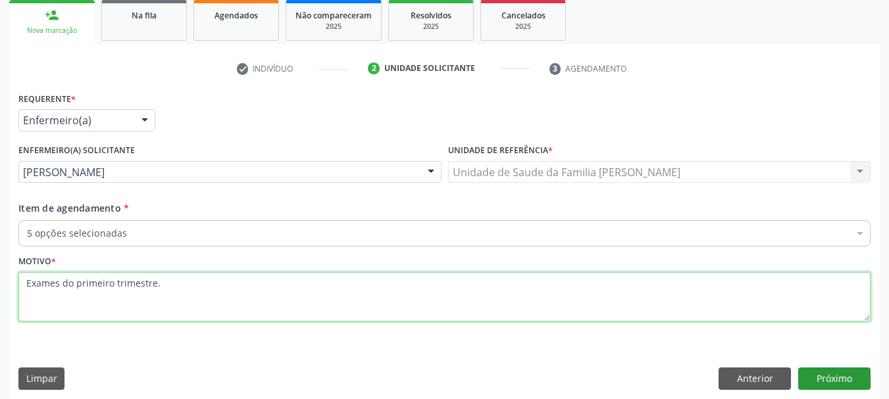
type textarea "Exames do primeiro trimestre."
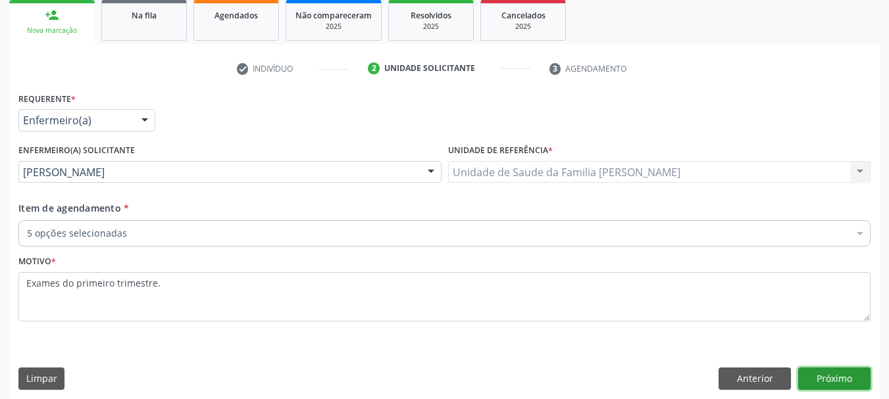
click at [828, 368] on button "Próximo" at bounding box center [834, 379] width 72 height 22
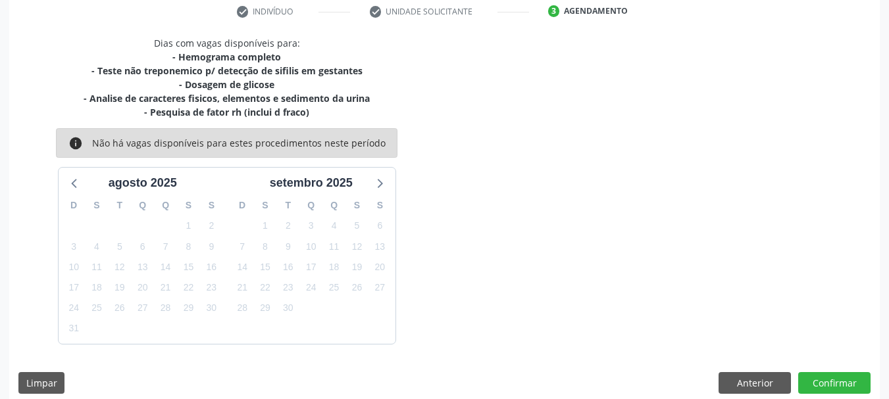
scroll to position [267, 0]
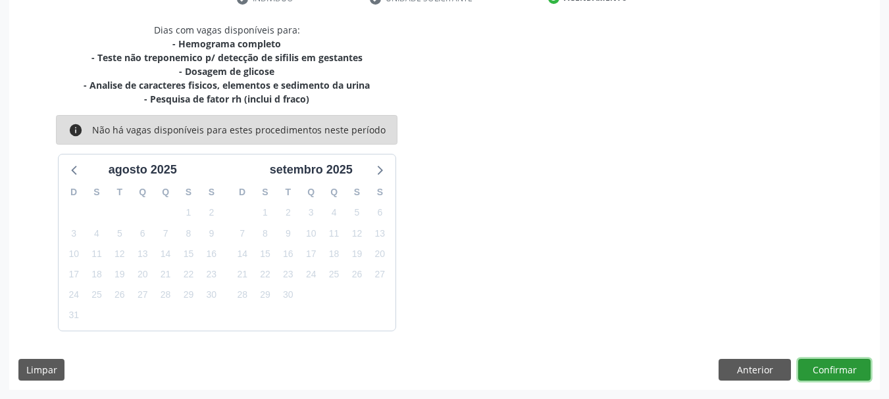
click at [821, 360] on button "Confirmar" at bounding box center [834, 370] width 72 height 22
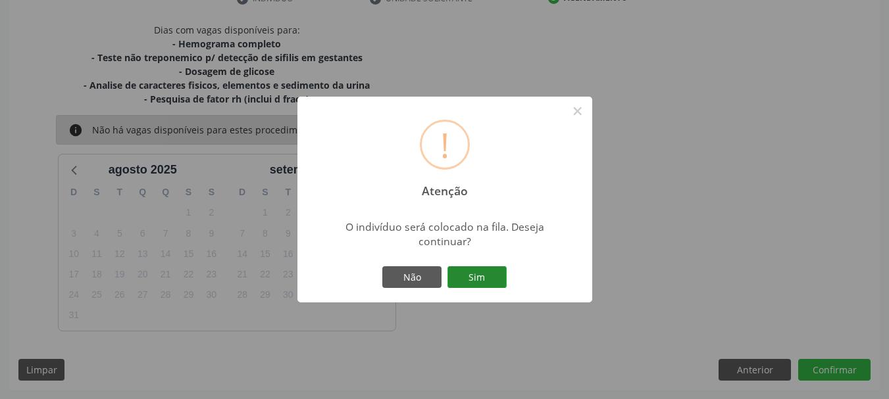
click at [470, 282] on button "Sim" at bounding box center [476, 277] width 59 height 22
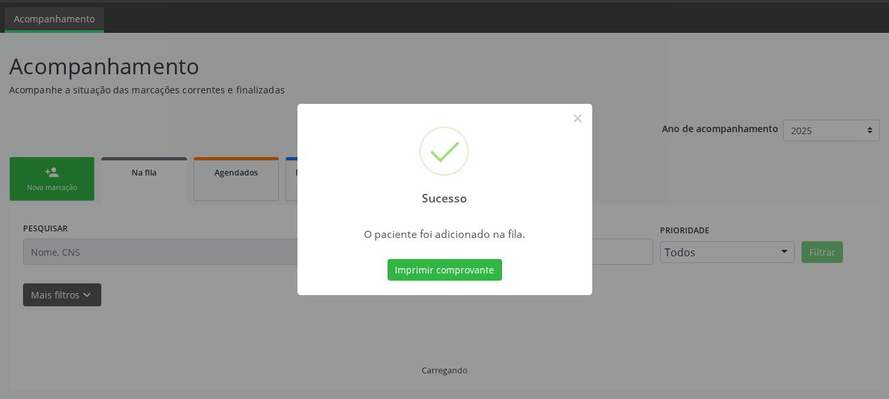
scroll to position [39, 0]
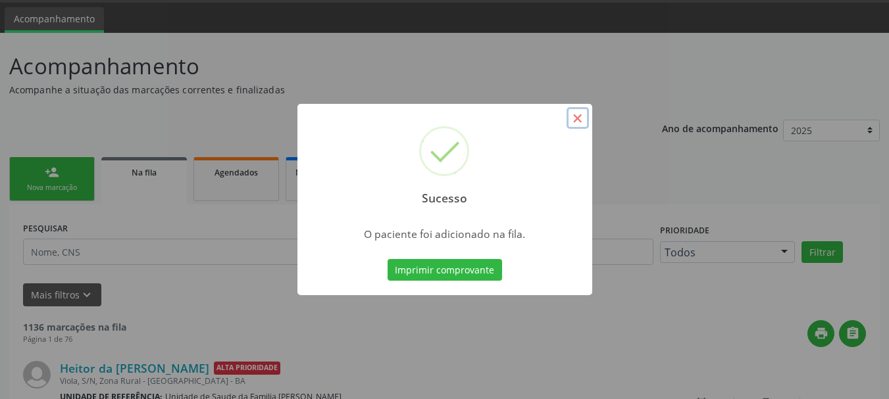
click at [572, 119] on button "×" at bounding box center [577, 118] width 22 height 22
